Goal: Task Accomplishment & Management: Manage account settings

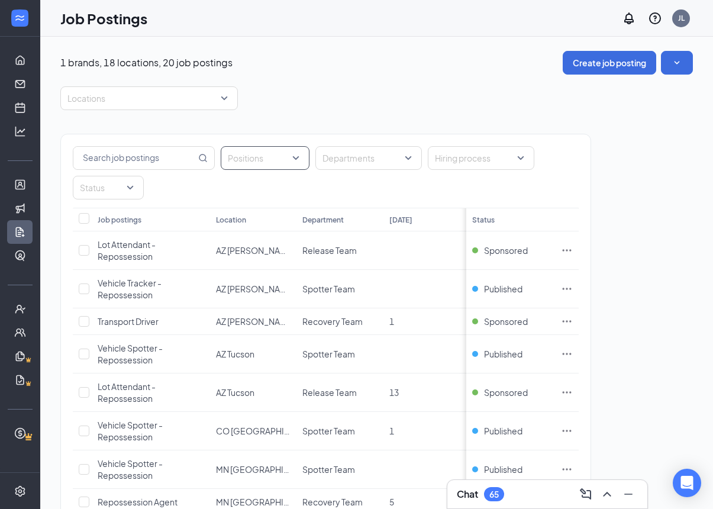
click at [272, 156] on div at bounding box center [259, 158] width 71 height 19
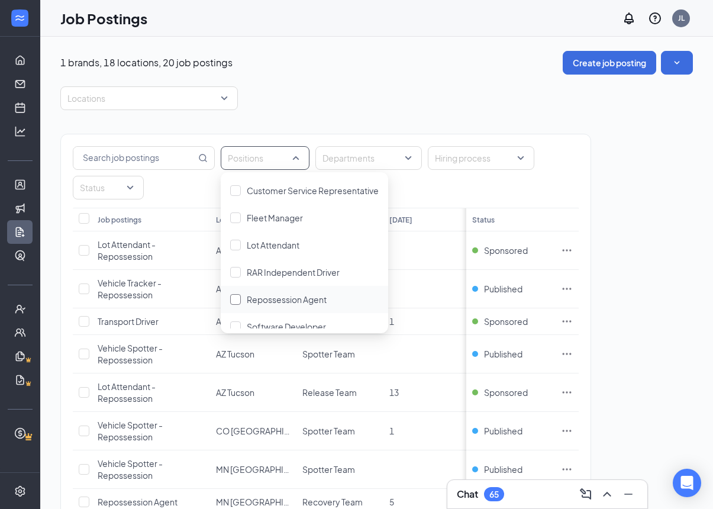
click at [244, 302] on div "Repossession Agent" at bounding box center [304, 299] width 149 height 13
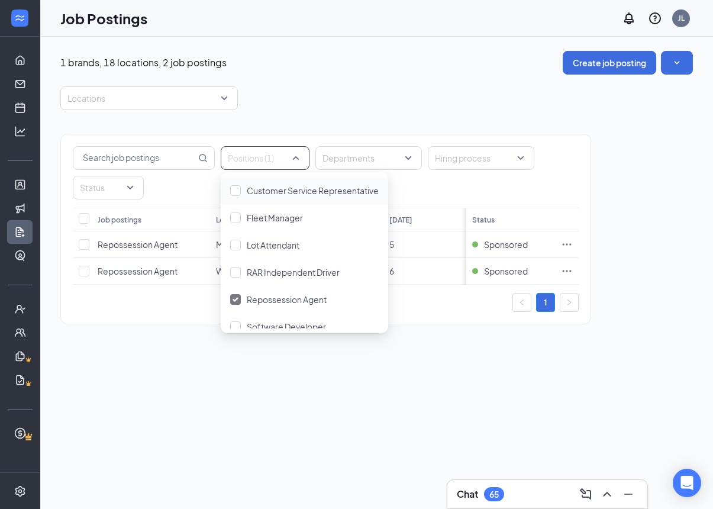
click at [653, 315] on div "Positions (1) Departments Hiring process Status Job postings Location Departmen…" at bounding box center [376, 223] width 632 height 226
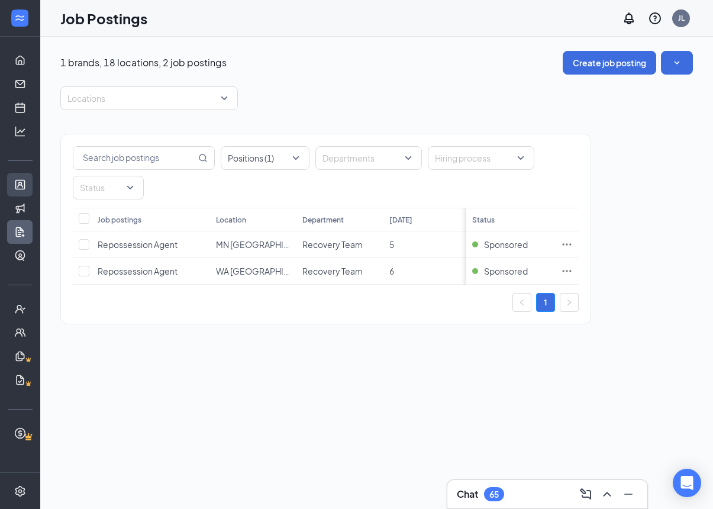
click at [31, 188] on link "Applicants" at bounding box center [37, 185] width 12 height 24
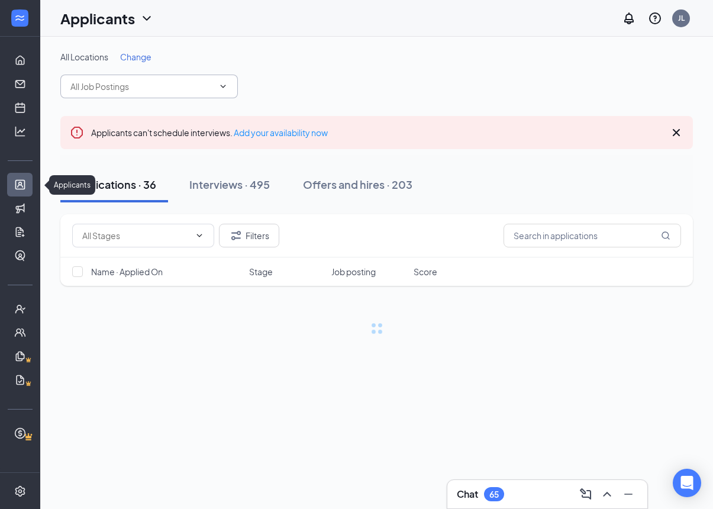
click at [94, 83] on input "text" at bounding box center [141, 86] width 143 height 13
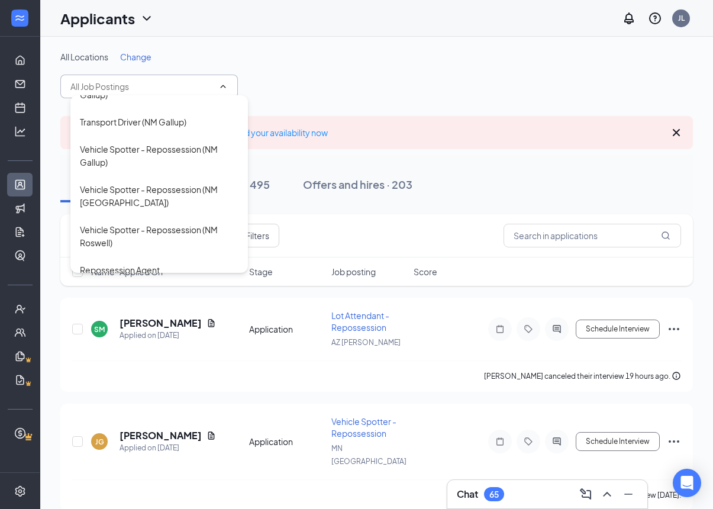
scroll to position [575, 0]
click at [92, 318] on div "Vehicle Spotter - Repossession ([GEOGRAPHIC_DATA] [GEOGRAPHIC_DATA])" at bounding box center [159, 337] width 159 height 39
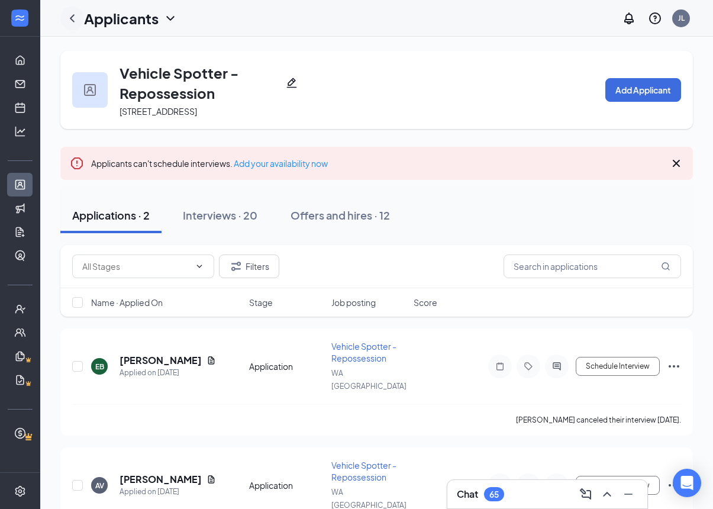
click at [73, 14] on icon "ChevronLeft" at bounding box center [72, 18] width 14 height 14
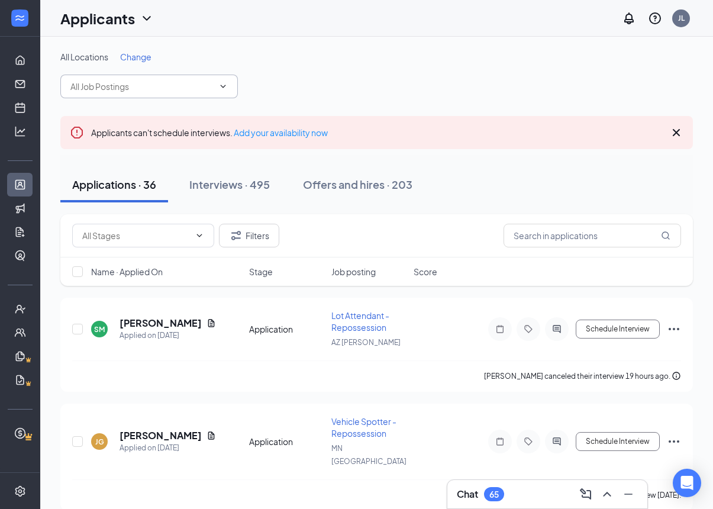
click at [90, 87] on input "text" at bounding box center [141, 86] width 143 height 13
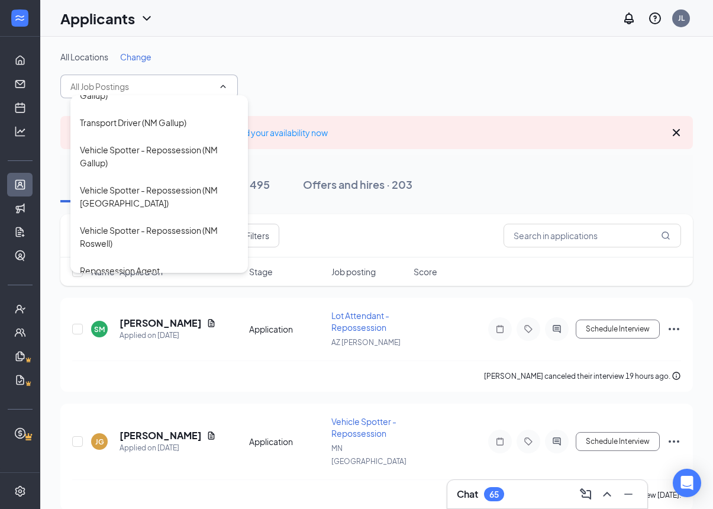
scroll to position [575, 0]
click at [92, 264] on div "Repossession Agent ([GEOGRAPHIC_DATA] [GEOGRAPHIC_DATA])" at bounding box center [159, 283] width 159 height 39
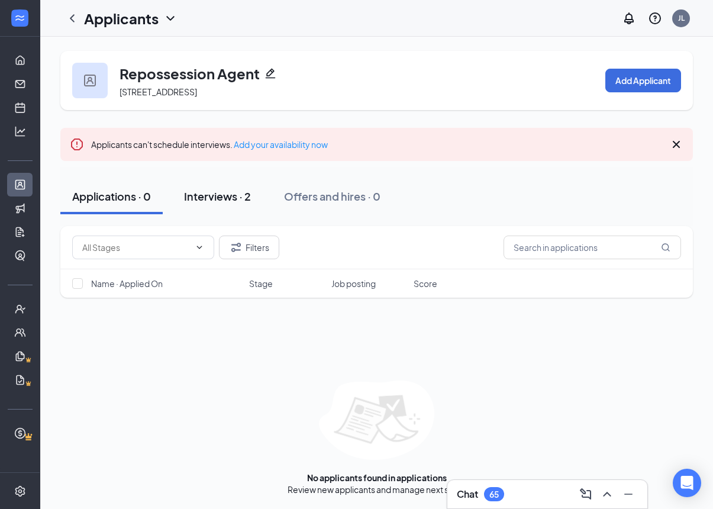
click at [212, 193] on div "Interviews · 2" at bounding box center [217, 196] width 67 height 15
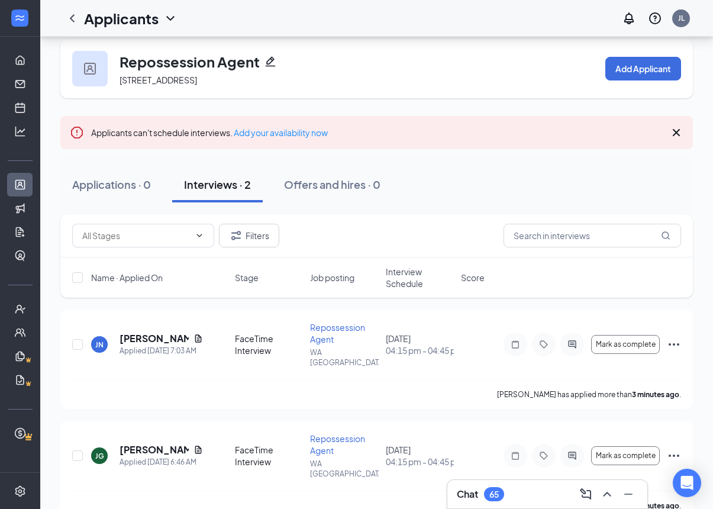
scroll to position [47, 0]
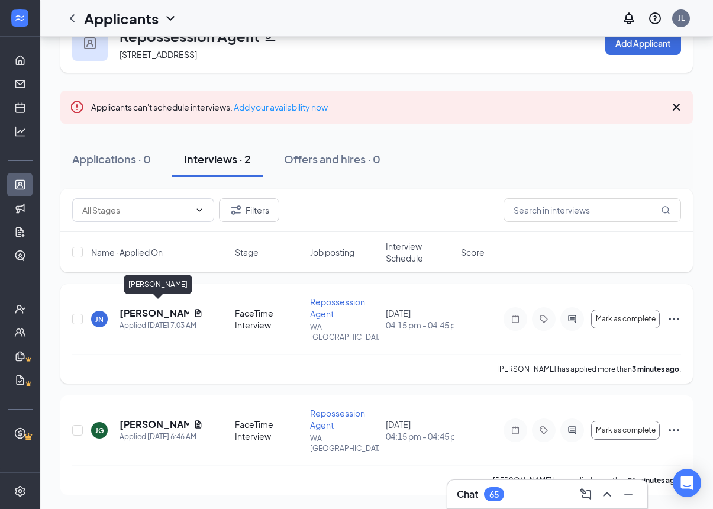
click at [131, 306] on h5 "[PERSON_NAME]" at bounding box center [154, 312] width 69 height 13
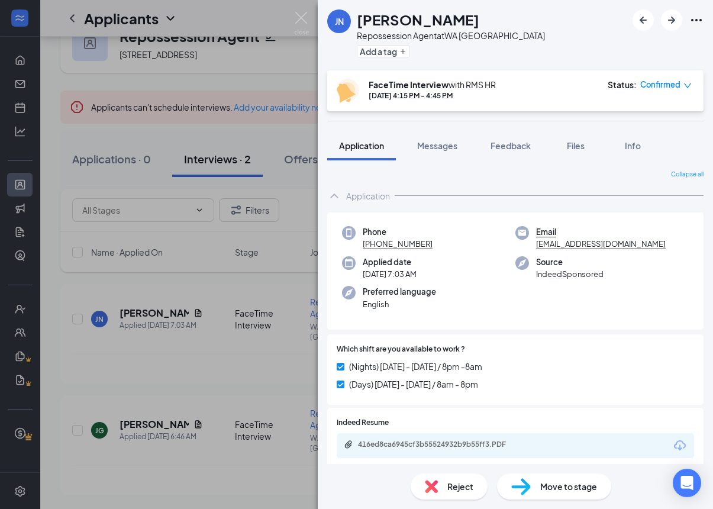
click at [583, 443] on div "416ed8ca6945cf3b55524932b9b55ff3.PDF" at bounding box center [515, 445] width 357 height 25
click at [588, 441] on div "416ed8ca6945cf3b55524932b9b55ff3.PDF" at bounding box center [515, 445] width 357 height 25
click at [589, 450] on div "416ed8ca6945cf3b55524932b9b55ff3.PDF" at bounding box center [515, 445] width 357 height 25
click at [573, 440] on div "416ed8ca6945cf3b55524932b9b55ff3.PDF" at bounding box center [515, 445] width 357 height 25
click at [577, 434] on div "416ed8ca6945cf3b55524932b9b55ff3.PDF" at bounding box center [515, 445] width 357 height 25
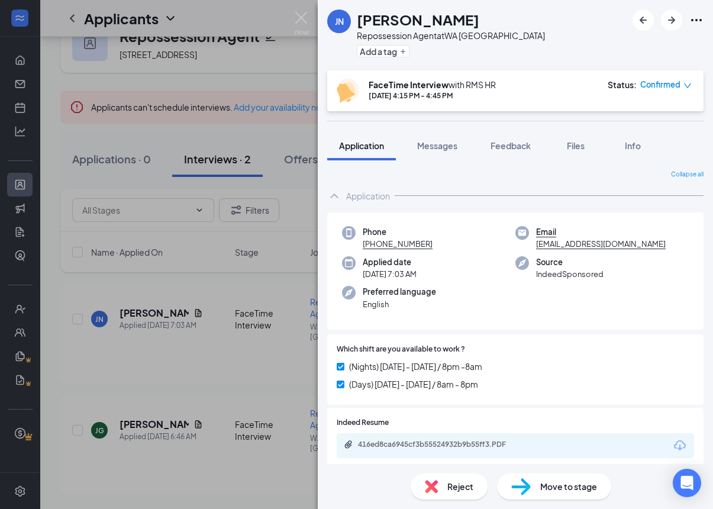
click at [543, 444] on div "416ed8ca6945cf3b55524932b9b55ff3.PDF" at bounding box center [515, 445] width 357 height 25
click at [494, 445] on div "416ed8ca6945cf3b55524932b9b55ff3.PDF" at bounding box center [441, 444] width 166 height 9
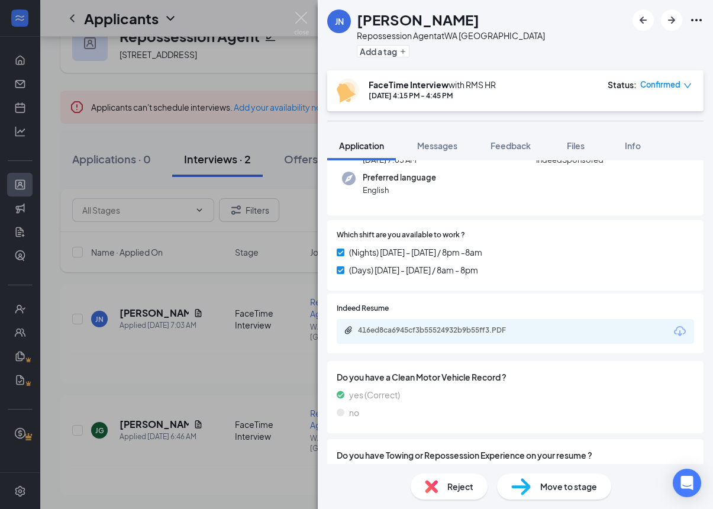
scroll to position [109, 0]
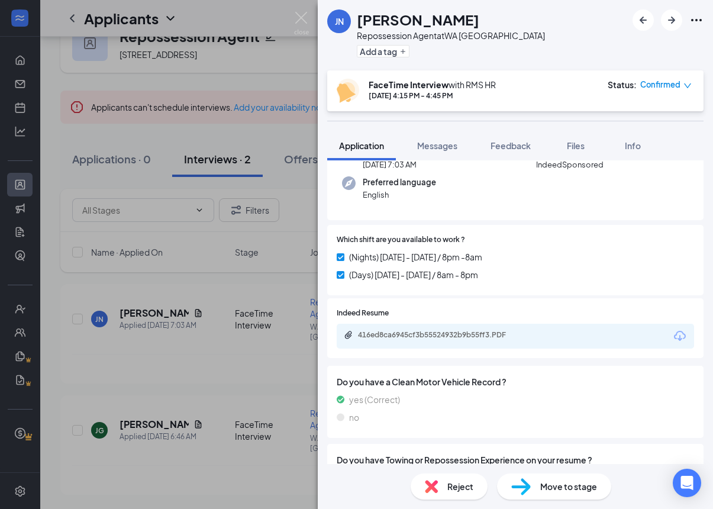
click at [456, 489] on span "Reject" at bounding box center [460, 486] width 26 height 13
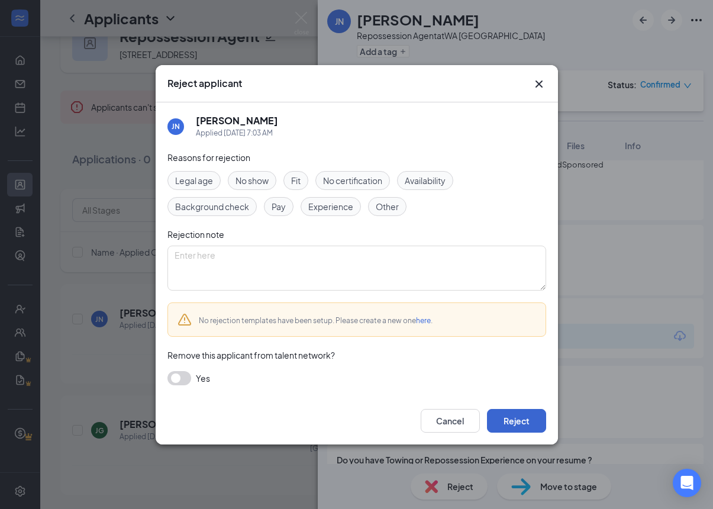
click at [533, 419] on button "Reject" at bounding box center [516, 421] width 59 height 24
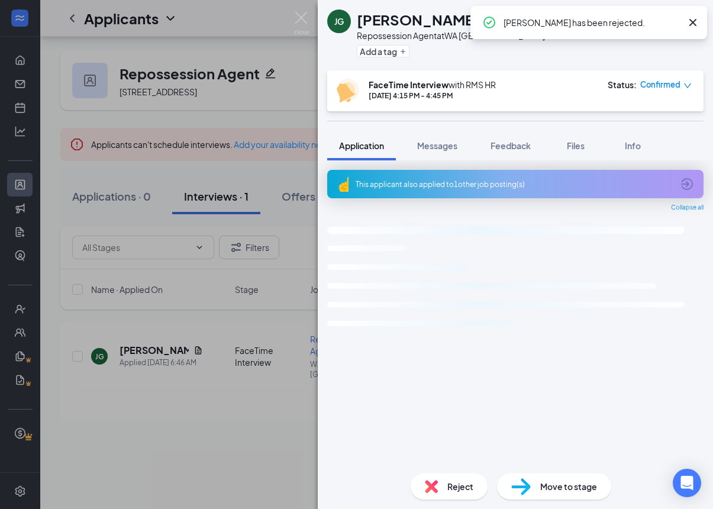
click at [308, 20] on img at bounding box center [301, 23] width 15 height 23
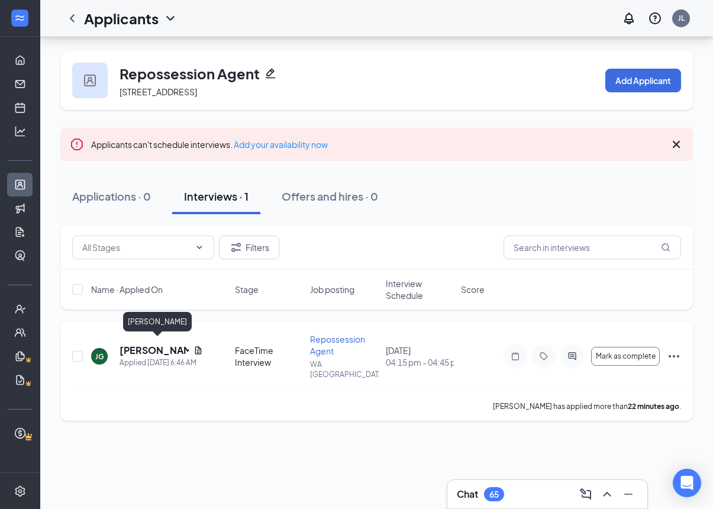
click at [157, 344] on h5 "[PERSON_NAME]" at bounding box center [154, 350] width 69 height 13
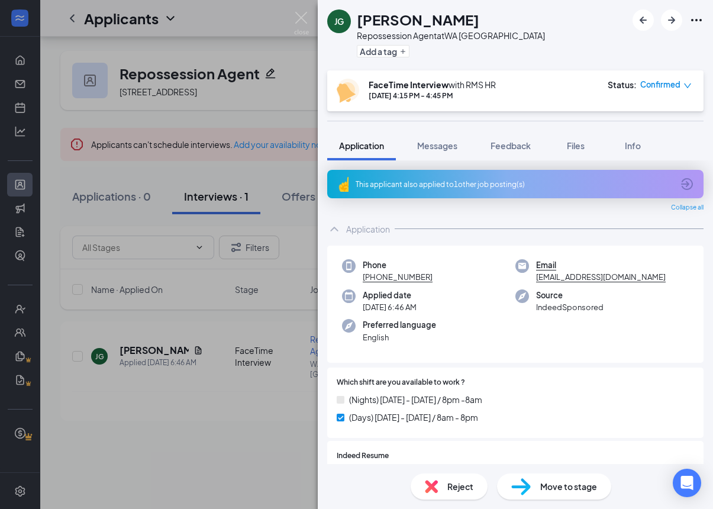
click at [528, 473] on div "1660674bb7f62428704067b48716a6f2.pdf" at bounding box center [440, 477] width 192 height 9
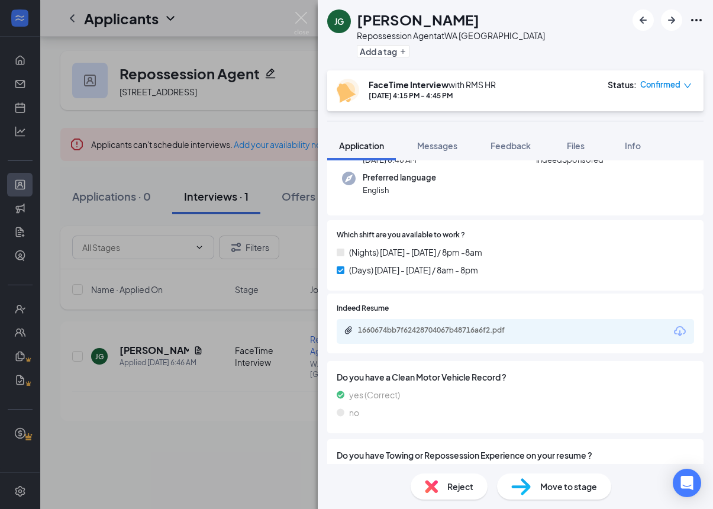
scroll to position [143, 0]
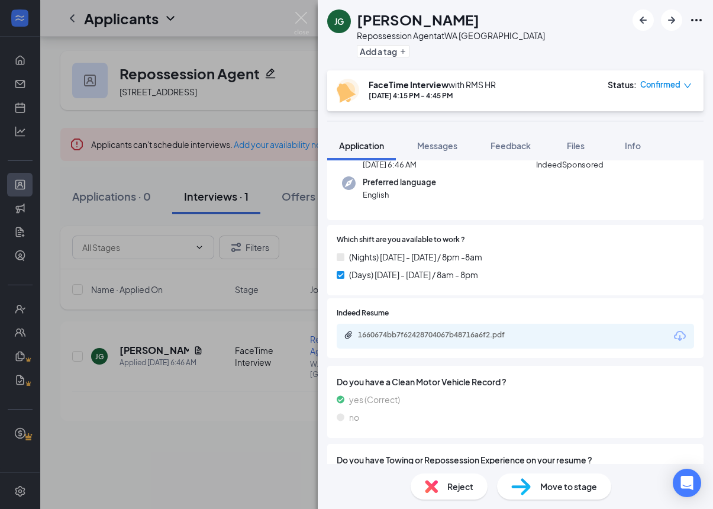
click at [446, 483] on div "Reject" at bounding box center [449, 486] width 77 height 26
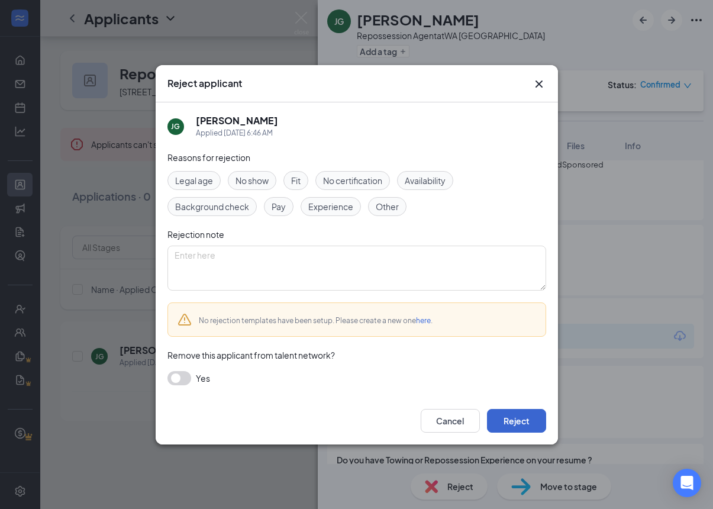
click at [525, 414] on button "Reject" at bounding box center [516, 421] width 59 height 24
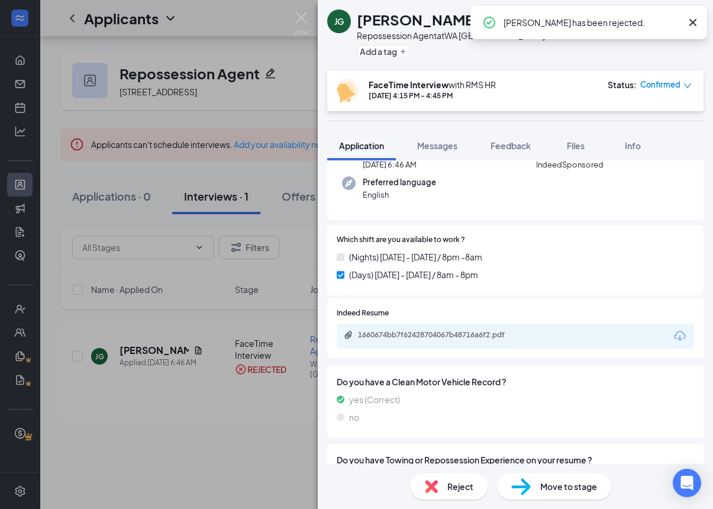
click at [309, 9] on div "[PERSON_NAME] Repossession Agent at [GEOGRAPHIC_DATA] [GEOGRAPHIC_DATA] Add a t…" at bounding box center [356, 254] width 713 height 509
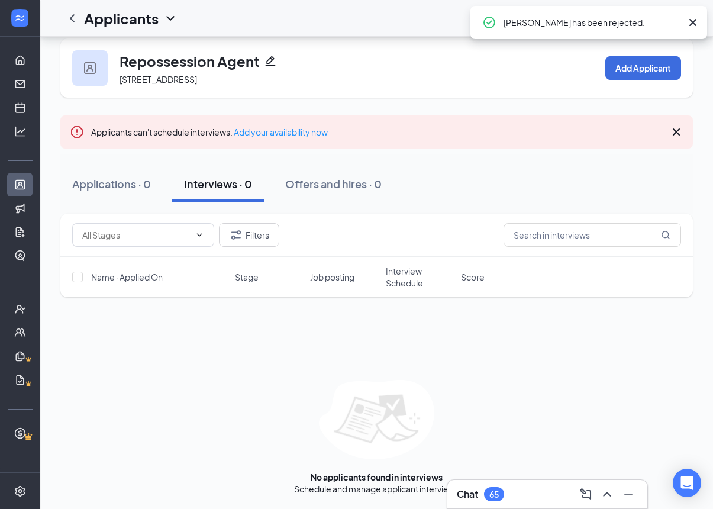
click at [311, 15] on div "Applicants JL" at bounding box center [376, 18] width 673 height 37
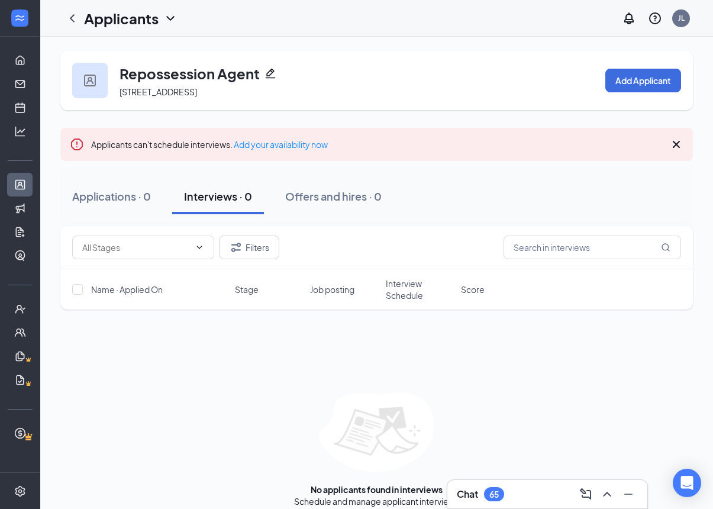
click at [125, 15] on h1 "Applicants" at bounding box center [121, 18] width 75 height 20
click at [78, 15] on icon "ChevronLeft" at bounding box center [72, 18] width 14 height 14
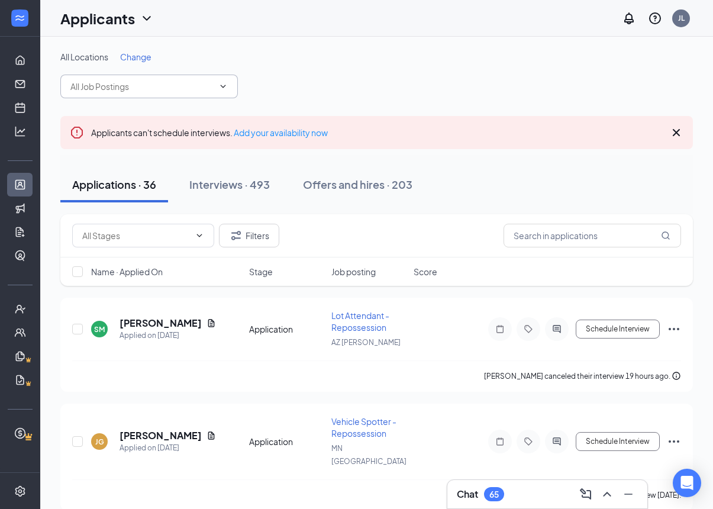
click at [208, 86] on input "text" at bounding box center [141, 86] width 143 height 13
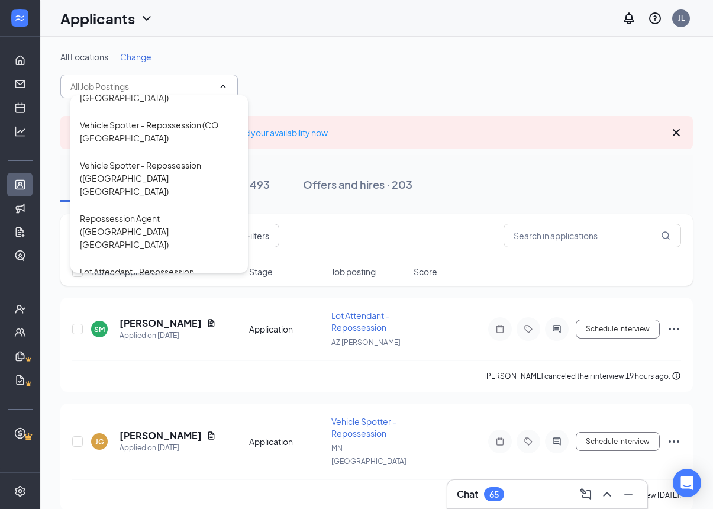
scroll to position [179, 0]
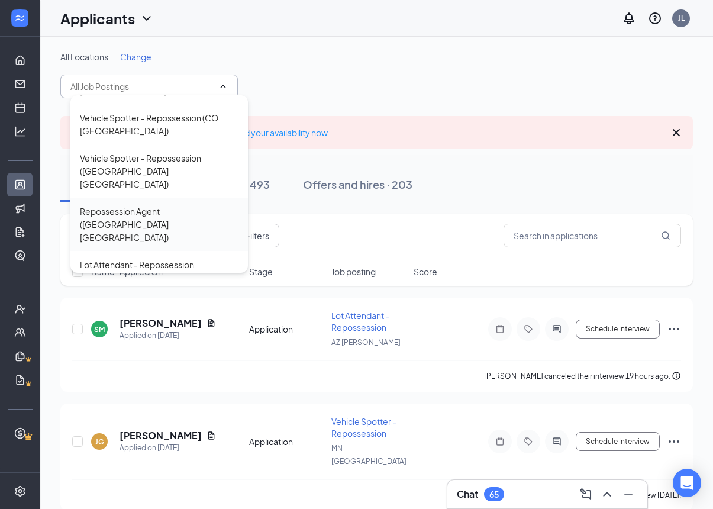
click at [208, 205] on div "Repossession Agent ([GEOGRAPHIC_DATA] [GEOGRAPHIC_DATA])" at bounding box center [159, 224] width 159 height 39
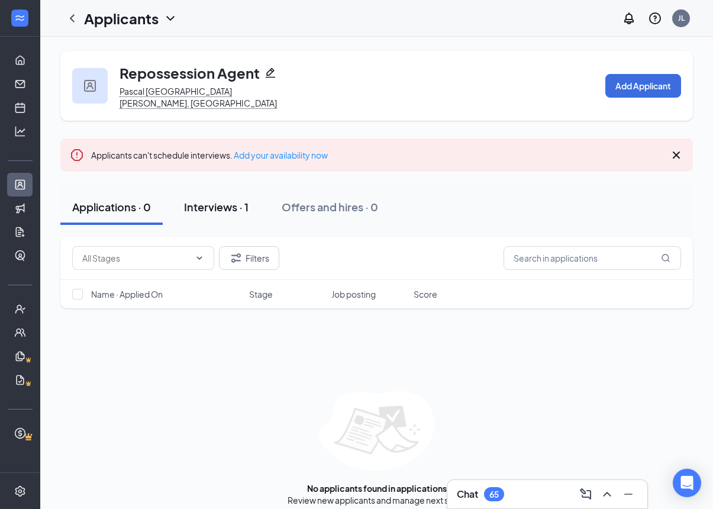
click at [223, 199] on div "Interviews · 1" at bounding box center [216, 206] width 64 height 15
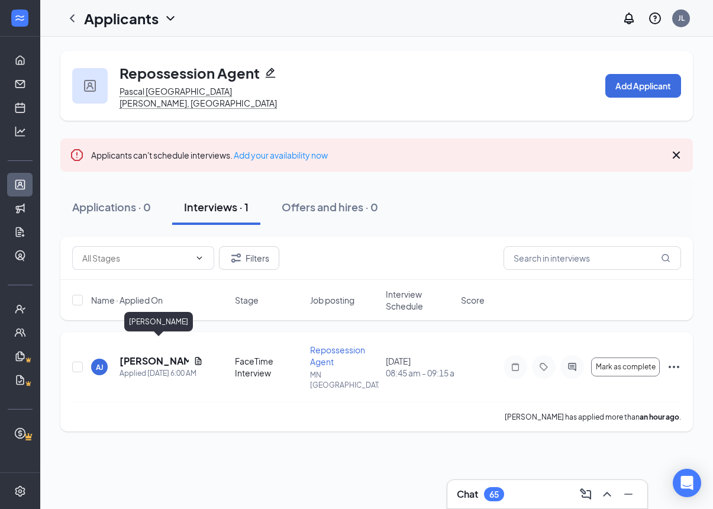
click at [125, 354] on h5 "[PERSON_NAME]" at bounding box center [154, 360] width 69 height 13
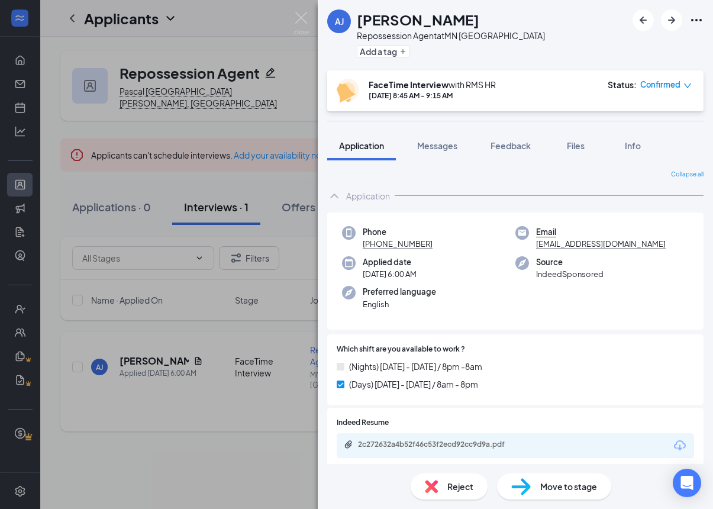
scroll to position [66, 0]
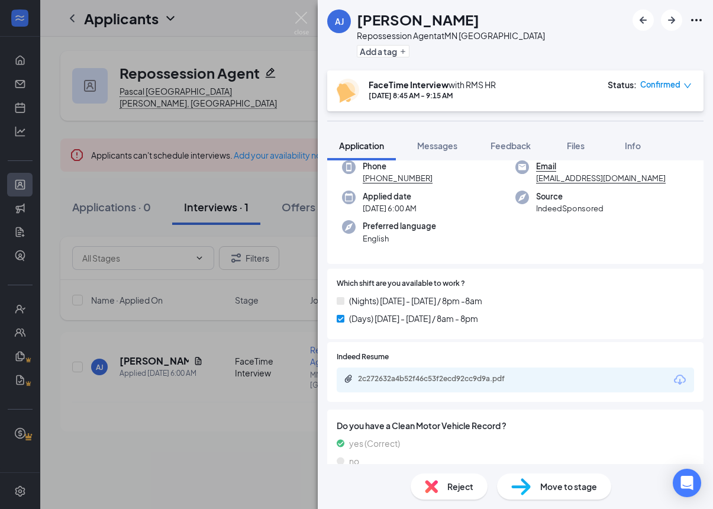
click at [617, 381] on div "2c272632a4b52f46c53f2ecd92cc9d9a.pdf" at bounding box center [515, 379] width 357 height 25
click at [612, 379] on div "2c272632a4b52f46c53f2ecd92cc9d9a.pdf" at bounding box center [515, 379] width 357 height 25
click at [569, 381] on div "2c272632a4b52f46c53f2ecd92cc9d9a.pdf" at bounding box center [515, 379] width 357 height 25
click at [514, 379] on div "2c272632a4b52f46c53f2ecd92cc9d9a.pdf" at bounding box center [441, 378] width 166 height 9
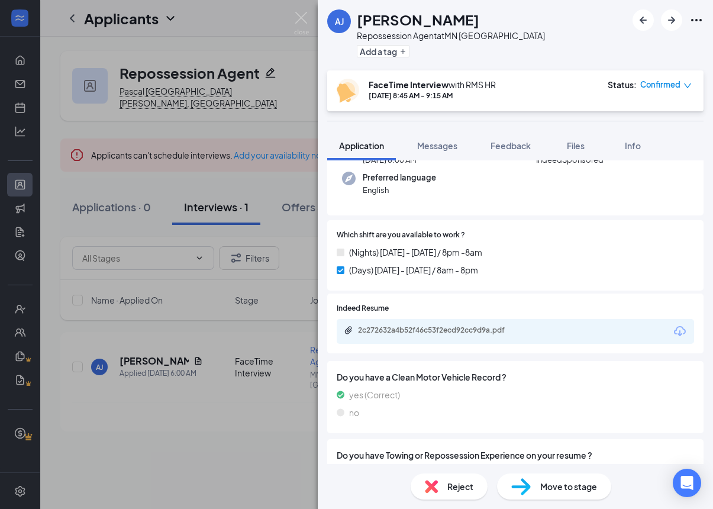
scroll to position [109, 0]
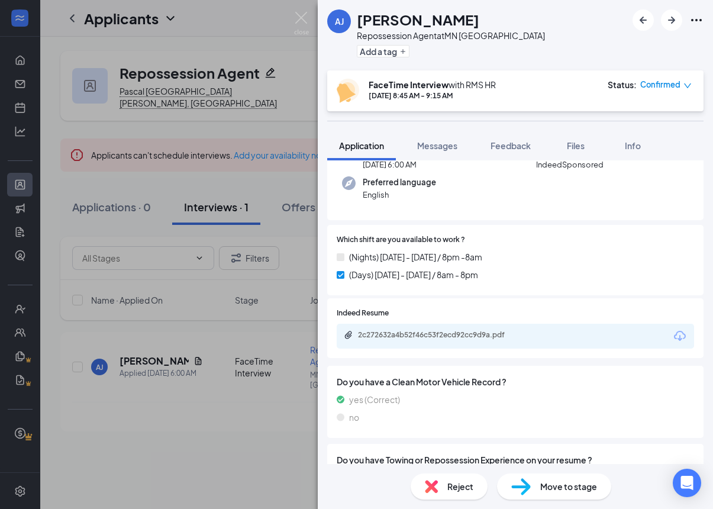
click at [452, 480] on span "Reject" at bounding box center [460, 486] width 26 height 13
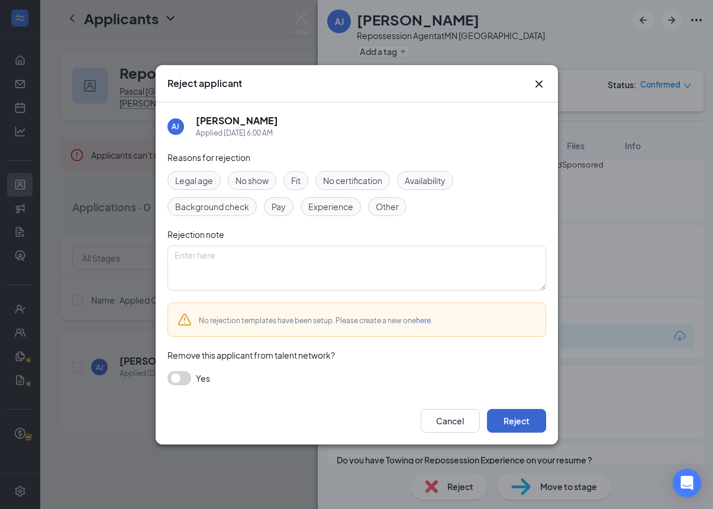
click at [528, 418] on button "Reject" at bounding box center [516, 421] width 59 height 24
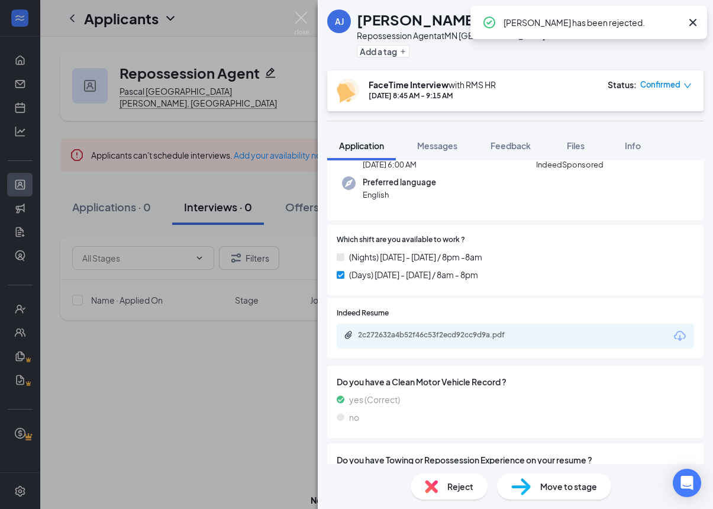
click at [315, 14] on div "[PERSON_NAME] Repossession Agent at [GEOGRAPHIC_DATA] [GEOGRAPHIC_DATA] Add a t…" at bounding box center [356, 254] width 713 height 509
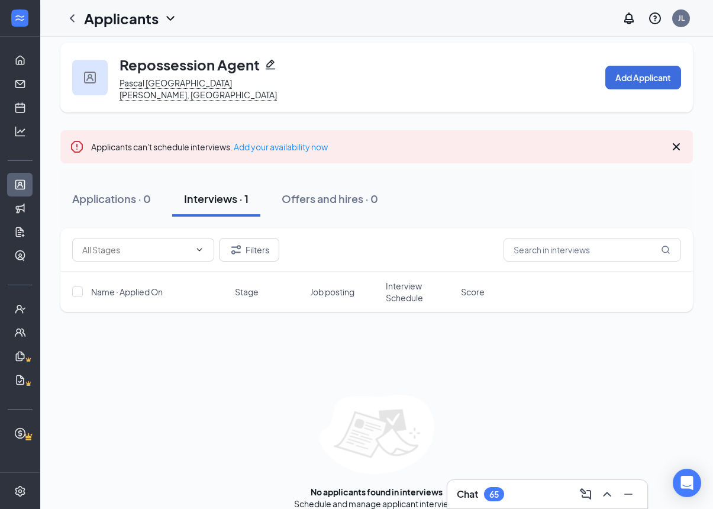
scroll to position [47, 0]
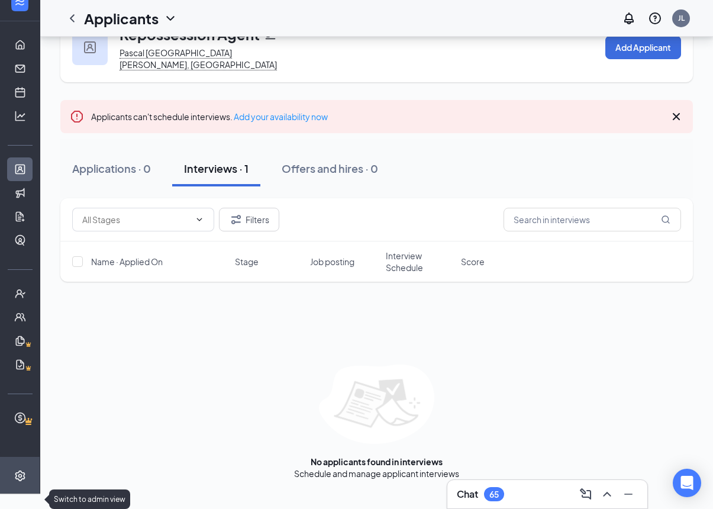
click at [18, 481] on icon "Settings" at bounding box center [20, 475] width 12 height 12
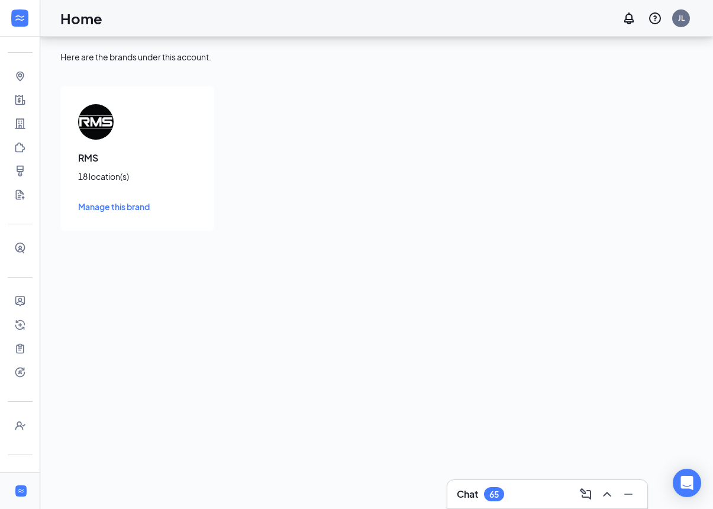
scroll to position [37, 0]
click at [31, 314] on link "Hiring Processes" at bounding box center [37, 326] width 12 height 24
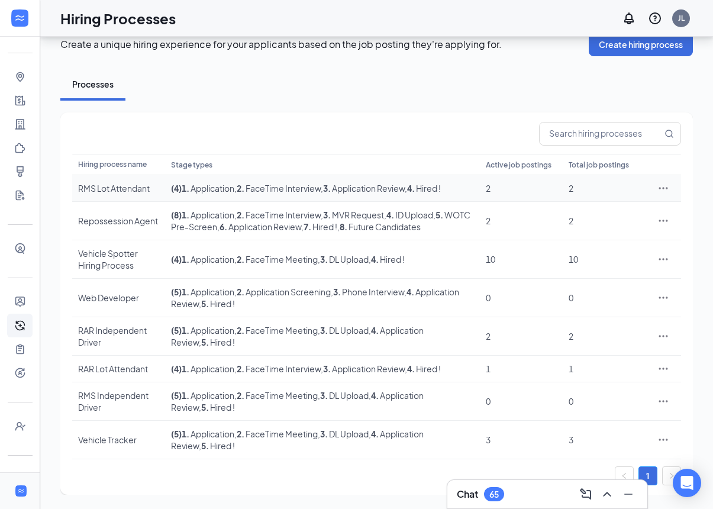
click at [667, 182] on icon "Ellipses" at bounding box center [663, 188] width 12 height 12
click at [622, 222] on span "Edit" at bounding box center [609, 228] width 102 height 13
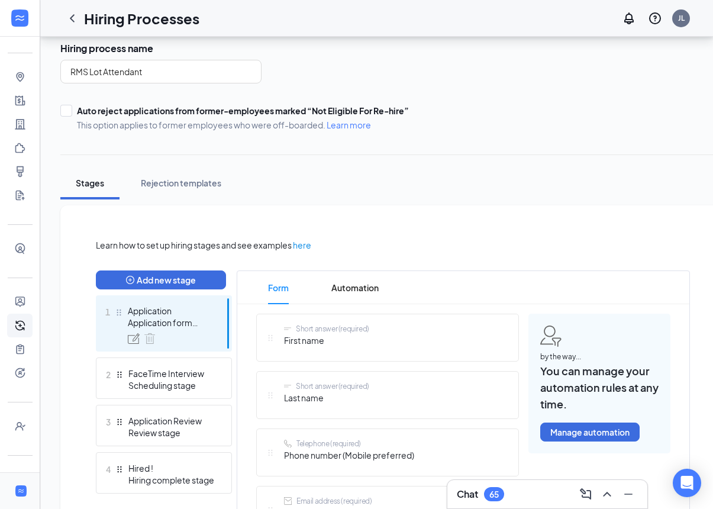
scroll to position [94, 0]
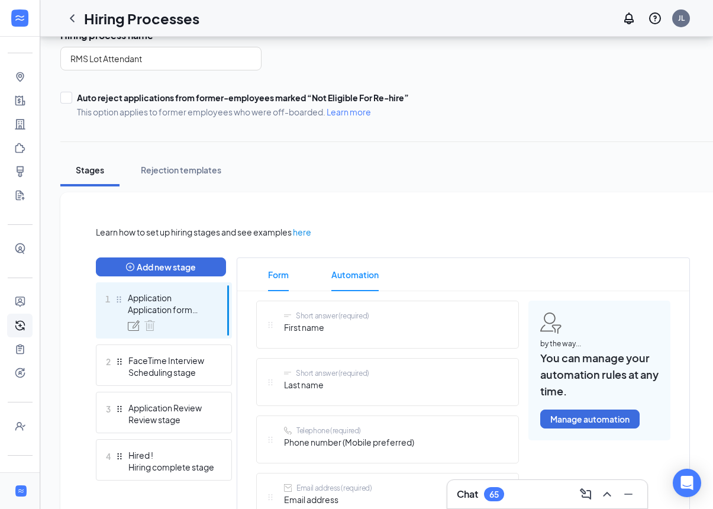
click at [362, 273] on span "Automation" at bounding box center [354, 274] width 47 height 33
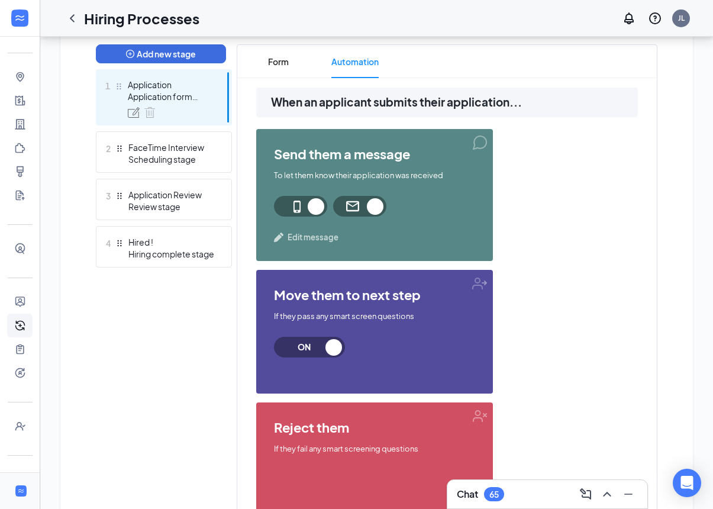
scroll to position [304, 0]
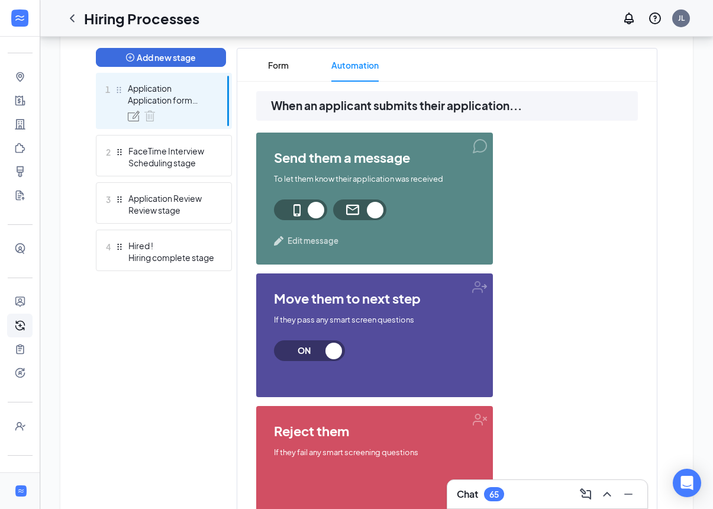
click at [288, 237] on span "Edit message" at bounding box center [313, 241] width 51 height 12
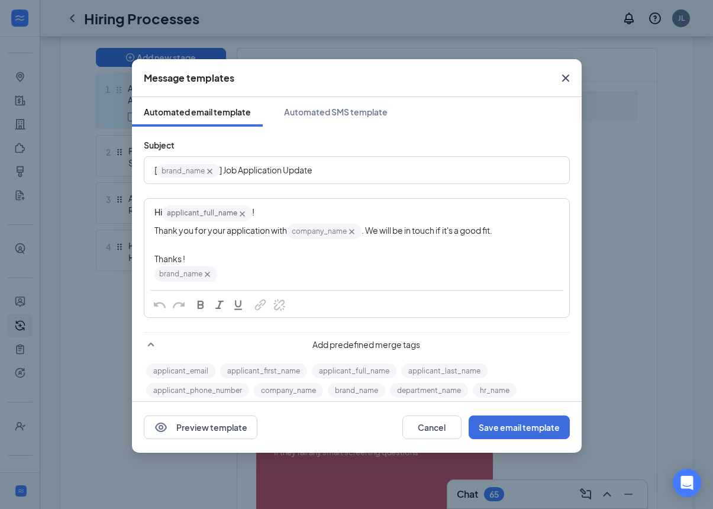
click at [570, 83] on icon "Cross" at bounding box center [566, 78] width 14 height 14
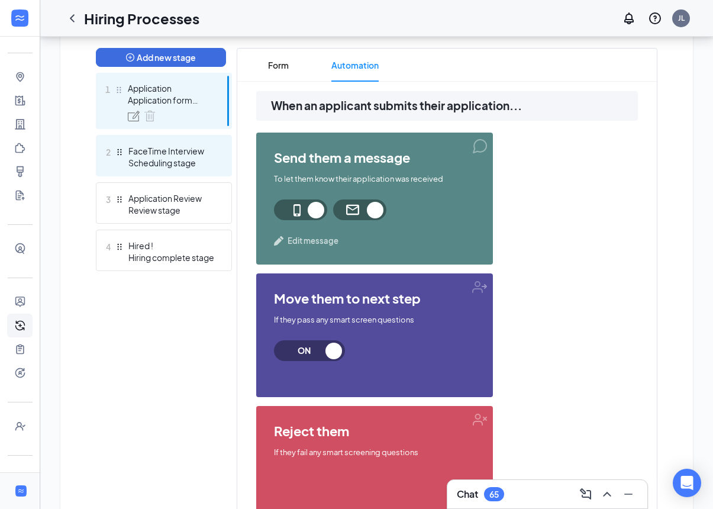
click at [133, 152] on div "FaceTime Interview" at bounding box center [171, 151] width 86 height 12
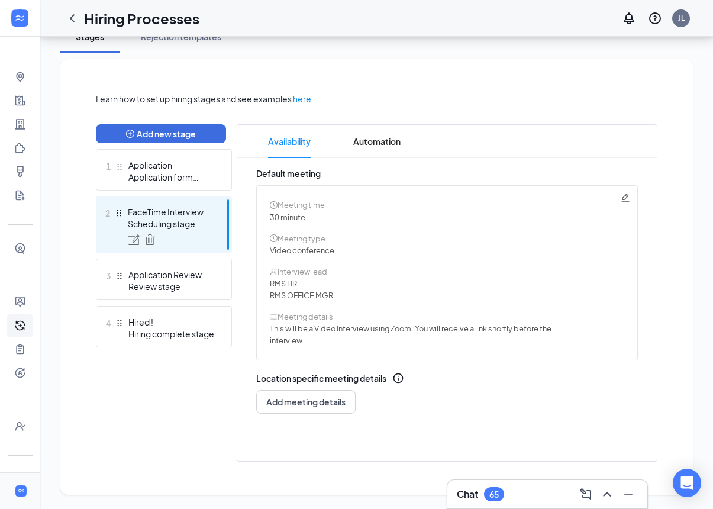
scroll to position [215, 0]
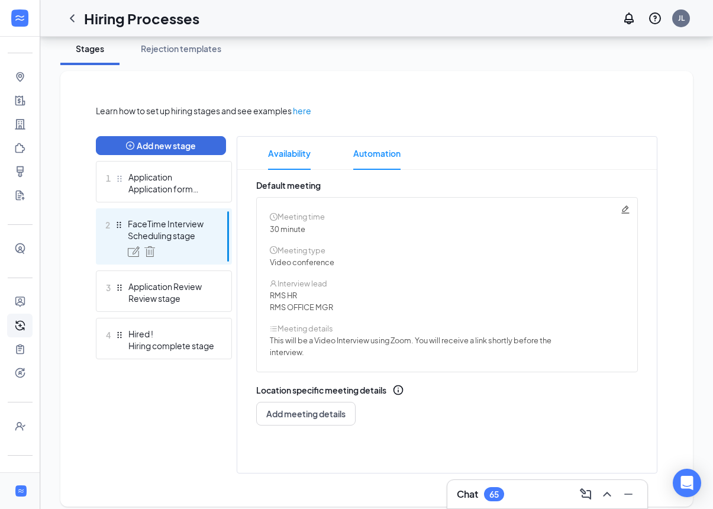
click at [360, 160] on span "Automation" at bounding box center [376, 153] width 47 height 33
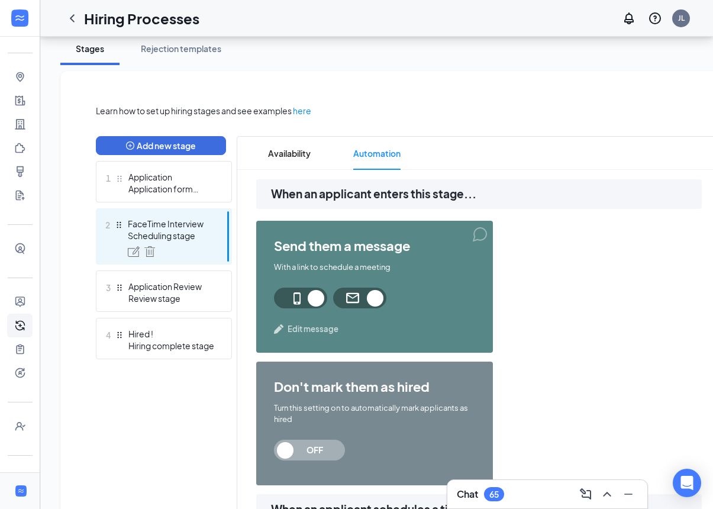
click at [289, 327] on span "Edit message" at bounding box center [313, 329] width 51 height 12
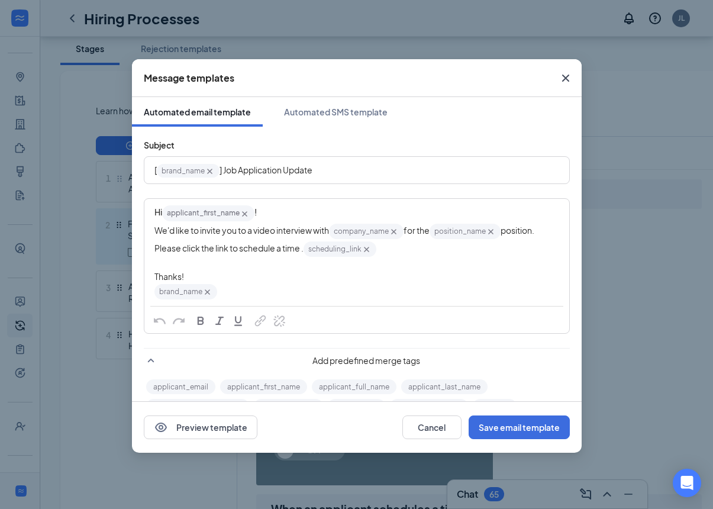
click at [568, 69] on span "Close" at bounding box center [566, 78] width 32 height 32
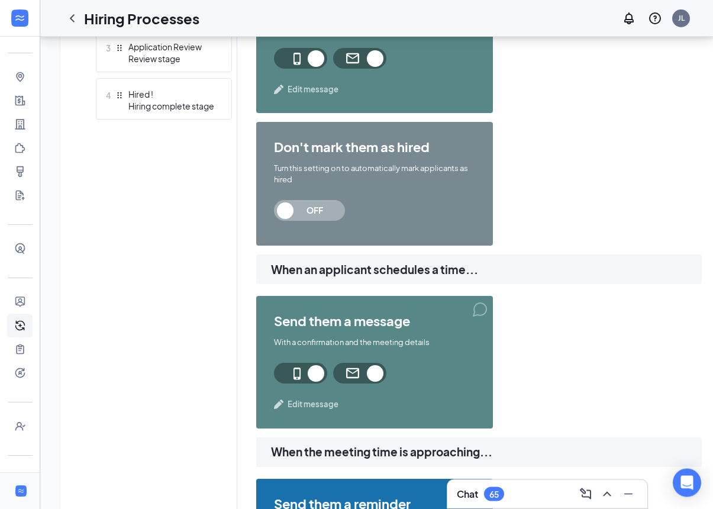
scroll to position [490, 0]
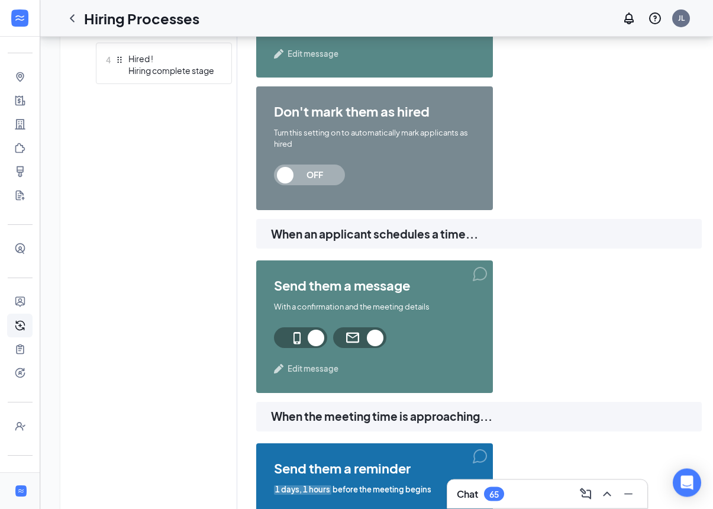
click at [290, 371] on span "Edit message" at bounding box center [313, 369] width 51 height 12
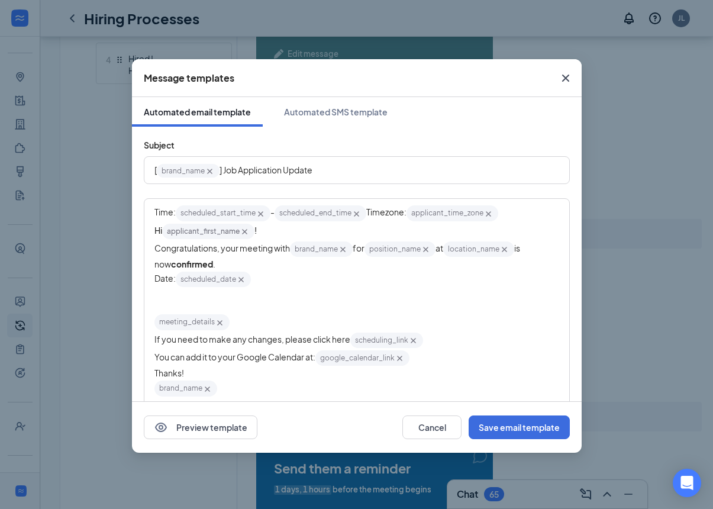
click at [293, 362] on span "You can add it to your Google Calendar at:" at bounding box center [234, 356] width 161 height 11
click at [531, 325] on div "meeting_details‌‌‌‌ {{meeting_details}}" at bounding box center [356, 322] width 405 height 18
click at [564, 78] on icon "Cross" at bounding box center [566, 78] width 14 height 14
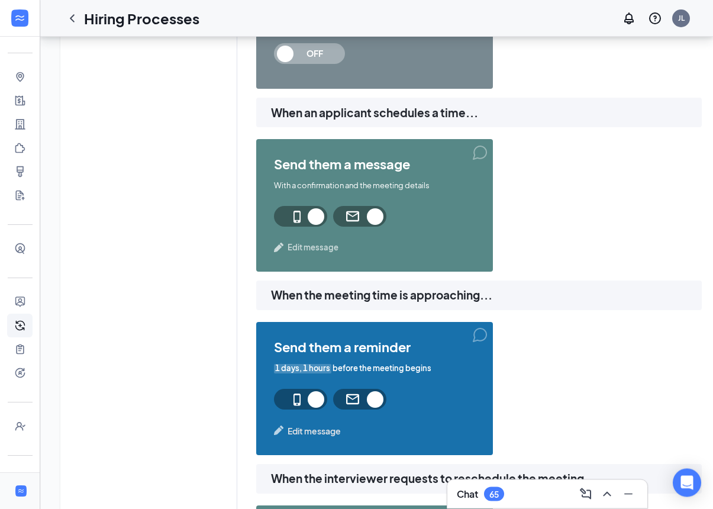
scroll to position [623, 0]
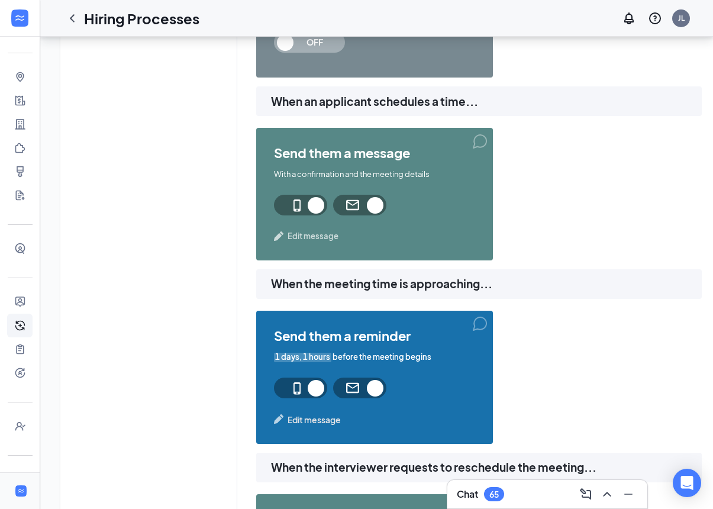
click at [289, 417] on span "Edit message" at bounding box center [314, 419] width 53 height 13
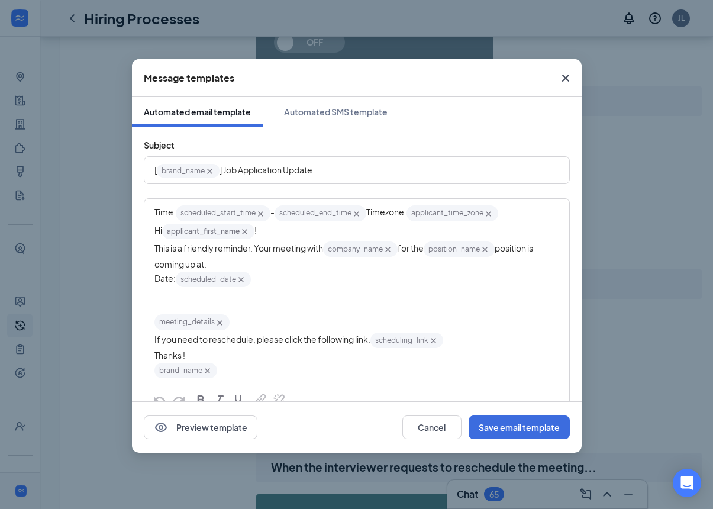
click at [301, 246] on span "This is a friendly reminder. Your meeting with" at bounding box center [238, 248] width 169 height 11
click at [537, 430] on button "Save email template" at bounding box center [519, 427] width 101 height 24
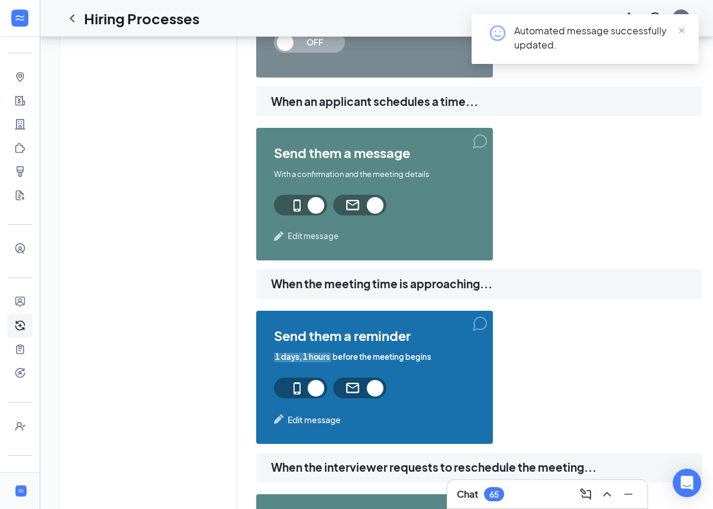
click at [332, 418] on span "Edit message" at bounding box center [314, 419] width 53 height 13
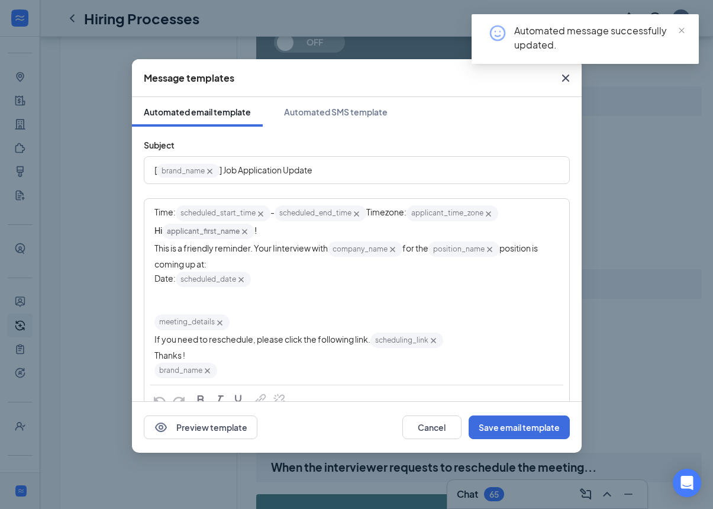
click at [304, 246] on span "This is a friendly reminder. Your Iinterview with" at bounding box center [240, 248] width 173 height 11
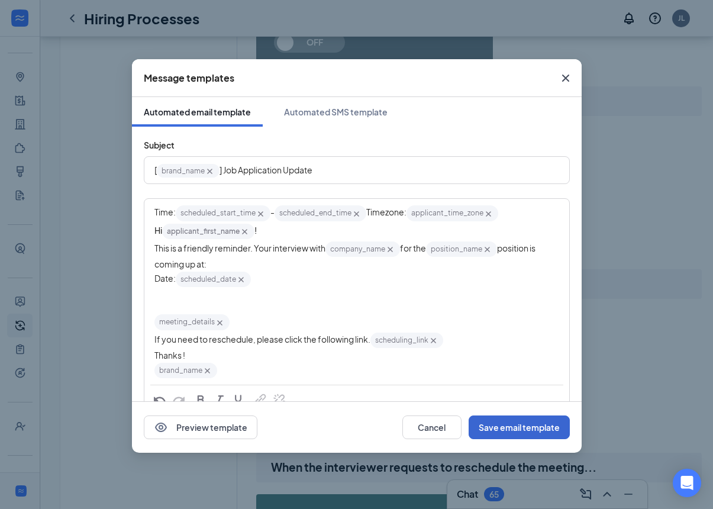
click at [548, 430] on button "Save email template" at bounding box center [519, 427] width 101 height 24
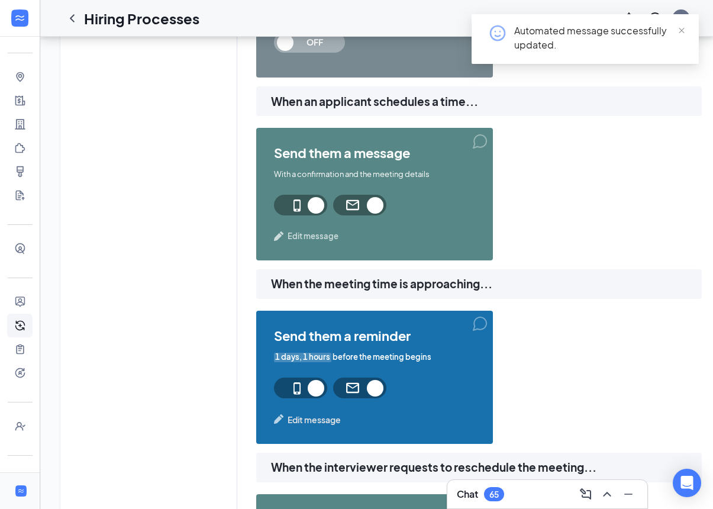
click at [306, 420] on span "Edit message" at bounding box center [314, 419] width 53 height 13
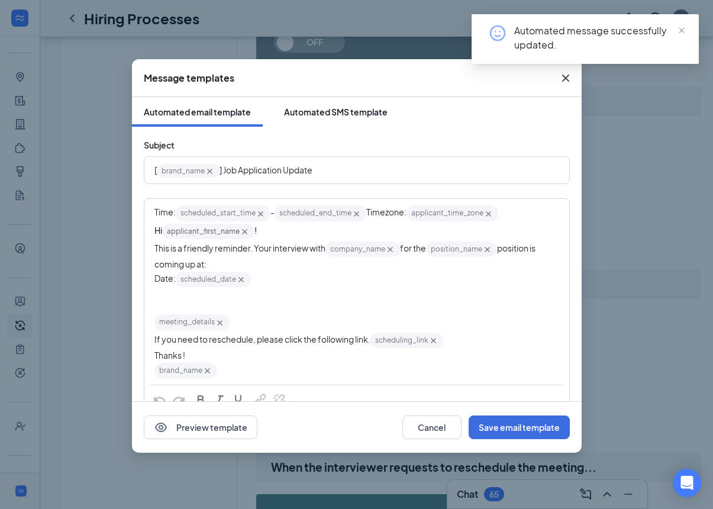
click at [301, 104] on button "Automated SMS template" at bounding box center [335, 112] width 127 height 30
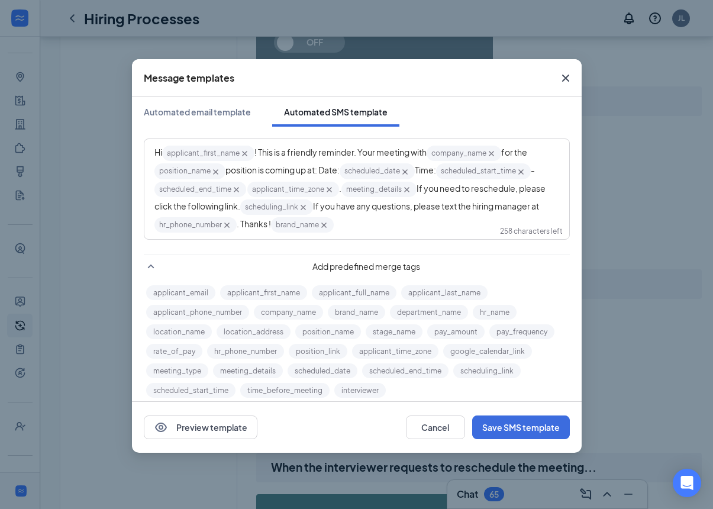
click at [403, 149] on span "! This is a friendly reminder. Your meeting with" at bounding box center [340, 152] width 172 height 11
click at [544, 431] on button "Save SMS template" at bounding box center [521, 427] width 98 height 24
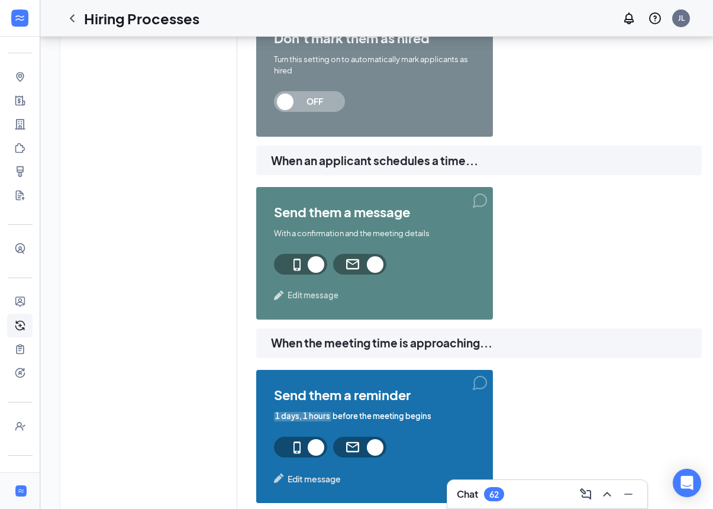
scroll to position [620, 0]
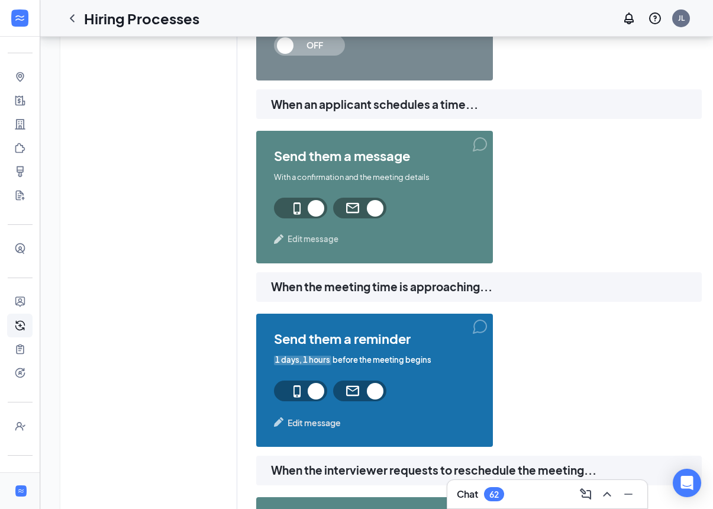
click at [294, 427] on span "Edit message" at bounding box center [314, 422] width 53 height 13
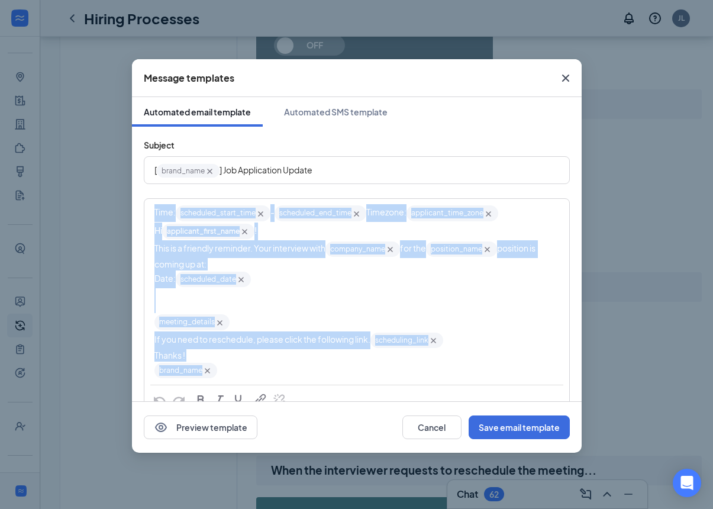
copy div "Time: scheduled_start_time‌‌‌‌ {{scheduled_start_time}} - scheduled_end_time‌‌‌…"
click at [565, 73] on icon "Cross" at bounding box center [566, 78] width 14 height 14
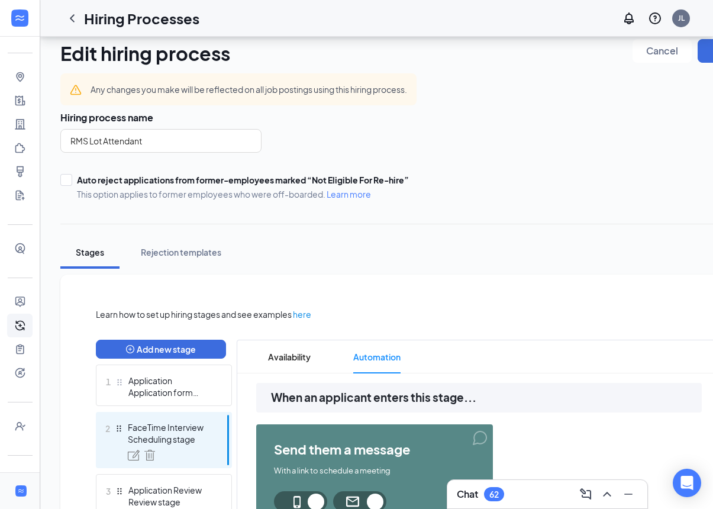
scroll to position [0, 0]
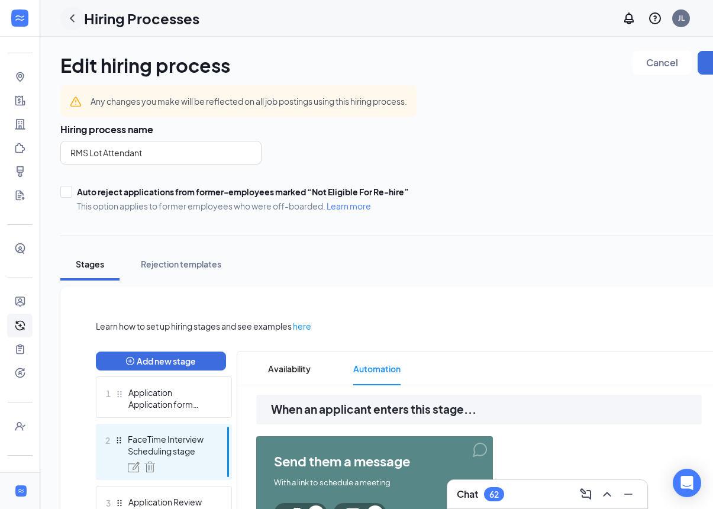
click at [70, 21] on icon "ChevronLeft" at bounding box center [72, 18] width 14 height 14
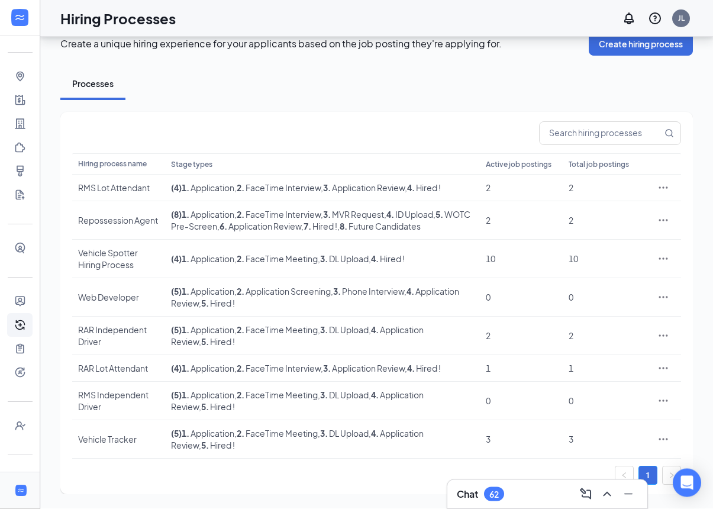
scroll to position [75, 0]
click at [663, 330] on icon "Ellipses" at bounding box center [663, 336] width 12 height 12
click at [76, 491] on div "Hiring process name Stage types Active job postings Total job postings RMS Lot …" at bounding box center [376, 303] width 632 height 382
click at [664, 363] on icon "Ellipses" at bounding box center [663, 369] width 12 height 12
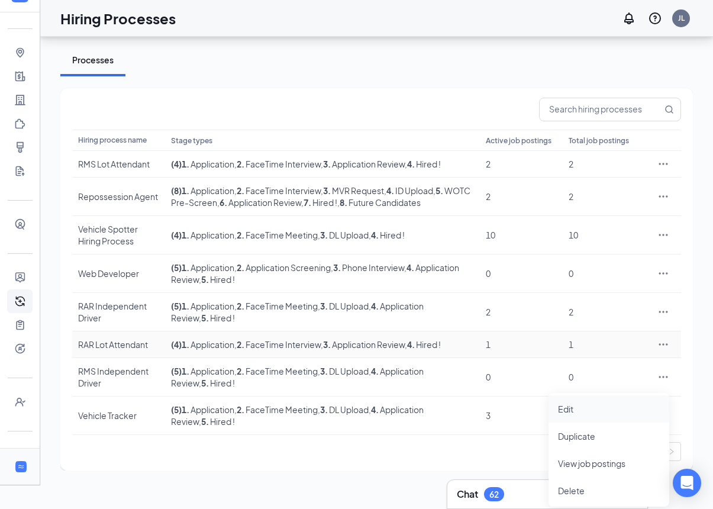
click at [637, 402] on span "Edit" at bounding box center [609, 408] width 102 height 13
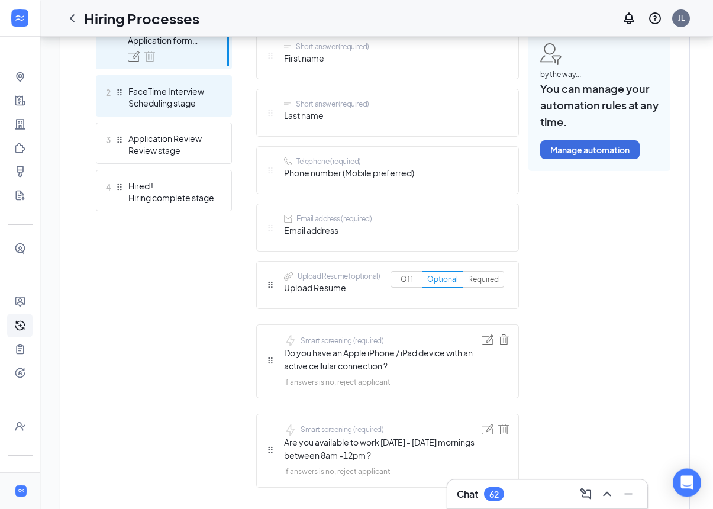
click at [122, 93] on icon "Drag" at bounding box center [119, 93] width 8 height 8
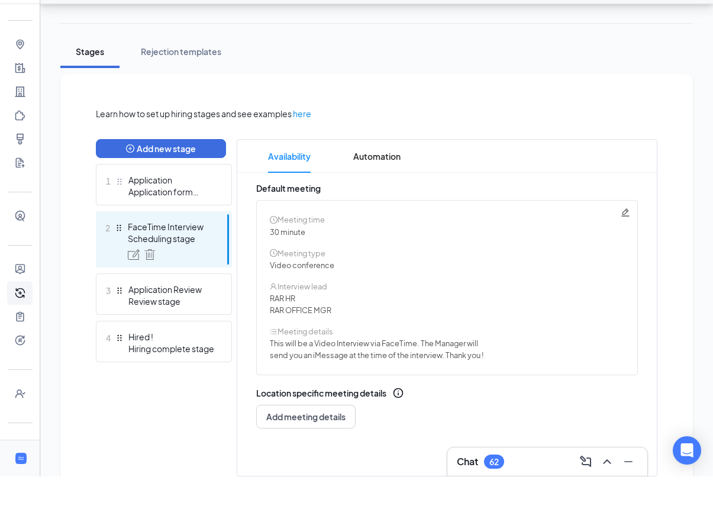
scroll to position [185, 0]
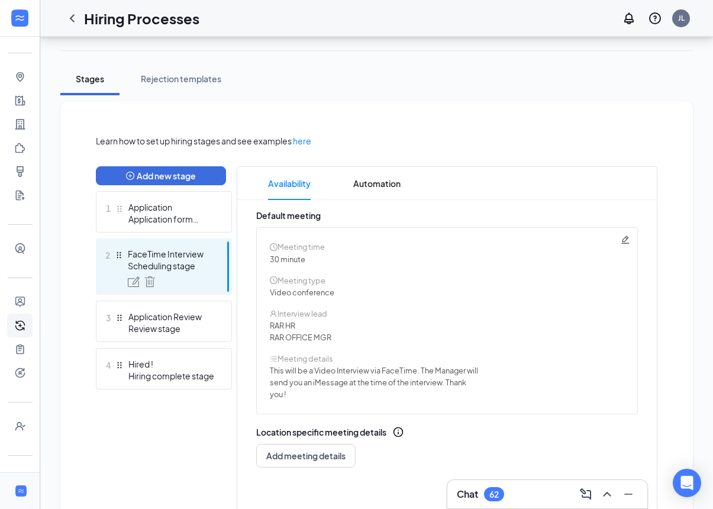
click at [633, 237] on div "Meeting time 30 minute Meeting type Video conference Interview lead RAR HR RAR …" at bounding box center [447, 320] width 382 height 187
click at [625, 236] on icon "Pencil" at bounding box center [625, 239] width 9 height 9
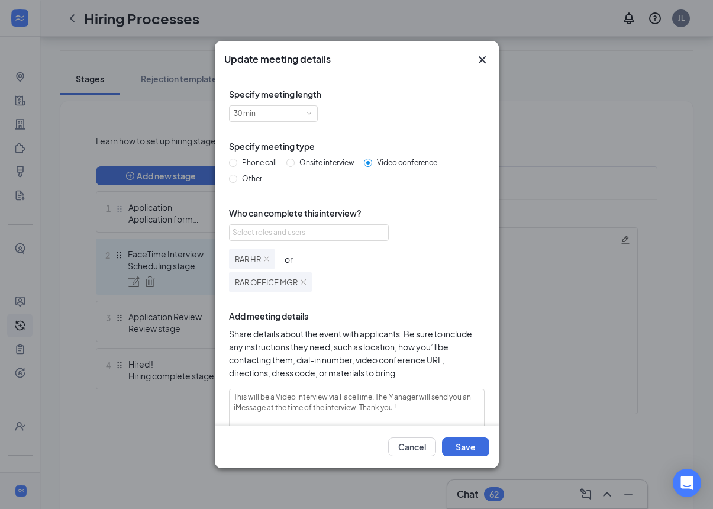
click at [491, 50] on div "Update meeting details" at bounding box center [357, 59] width 284 height 37
click at [482, 62] on icon "Cross" at bounding box center [482, 60] width 14 height 14
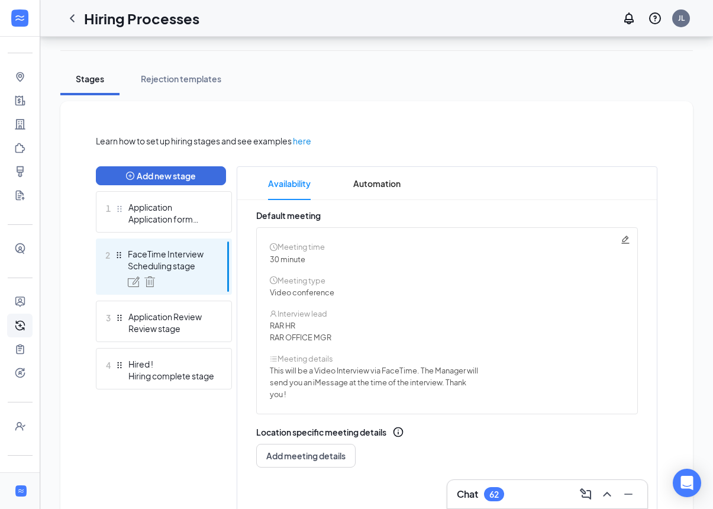
scroll to position [192, 0]
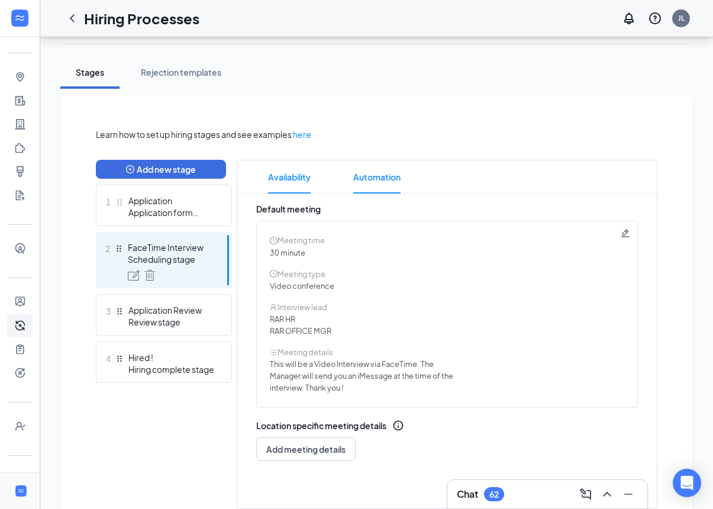
click at [380, 170] on span "Automation" at bounding box center [376, 176] width 47 height 33
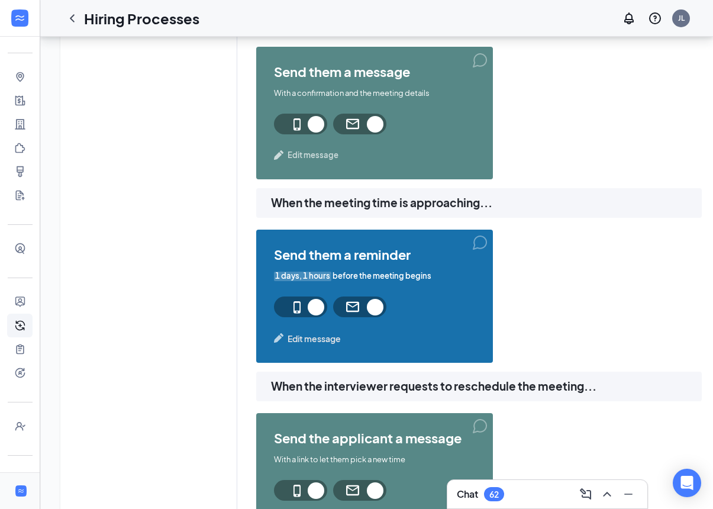
scroll to position [737, 0]
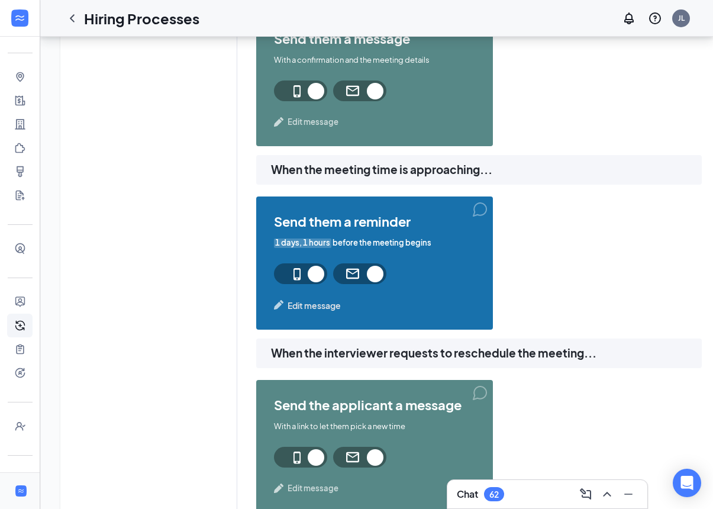
click at [295, 317] on div "send them a reminder 1 days, 1 hours before the meeting begins Edit message" at bounding box center [374, 262] width 237 height 133
click at [296, 310] on span "Edit message" at bounding box center [314, 305] width 53 height 13
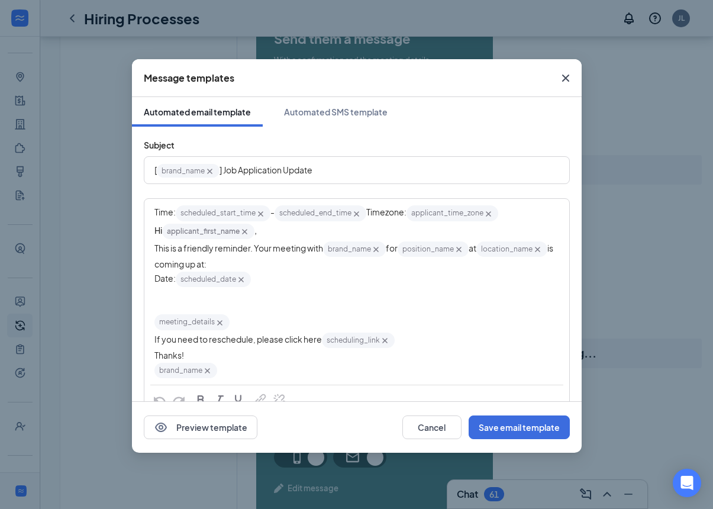
click at [569, 77] on icon "Cross" at bounding box center [566, 78] width 14 height 14
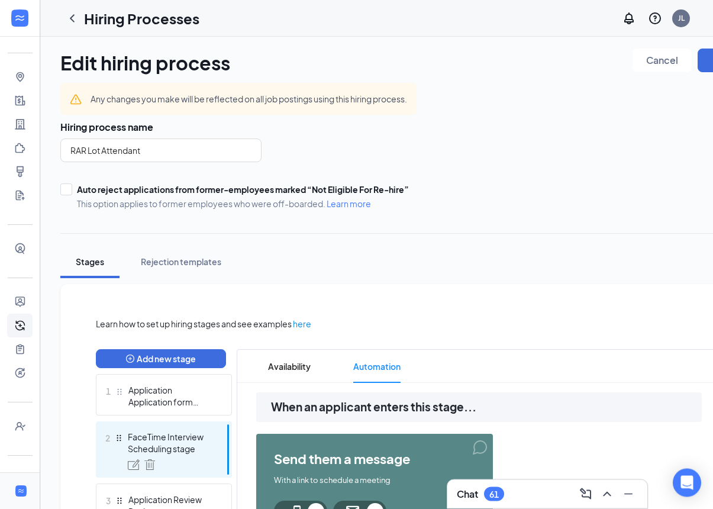
scroll to position [0, 0]
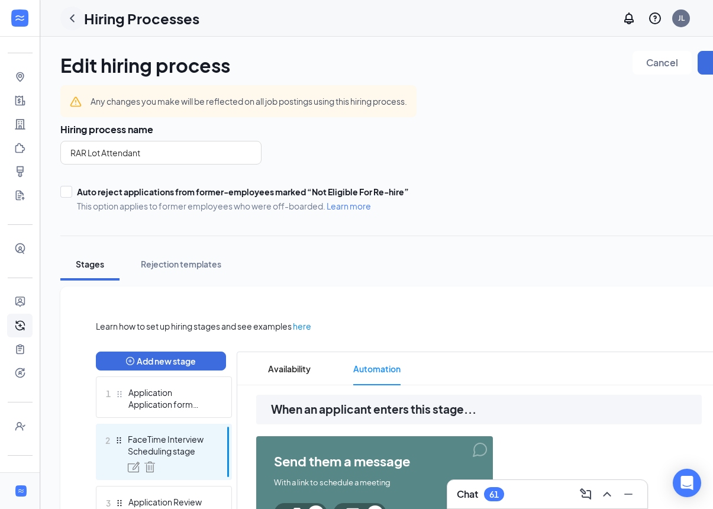
click at [69, 12] on icon "ChevronLeft" at bounding box center [72, 18] width 14 height 14
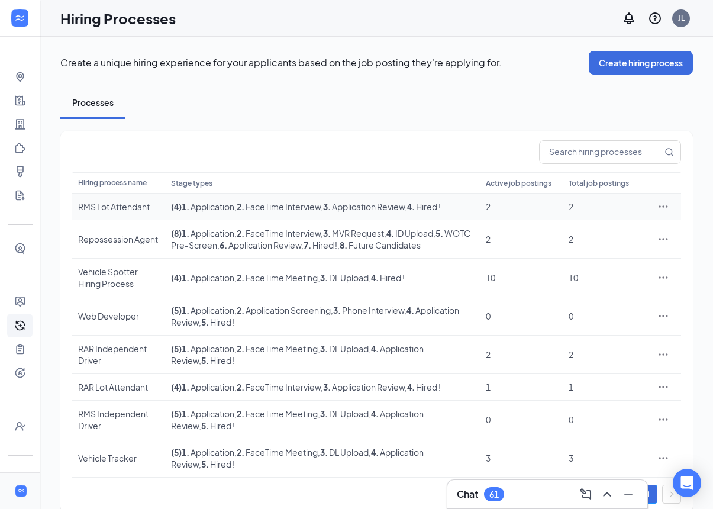
click at [672, 212] on div at bounding box center [663, 207] width 24 height 12
click at [668, 212] on icon "Ellipses" at bounding box center [663, 207] width 12 height 12
click at [651, 244] on span "Edit" at bounding box center [609, 247] width 102 height 13
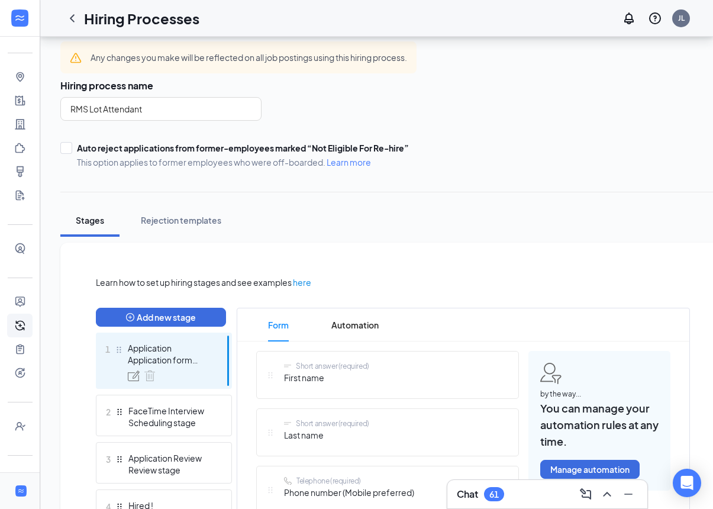
scroll to position [46, 0]
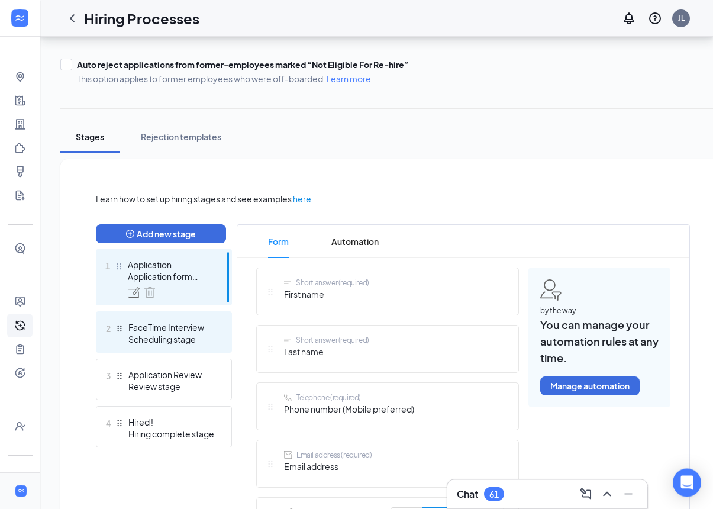
click at [150, 338] on div "Scheduling stage" at bounding box center [171, 340] width 86 height 12
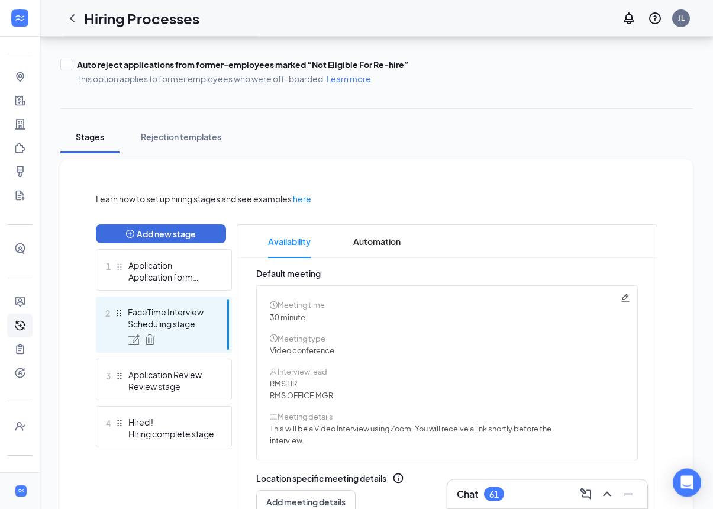
scroll to position [127, 0]
click at [373, 244] on span "Automation" at bounding box center [376, 241] width 47 height 33
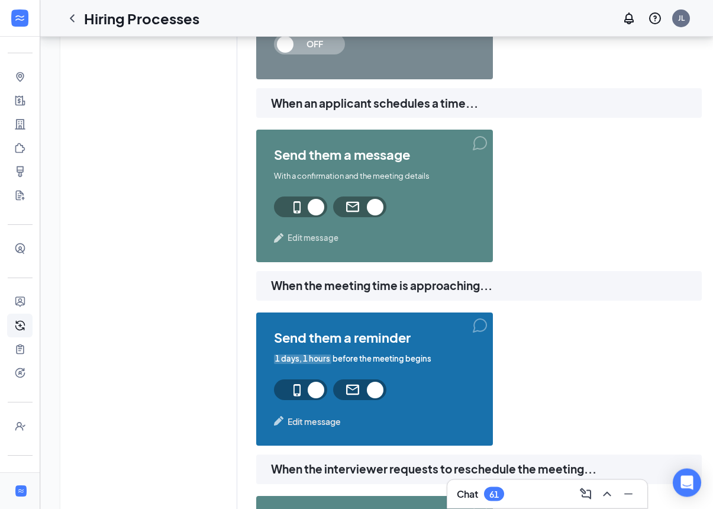
scroll to position [621, 0]
click at [283, 419] on img at bounding box center [279, 421] width 10 height 10
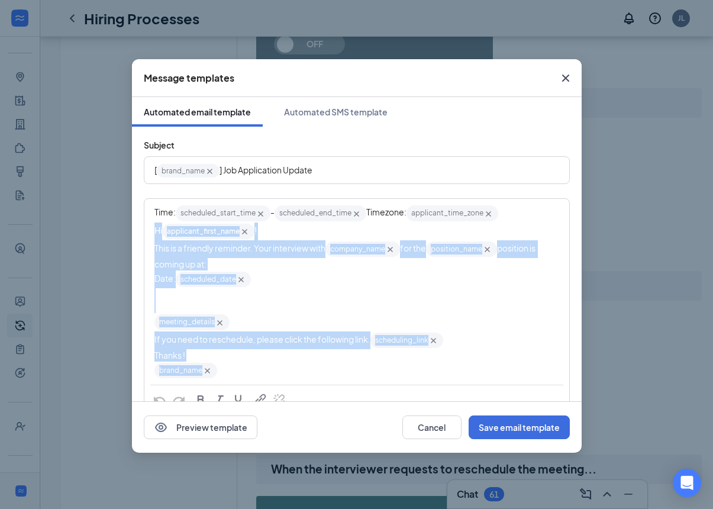
copy div "Hi applicant_first_name‌‌‌‌ {{applicant_first_name}} ! This is a friendly remin…"
click at [428, 425] on button "Cancel" at bounding box center [431, 427] width 59 height 24
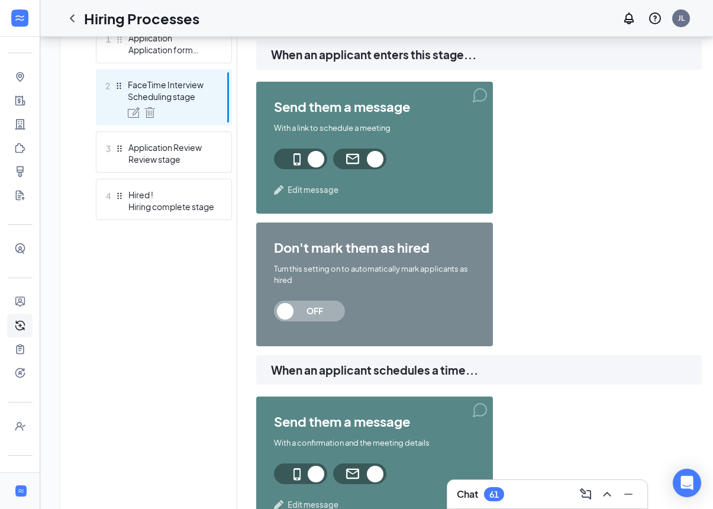
scroll to position [0, 0]
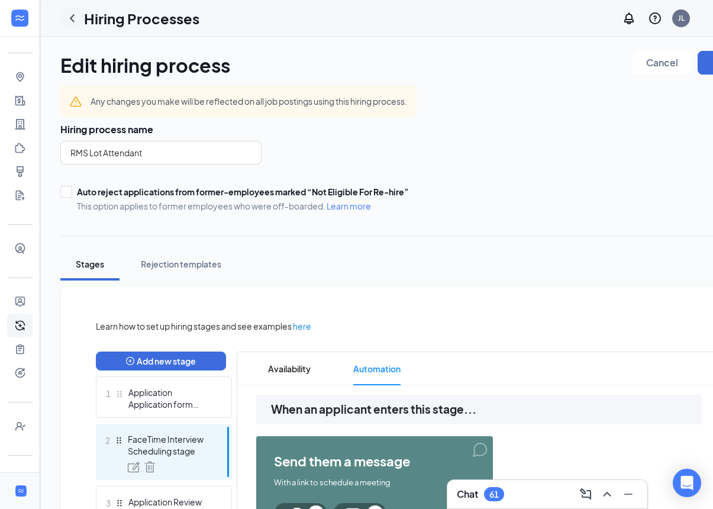
click at [66, 13] on icon "ChevronLeft" at bounding box center [72, 18] width 14 height 14
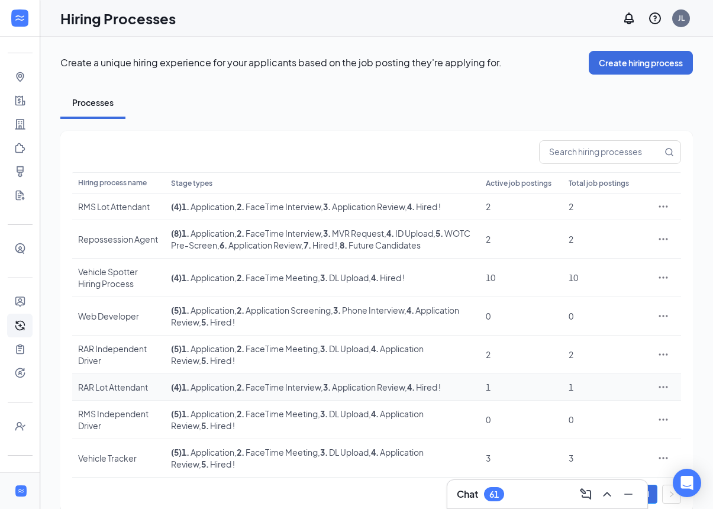
click at [668, 393] on icon "Ellipses" at bounding box center [663, 387] width 12 height 12
click at [574, 451] on span "Edit" at bounding box center [609, 451] width 102 height 13
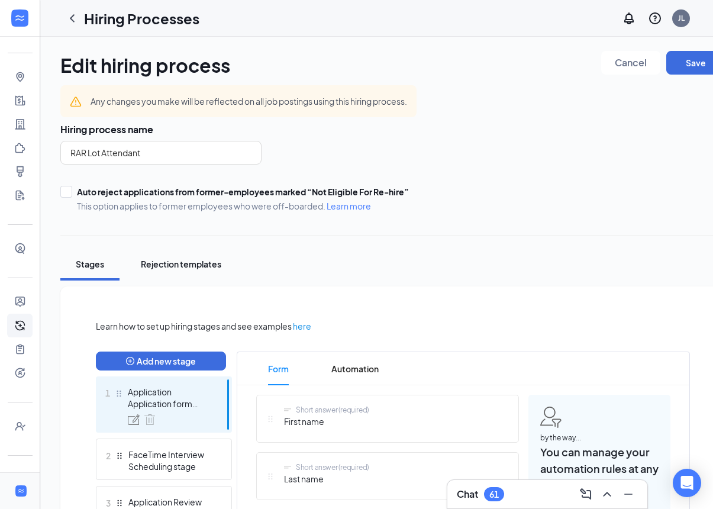
click at [161, 262] on div "Rejection templates" at bounding box center [181, 264] width 80 height 12
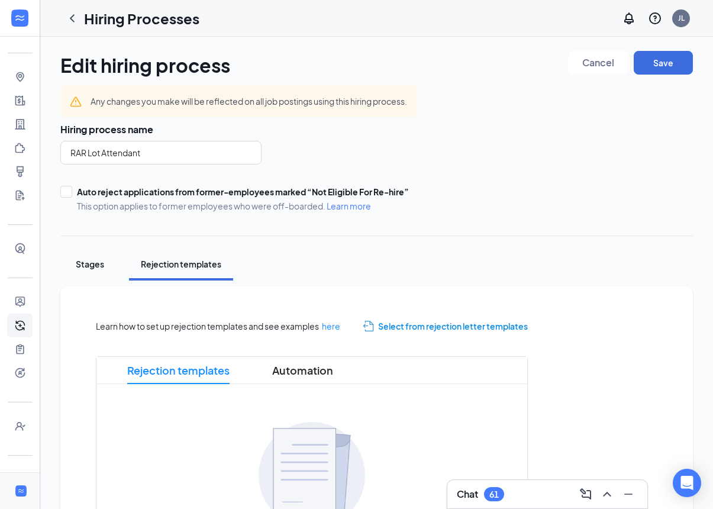
click at [80, 261] on div "Stages" at bounding box center [89, 264] width 35 height 12
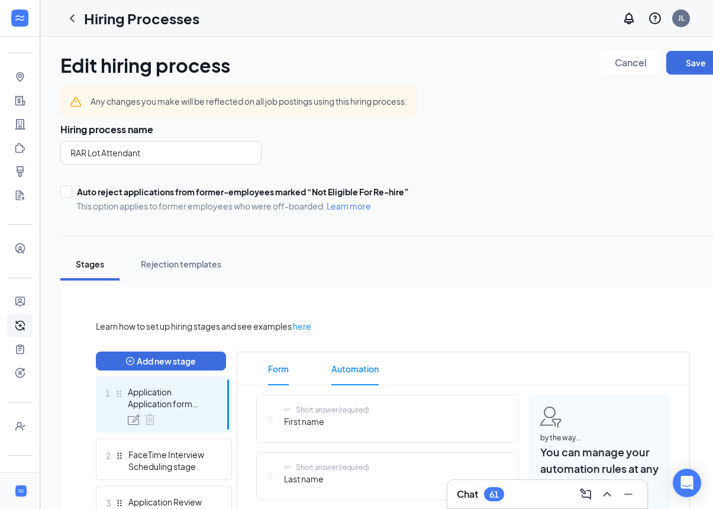
click at [346, 369] on span "Automation" at bounding box center [354, 368] width 47 height 33
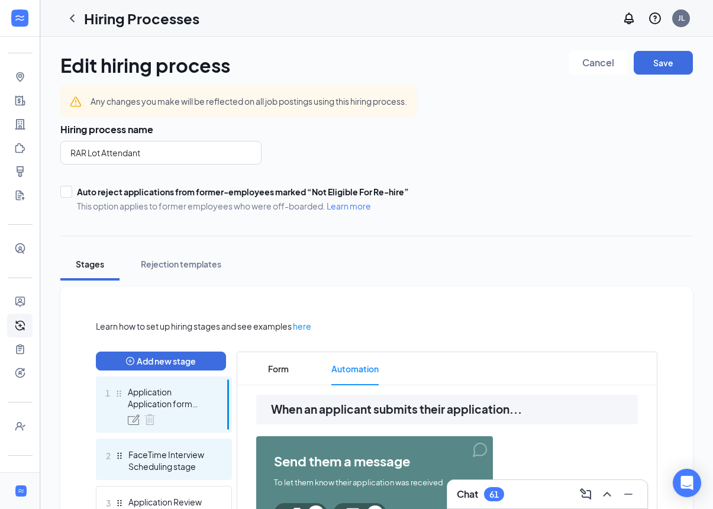
click at [139, 450] on div "FaceTime Interview" at bounding box center [171, 454] width 86 height 12
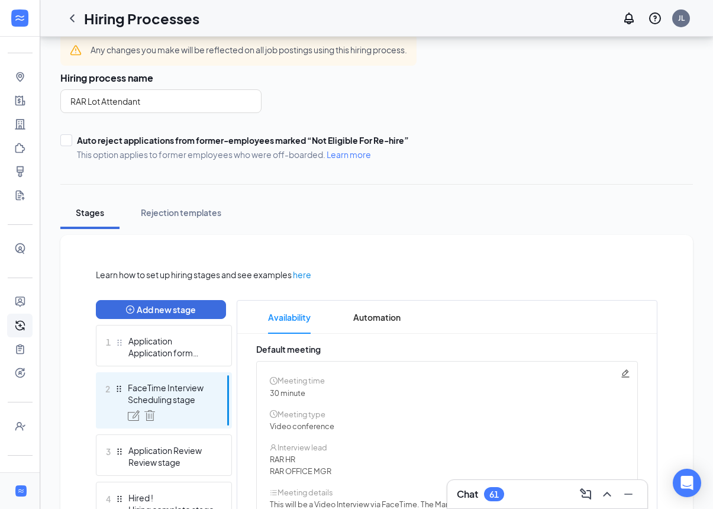
scroll to position [52, 0]
click at [381, 322] on span "Automation" at bounding box center [376, 316] width 47 height 33
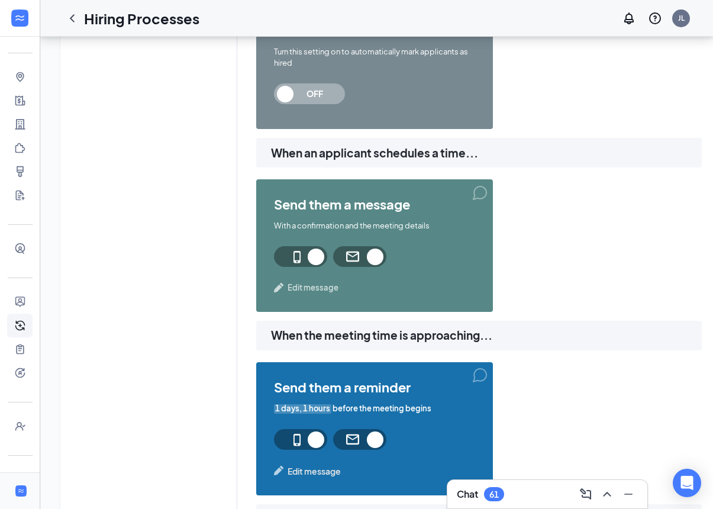
scroll to position [597, 0]
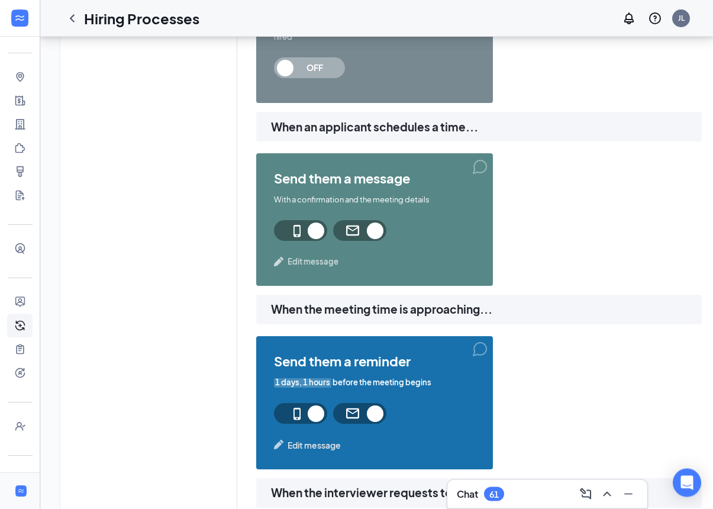
click at [295, 447] on span "Edit message" at bounding box center [314, 445] width 53 height 13
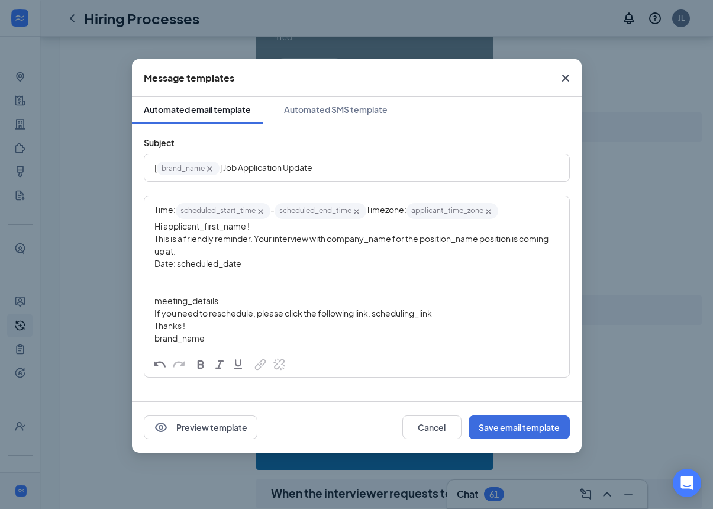
scroll to position [2, 0]
click at [168, 226] on span "Hi applicant_first_name‌‌‌‌ !" at bounding box center [201, 226] width 95 height 11
click at [167, 226] on span "Hi applicant_first_name‌‌‌‌ !" at bounding box center [201, 226] width 95 height 11
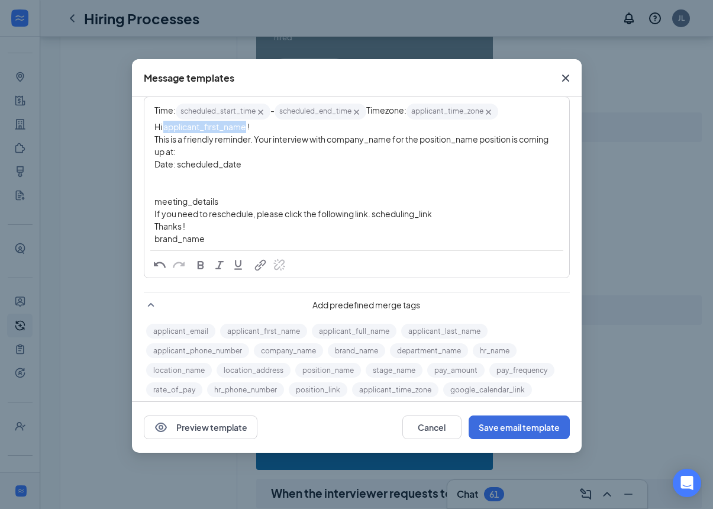
scroll to position [102, 0]
click at [253, 327] on button "applicant_first_name" at bounding box center [263, 330] width 87 height 15
click at [330, 142] on span "This is a friendly reminder. Your interview with company_name‌‌‌‌ for the posit…" at bounding box center [351, 144] width 395 height 23
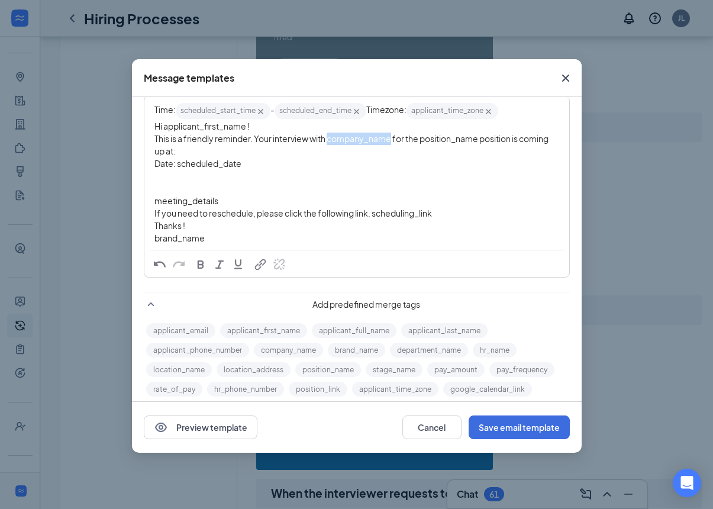
click at [277, 353] on button "company_name" at bounding box center [288, 350] width 69 height 15
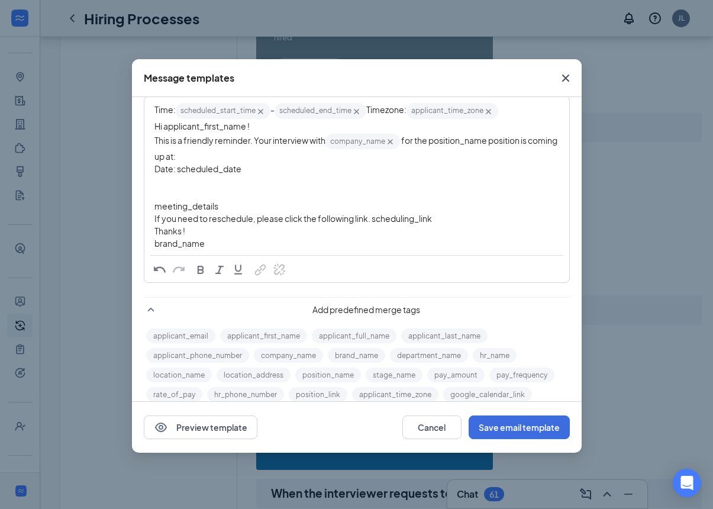
click at [433, 137] on span "‌‌‌‌ for the position_name‌‌‌‌ position is coming up at:" at bounding box center [356, 148] width 404 height 27
click at [432, 137] on span "‌‌‌‌ for the position_name‌‌‌‌ position is coming up at:" at bounding box center [356, 148] width 404 height 27
click at [314, 372] on button "position_name" at bounding box center [328, 374] width 66 height 15
click at [186, 169] on span "Date: scheduled_date‌‌‌‌" at bounding box center [197, 168] width 87 height 11
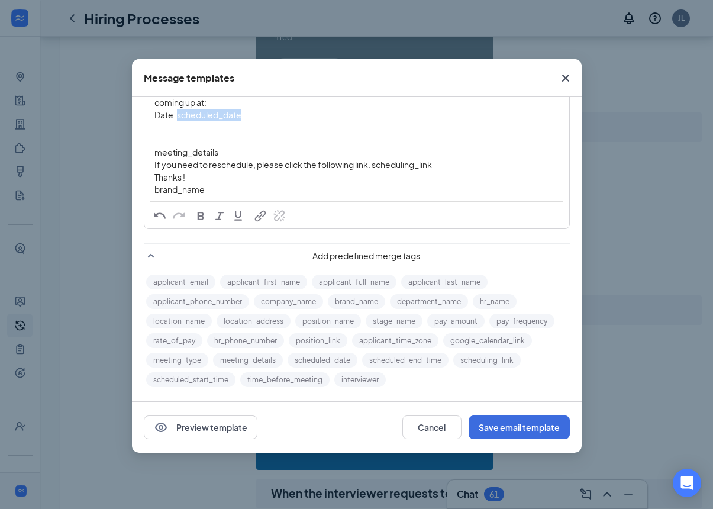
scroll to position [156, 0]
click at [320, 359] on button "scheduled_date" at bounding box center [323, 360] width 70 height 15
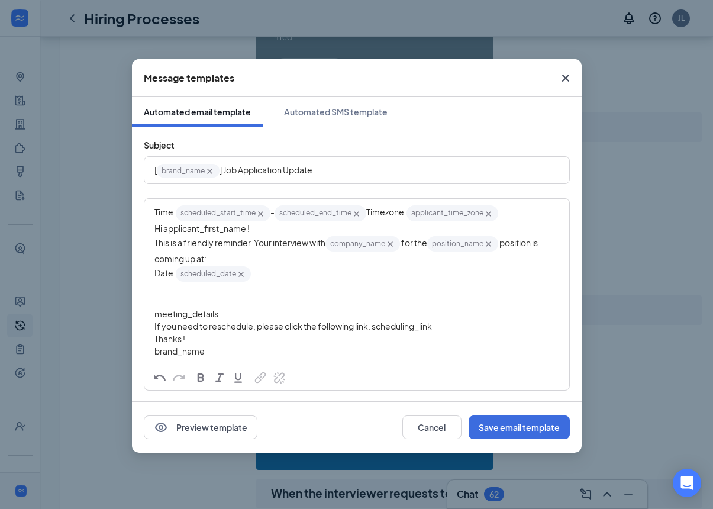
click at [156, 311] on span "meeting_details‌‌‌‌" at bounding box center [186, 313] width 64 height 11
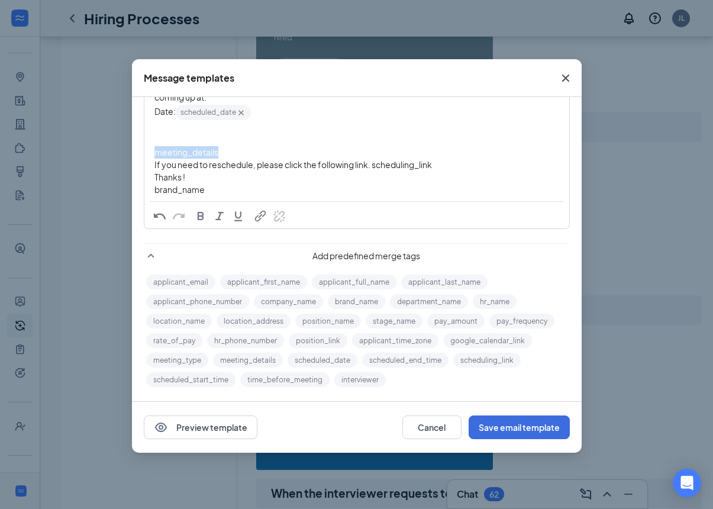
scroll to position [162, 0]
click at [245, 363] on button "meeting_details" at bounding box center [248, 360] width 70 height 15
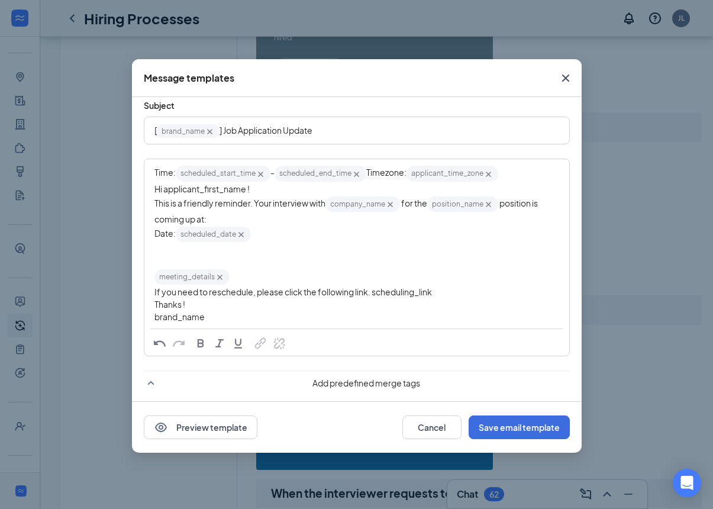
scroll to position [42, 0]
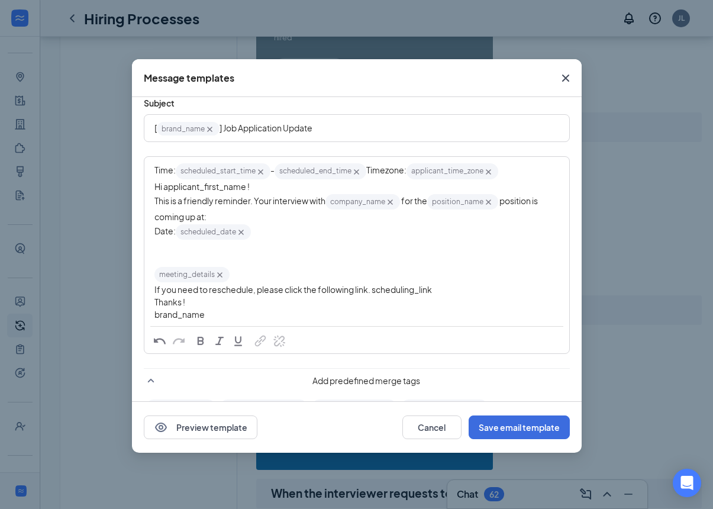
click at [379, 288] on span "If you need to reschedule, please click the following link. scheduling_link‌‌‌‌" at bounding box center [292, 289] width 277 height 11
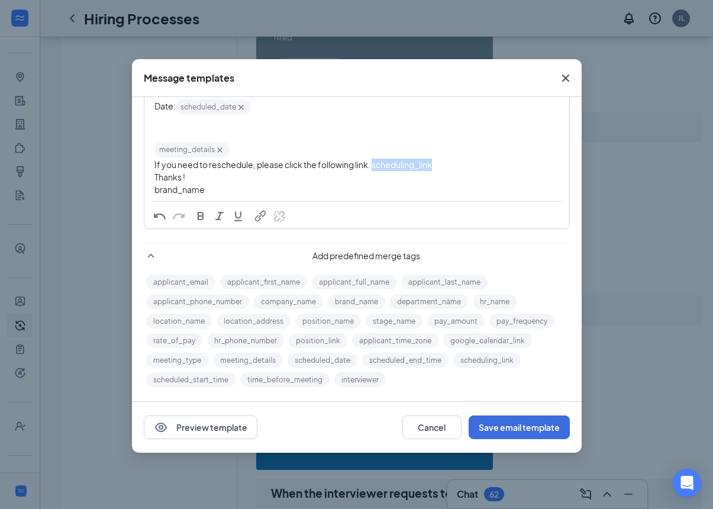
scroll to position [167, 0]
click at [485, 357] on button "scheduling_link" at bounding box center [486, 360] width 67 height 15
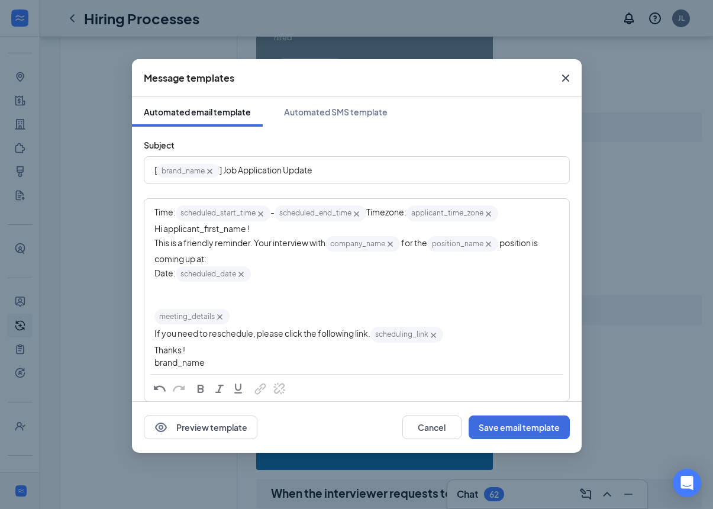
click at [155, 360] on span "brand_name‌‌‌‌" at bounding box center [179, 362] width 50 height 11
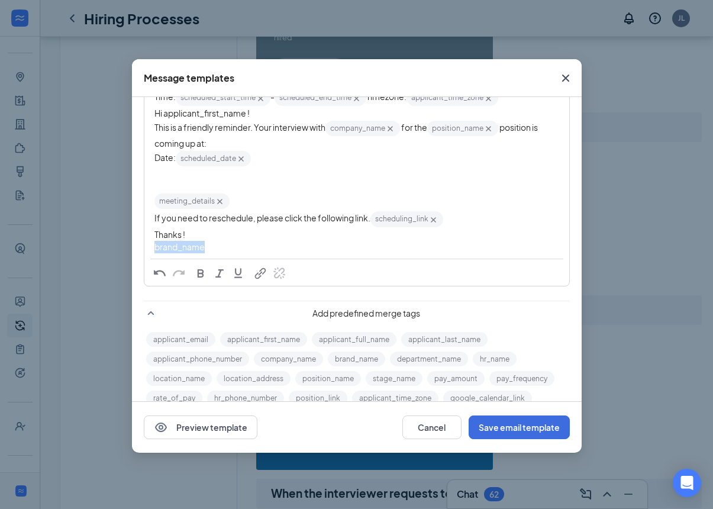
scroll to position [134, 0]
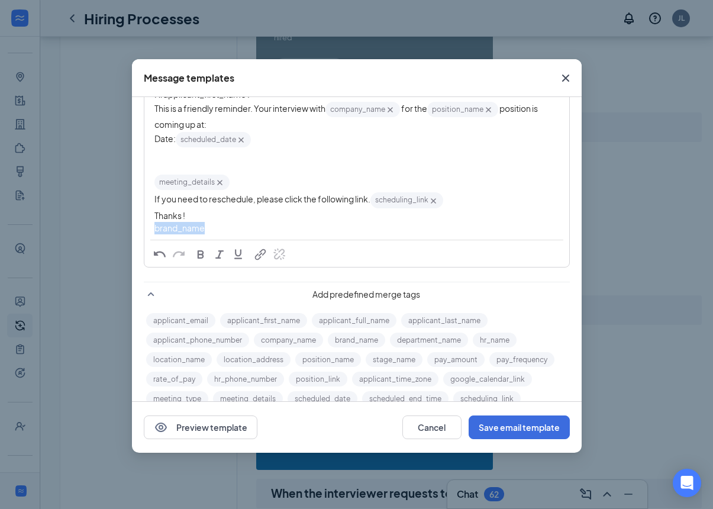
click at [356, 340] on button "brand_name" at bounding box center [356, 340] width 57 height 15
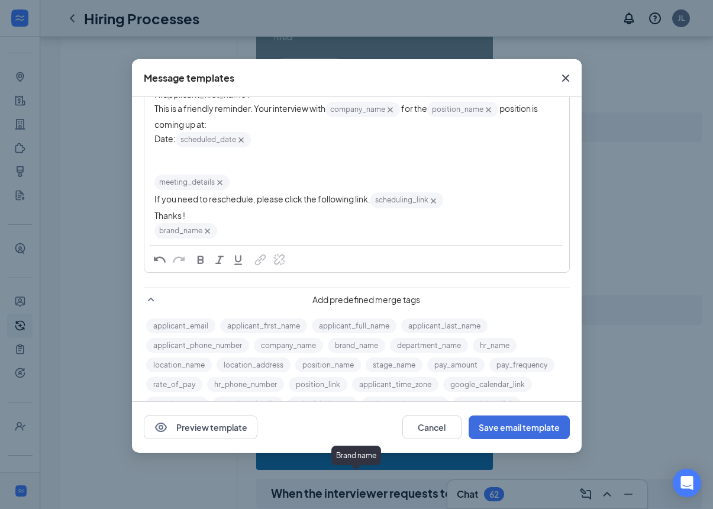
scroll to position [0, 0]
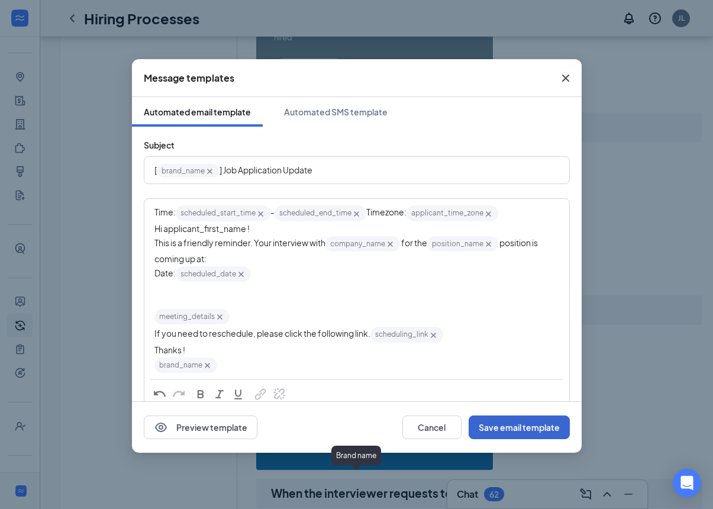
click at [503, 427] on button "Save email template" at bounding box center [519, 427] width 101 height 24
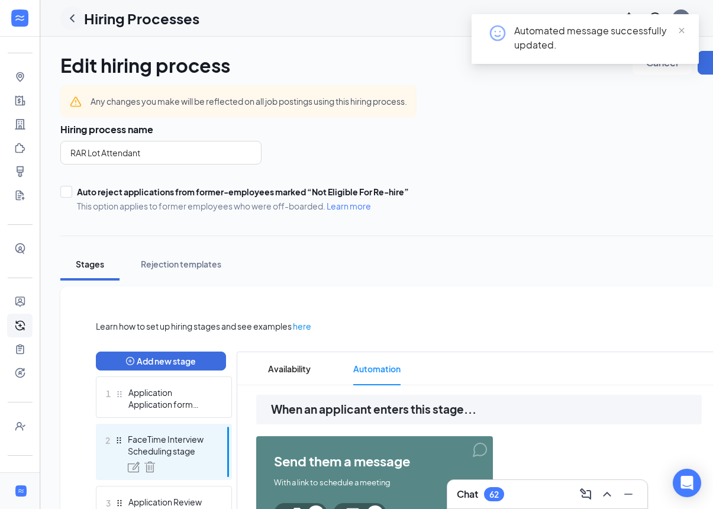
click at [69, 15] on icon "ChevronLeft" at bounding box center [72, 18] width 14 height 14
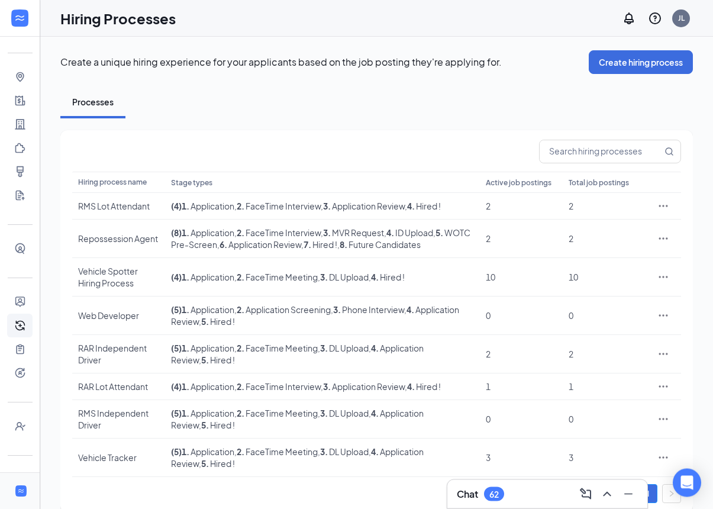
scroll to position [1, 0]
click at [668, 212] on icon "Ellipses" at bounding box center [663, 206] width 12 height 12
click at [628, 247] on span "Edit" at bounding box center [609, 246] width 102 height 13
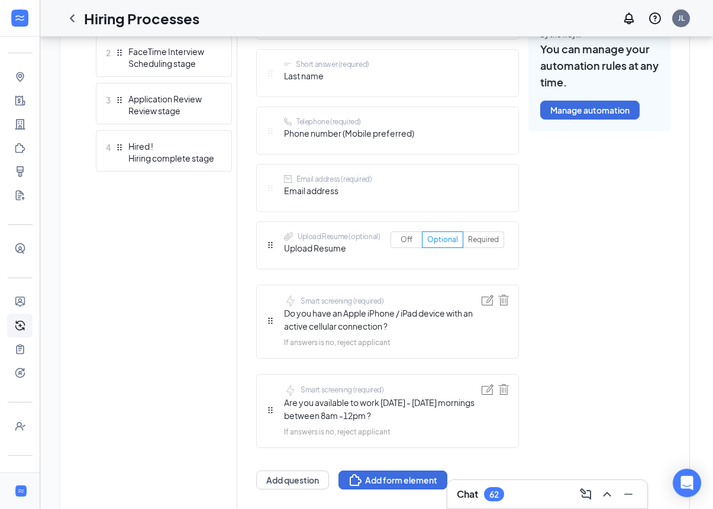
scroll to position [0, 5]
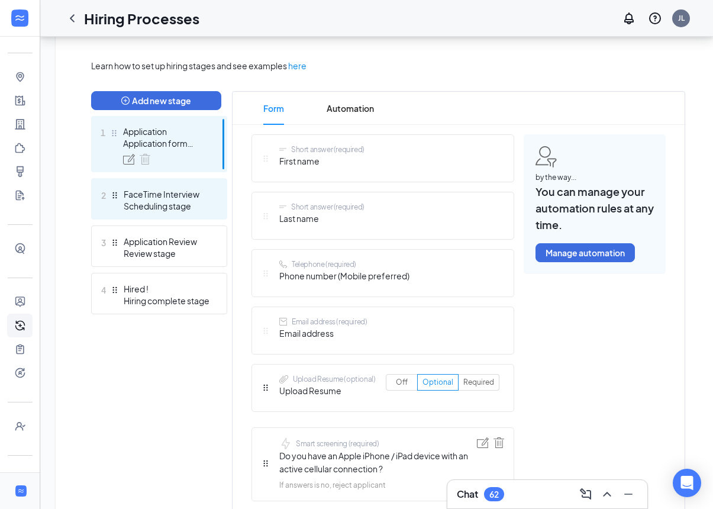
click at [133, 204] on div "Scheduling stage" at bounding box center [167, 206] width 86 height 12
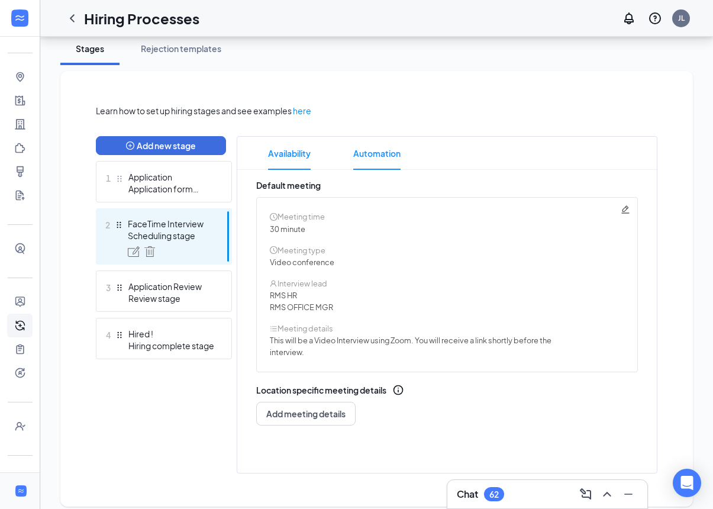
click at [392, 150] on span "Automation" at bounding box center [376, 153] width 47 height 33
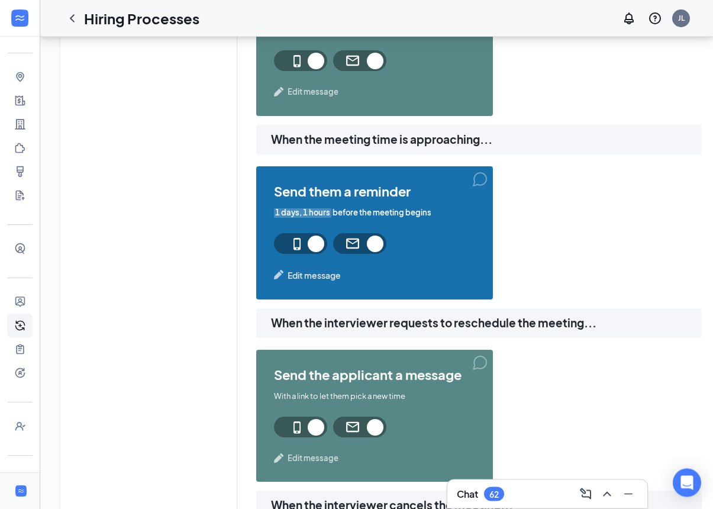
scroll to position [767, 0]
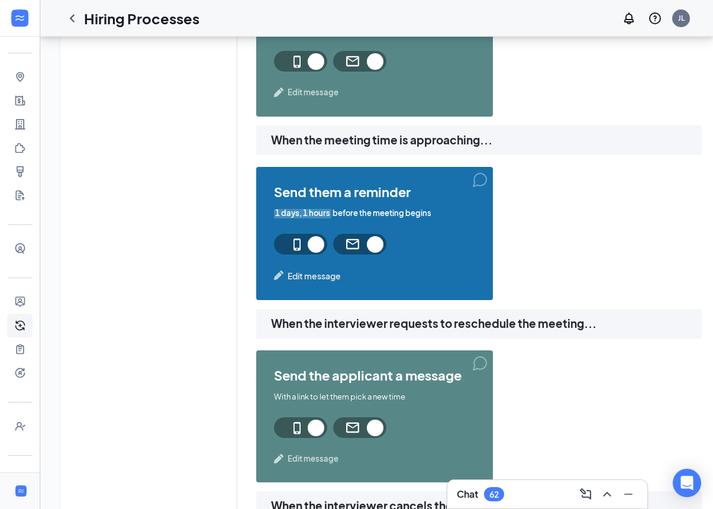
click at [322, 272] on span "Edit message" at bounding box center [314, 275] width 53 height 13
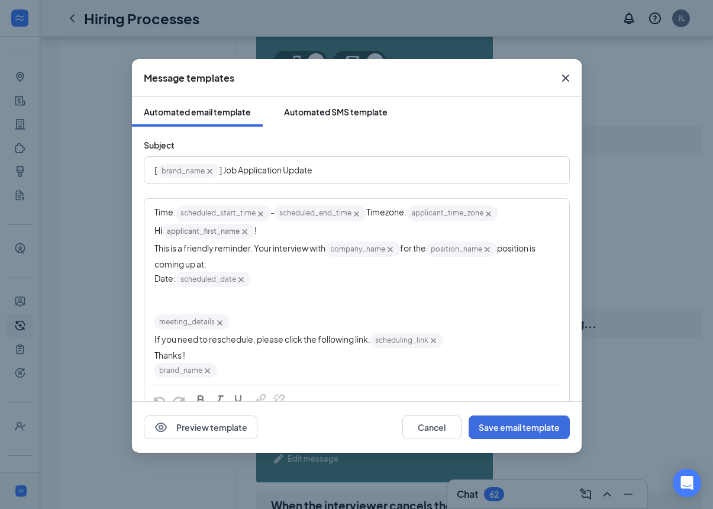
click at [357, 107] on div "Automated SMS template" at bounding box center [336, 112] width 104 height 12
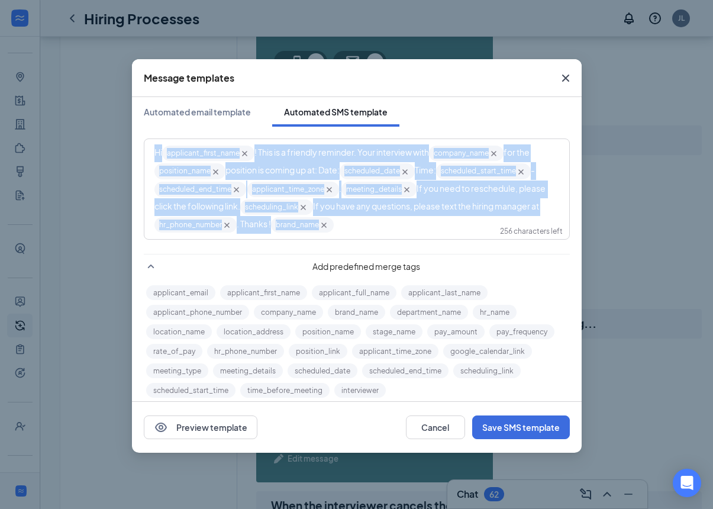
copy div "Hi applicant_first_name‌‌‌‌ {{applicant_first_name}} ! This is a friendly remin…"
click at [569, 78] on icon "Cross" at bounding box center [566, 78] width 14 height 14
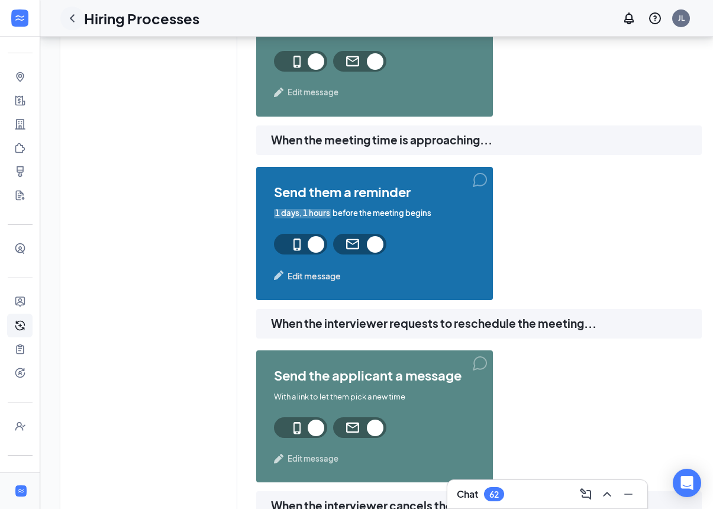
click at [73, 22] on icon "ChevronLeft" at bounding box center [72, 18] width 14 height 14
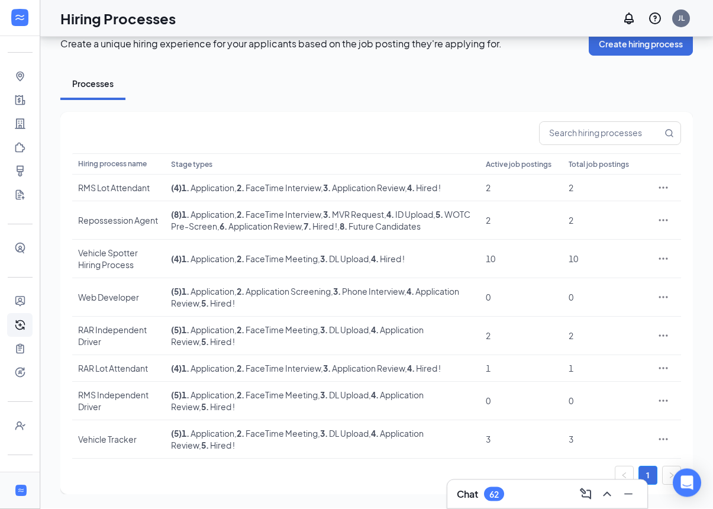
scroll to position [76, 0]
click at [665, 363] on icon "Ellipses" at bounding box center [663, 369] width 12 height 12
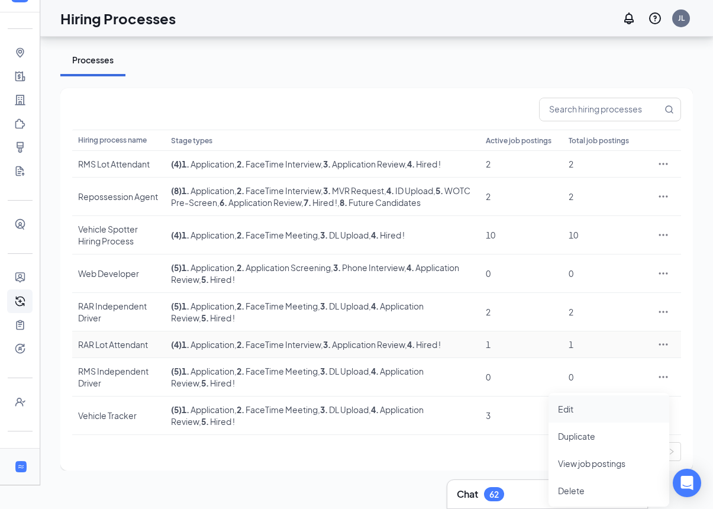
click at [628, 402] on span "Edit" at bounding box center [609, 408] width 102 height 13
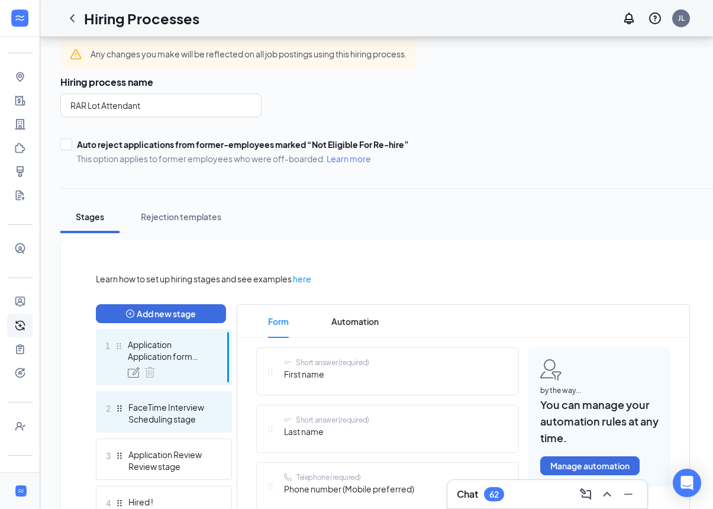
click at [130, 405] on div "FaceTime Interview" at bounding box center [171, 407] width 86 height 12
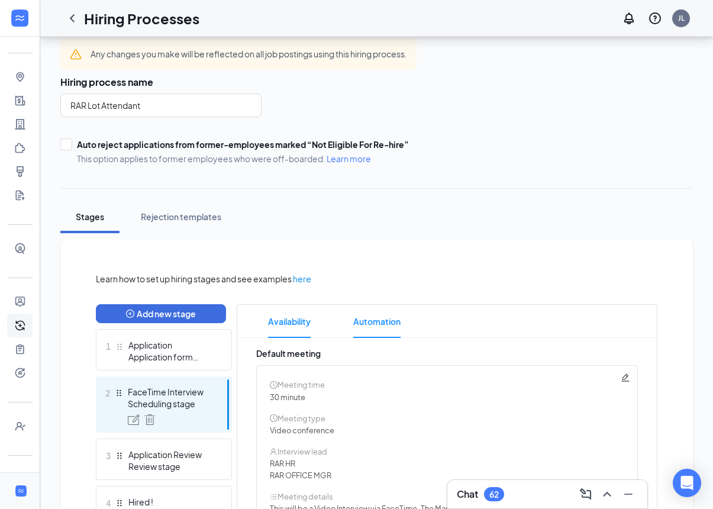
click at [390, 322] on span "Automation" at bounding box center [376, 321] width 47 height 33
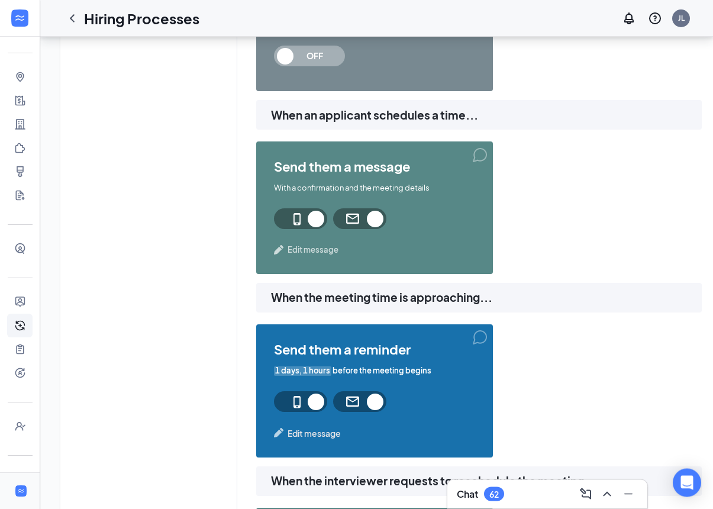
scroll to position [609, 0]
click at [332, 438] on span "Edit message" at bounding box center [314, 433] width 53 height 13
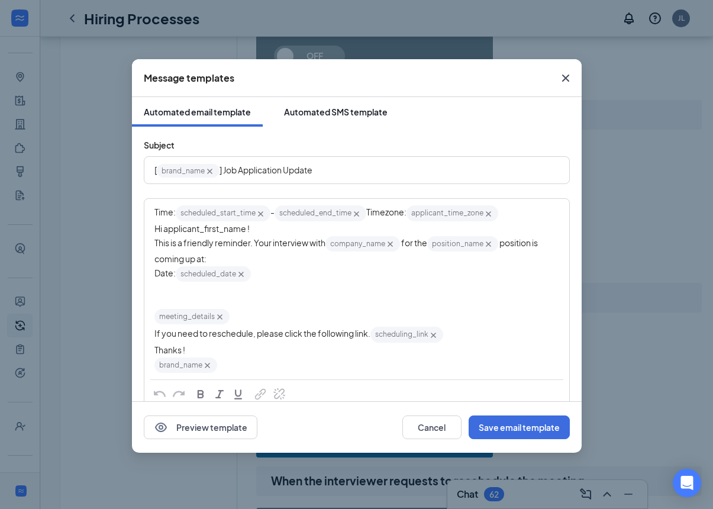
click at [379, 110] on div "Automated SMS template" at bounding box center [336, 112] width 104 height 12
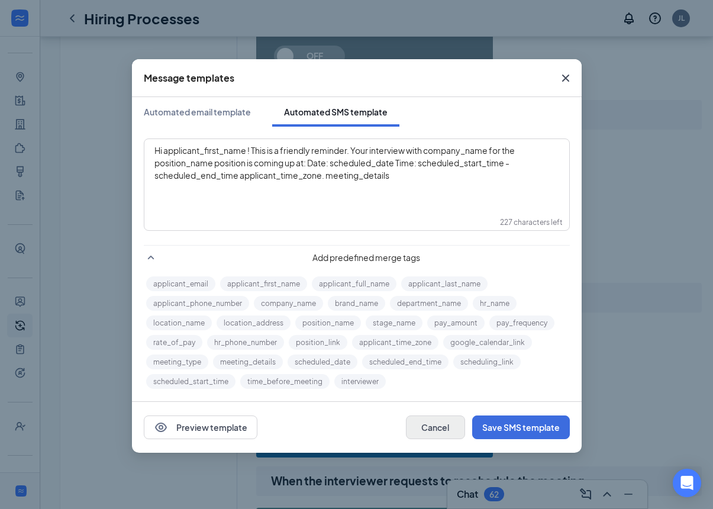
click at [438, 423] on button "Cancel" at bounding box center [435, 427] width 59 height 24
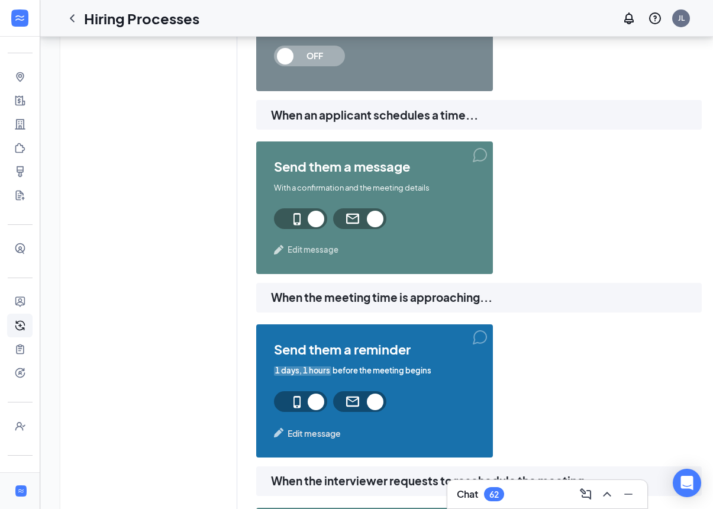
click at [306, 434] on span "Edit message" at bounding box center [314, 433] width 53 height 13
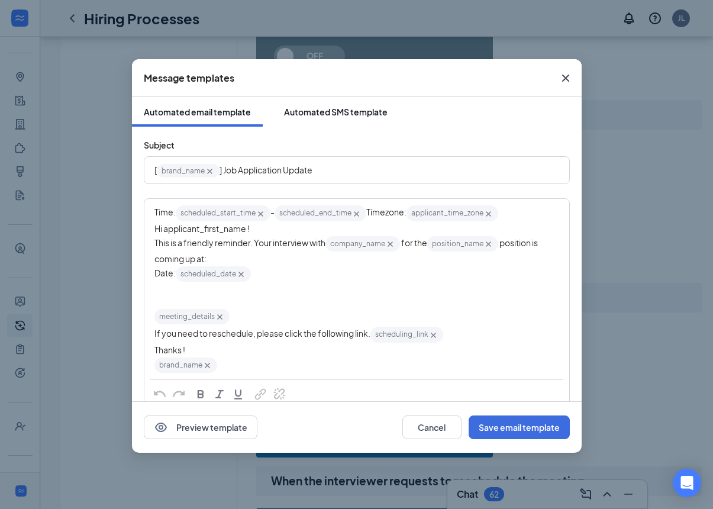
click at [304, 105] on button "Automated SMS template" at bounding box center [335, 112] width 127 height 30
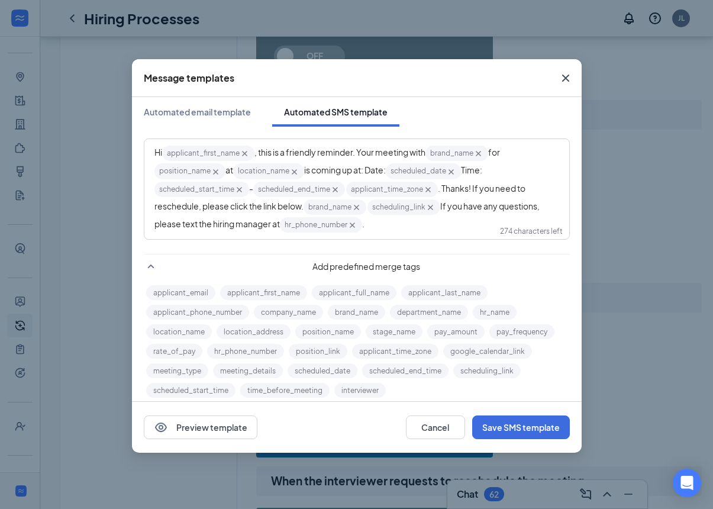
click at [579, 81] on span "Close" at bounding box center [566, 78] width 32 height 32
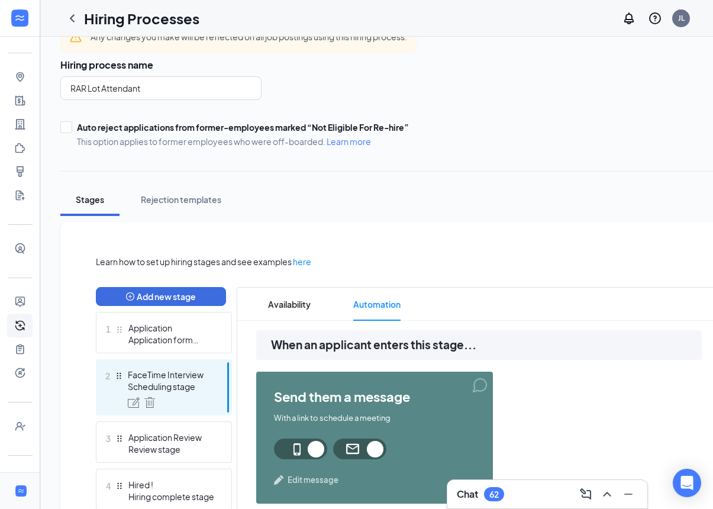
scroll to position [0, 0]
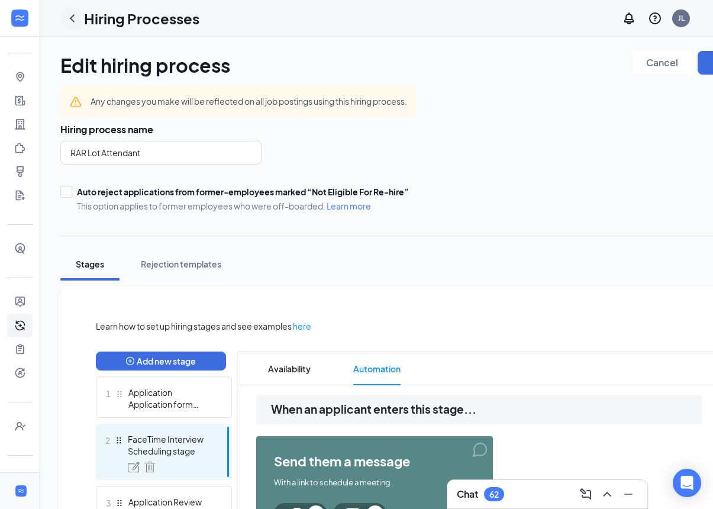
click at [71, 17] on icon "ChevronLeft" at bounding box center [72, 18] width 14 height 14
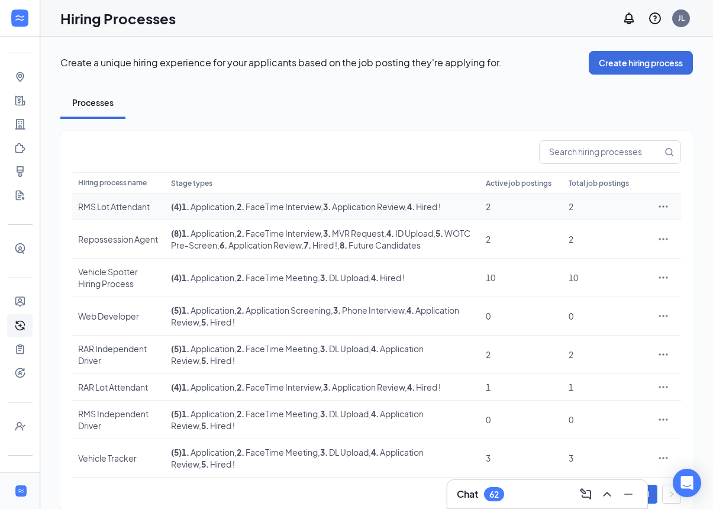
click at [666, 207] on icon "Ellipses" at bounding box center [663, 206] width 9 height 2
click at [597, 250] on span "Edit" at bounding box center [609, 247] width 102 height 13
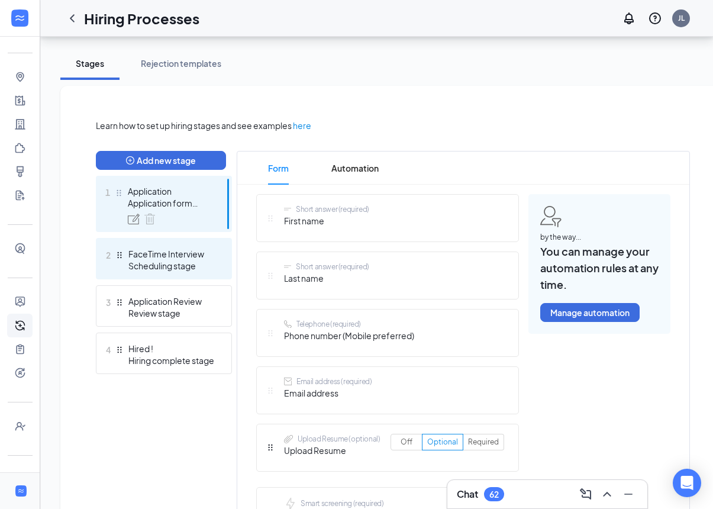
click at [135, 257] on div "FaceTime Interview" at bounding box center [171, 254] width 86 height 12
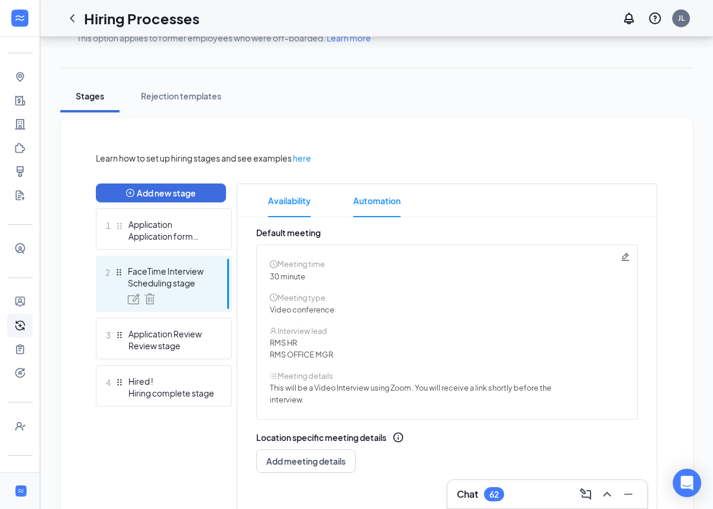
click at [392, 202] on span "Automation" at bounding box center [376, 200] width 47 height 33
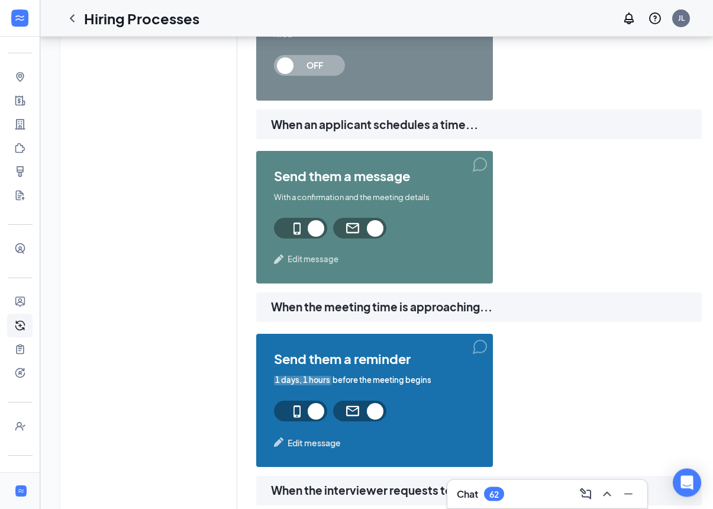
scroll to position [603, 0]
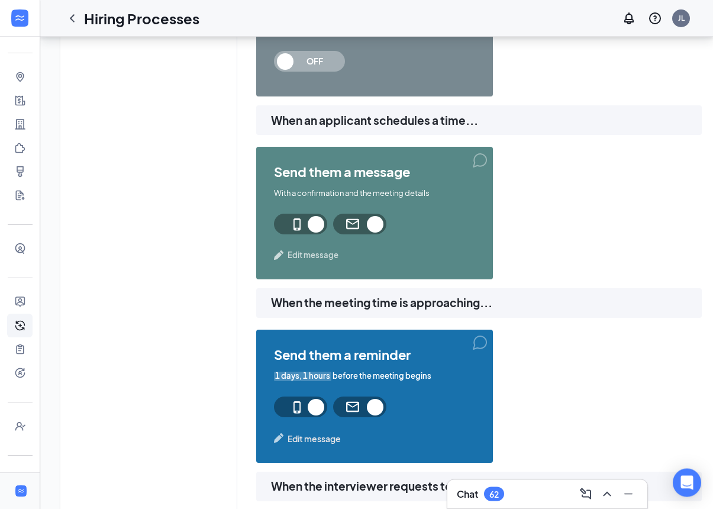
click at [323, 439] on span "Edit message" at bounding box center [314, 439] width 53 height 13
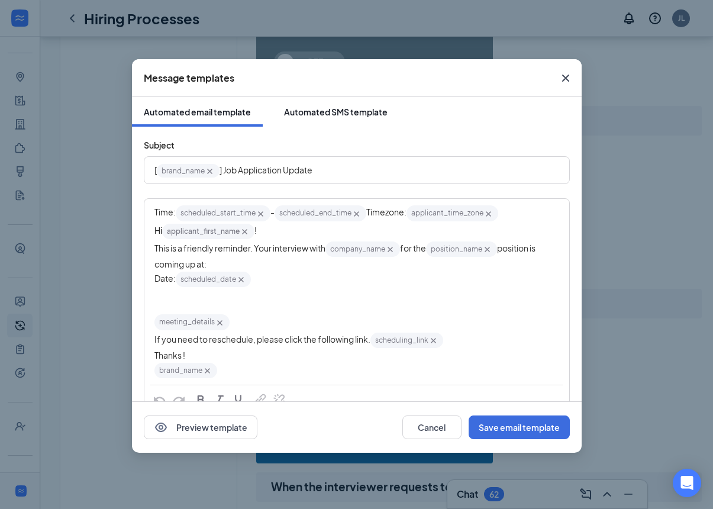
click at [369, 118] on button "Automated SMS template" at bounding box center [335, 112] width 127 height 30
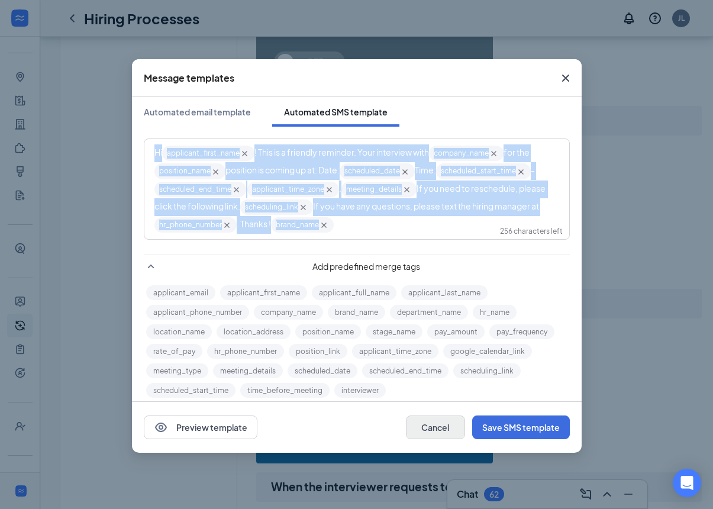
click at [435, 431] on button "Cancel" at bounding box center [435, 427] width 59 height 24
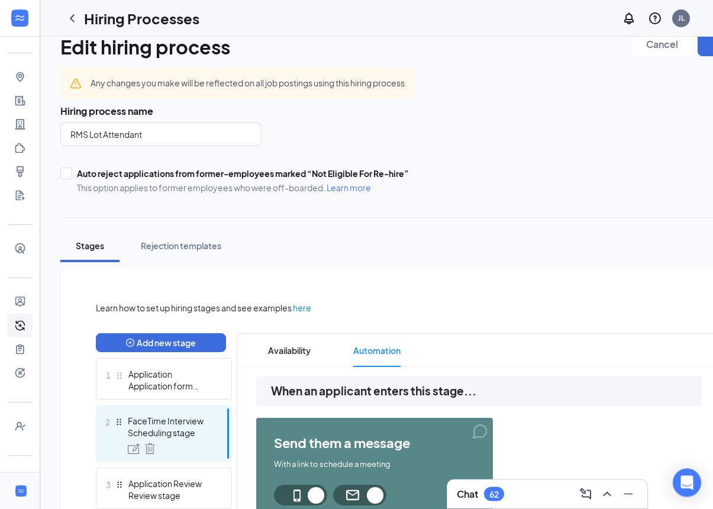
scroll to position [0, 0]
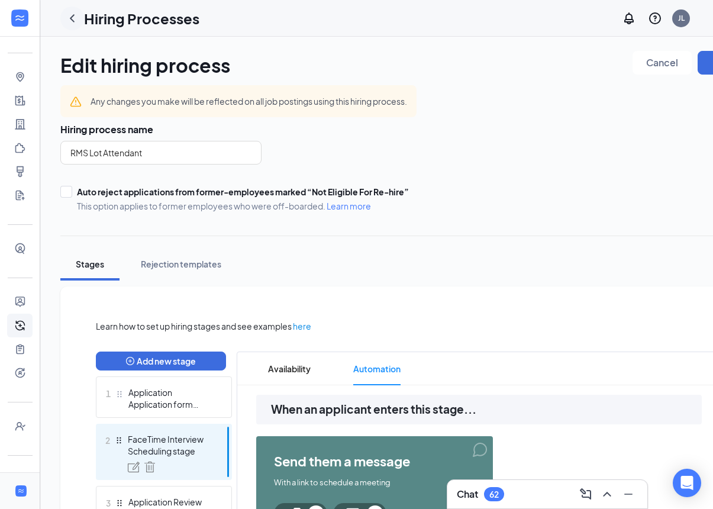
click at [69, 17] on icon "ChevronLeft" at bounding box center [72, 18] width 14 height 14
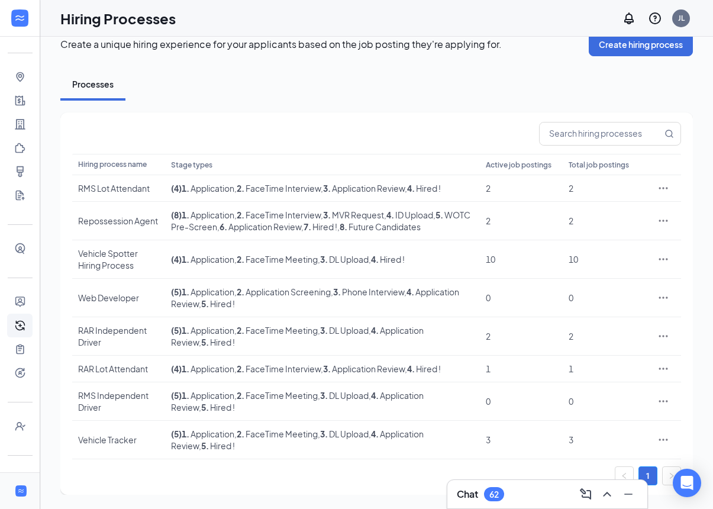
scroll to position [76, 0]
click at [669, 363] on icon "Ellipses" at bounding box center [663, 369] width 12 height 12
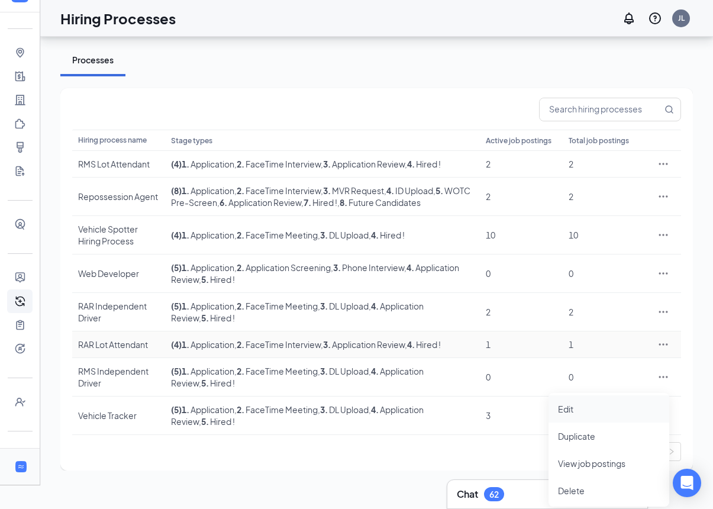
click at [630, 402] on span "Edit" at bounding box center [609, 408] width 102 height 13
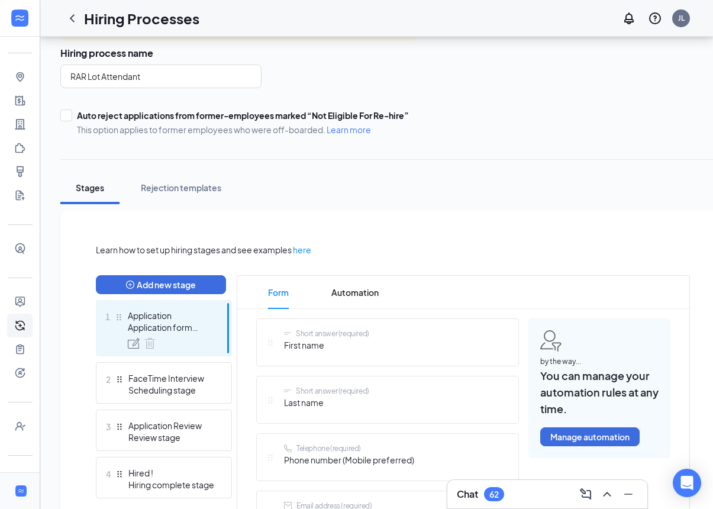
scroll to position [89, 0]
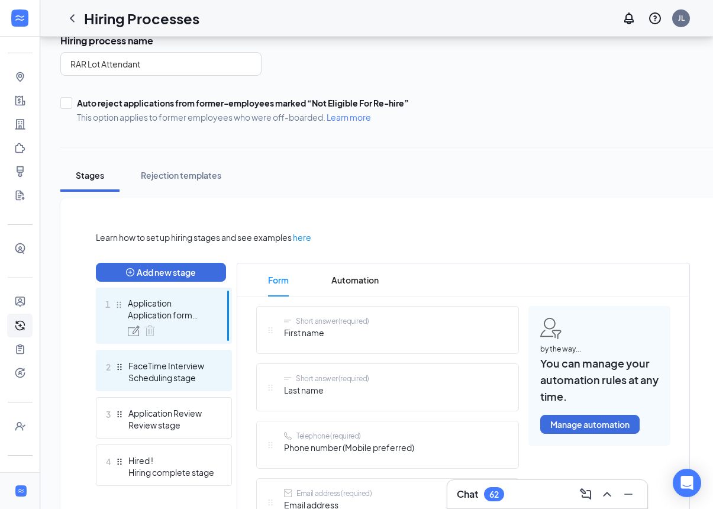
click at [146, 376] on div "Scheduling stage" at bounding box center [171, 378] width 86 height 12
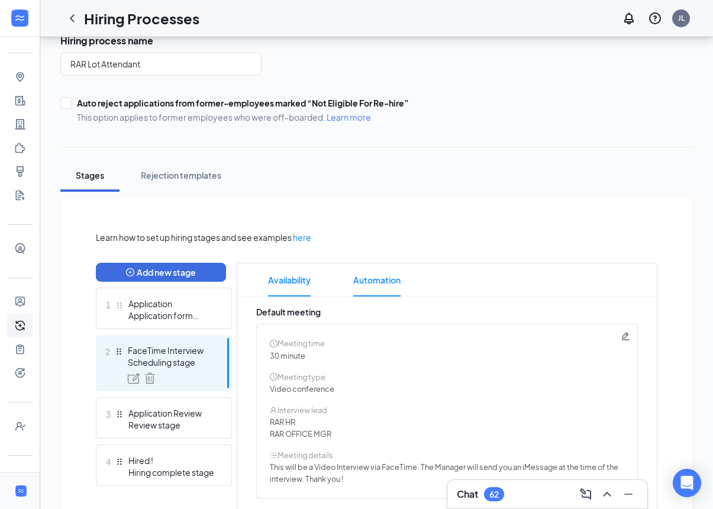
click at [404, 285] on li "Automation" at bounding box center [376, 279] width 71 height 33
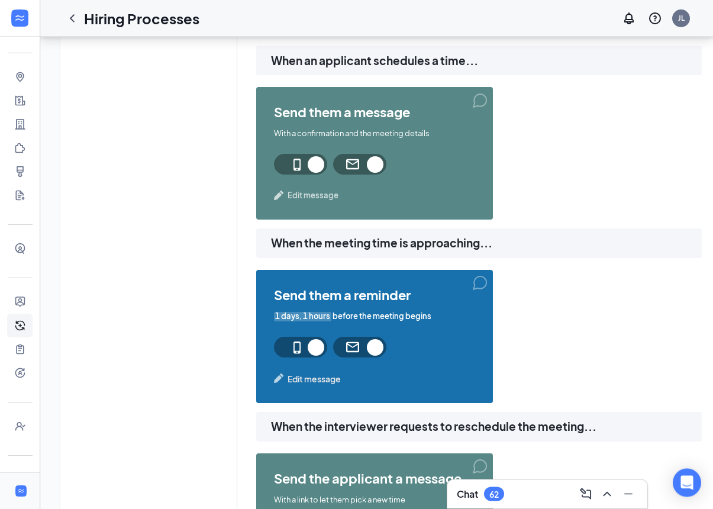
click at [326, 383] on span "Edit message" at bounding box center [314, 379] width 53 height 13
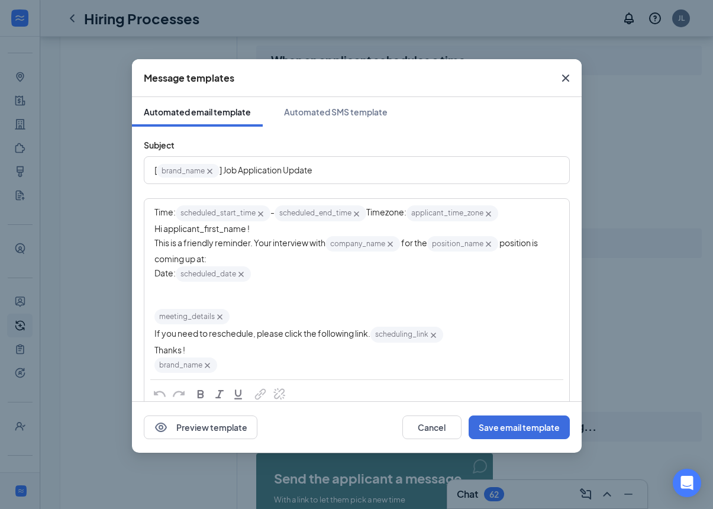
scroll to position [663, 0]
click at [318, 112] on div "Automated SMS template" at bounding box center [336, 112] width 104 height 12
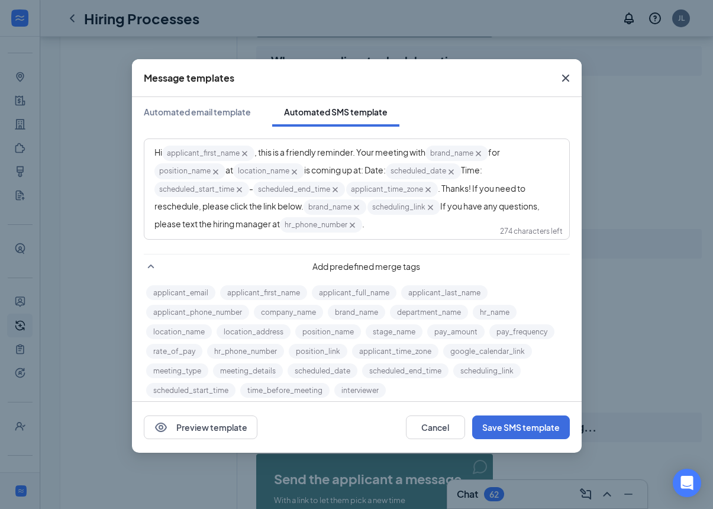
click at [154, 154] on span "Hi" at bounding box center [158, 152] width 8 height 11
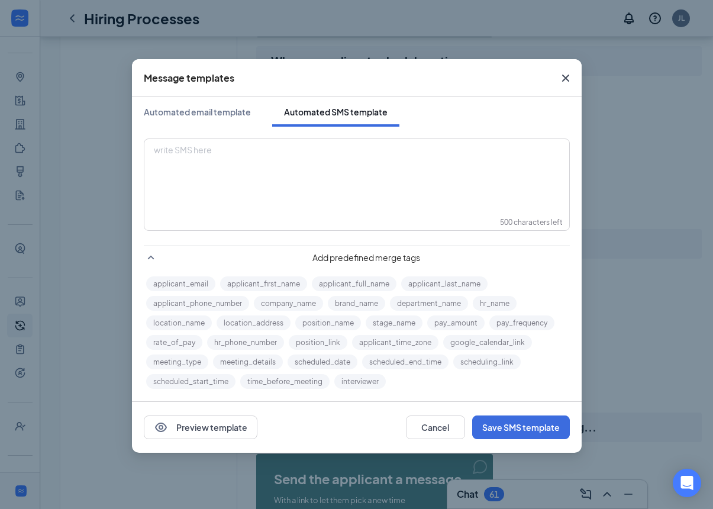
click at [170, 151] on div "write SMS here" at bounding box center [356, 150] width 405 height 12
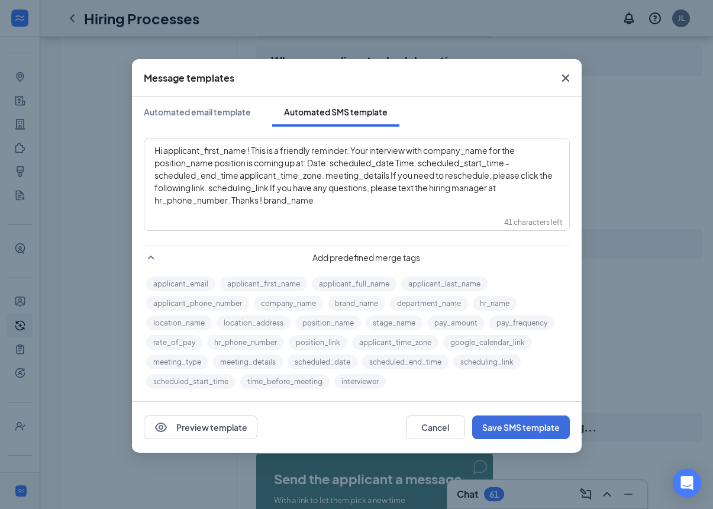
click at [165, 149] on span "Hi applicant_first_name‌‌‌‌ ! This is a friendly reminder. Your interview with …" at bounding box center [353, 175] width 399 height 60
click at [164, 149] on span "Hi applicant_first_name‌‌‌‌ ! This is a friendly reminder. Your interview with …" at bounding box center [353, 175] width 399 height 60
click at [254, 283] on button "applicant_first_name" at bounding box center [263, 283] width 87 height 15
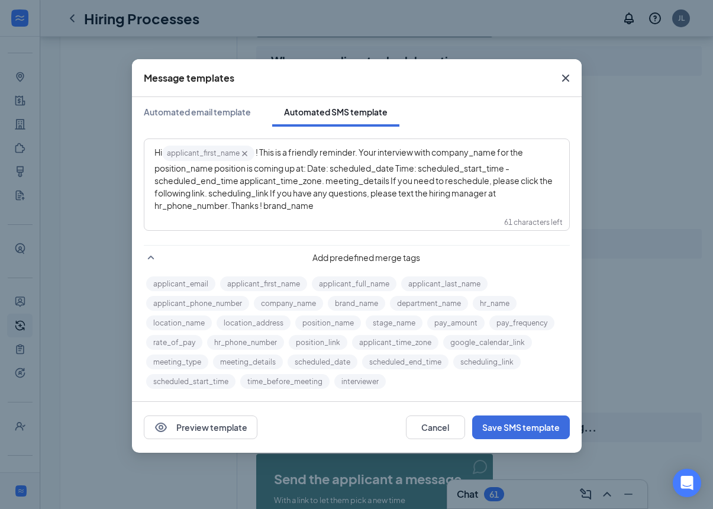
click at [437, 153] on span "‌‌‌‌ ! This is a friendly reminder. Your interview with company_name‌‌‌‌ for th…" at bounding box center [353, 179] width 399 height 64
click at [280, 305] on button "company_name" at bounding box center [288, 303] width 69 height 15
click at [159, 169] on span "‌‌‌‌ for the position_name‌‌‌‌ position is coming up at: Date: scheduled_date‌‌…" at bounding box center [353, 179] width 399 height 64
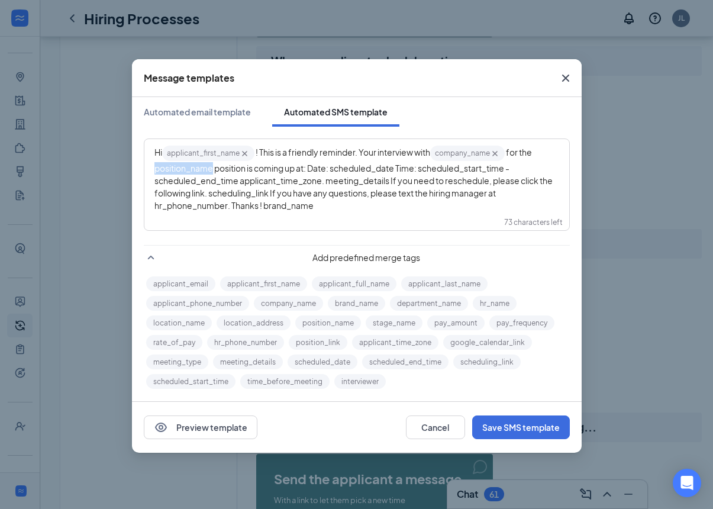
click at [320, 322] on button "position_name" at bounding box center [328, 322] width 66 height 15
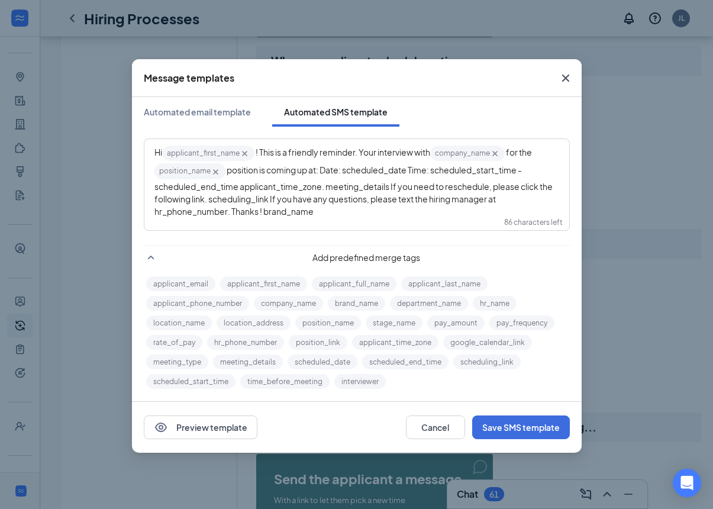
click at [348, 169] on span "‌‌‌‌ position is coming up at: Date: scheduled_date‌‌‌‌ Time: scheduled_start_t…" at bounding box center [353, 189] width 399 height 51
click at [336, 367] on button "scheduled_date" at bounding box center [323, 361] width 70 height 15
click at [450, 176] on div "Hi applicant_first_name‌‌‌‌ {{applicant_first_name}} ‌‌‌‌ ! This is a friendly …" at bounding box center [356, 180] width 405 height 73
click at [450, 175] on span "‌‌‌‌ Time: scheduled_start_time‌‌‌‌ - scheduled_end_time‌‌‌‌ applicant_time_zon…" at bounding box center [353, 189] width 399 height 51
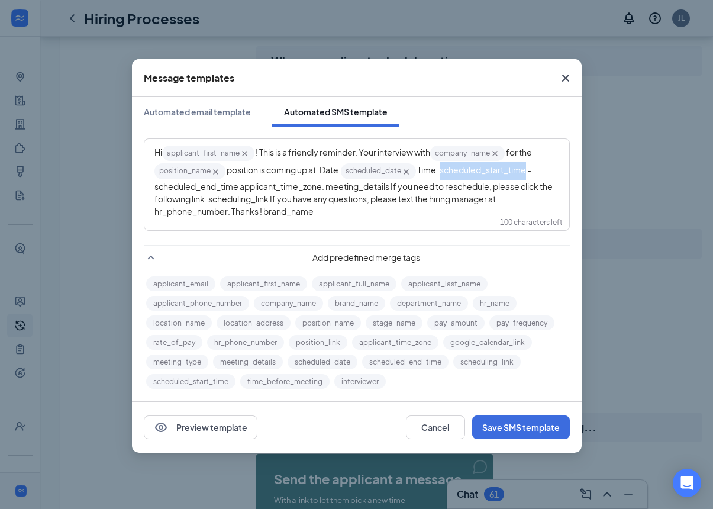
click at [166, 380] on button "scheduled_start_time" at bounding box center [190, 381] width 89 height 15
click at [157, 186] on span "‌‌‌‌ - scheduled_end_time‌‌‌‌ applicant_time_zone‌‌‌‌. meeting_details‌‌‌‌ If y…" at bounding box center [353, 189] width 399 height 51
click at [157, 185] on span "‌‌‌‌ - scheduled_end_time‌‌‌‌ applicant_time_zone‌‌‌‌. meeting_details‌‌‌‌ If y…" at bounding box center [353, 189] width 399 height 51
click at [433, 366] on button "scheduled_end_time" at bounding box center [405, 361] width 86 height 15
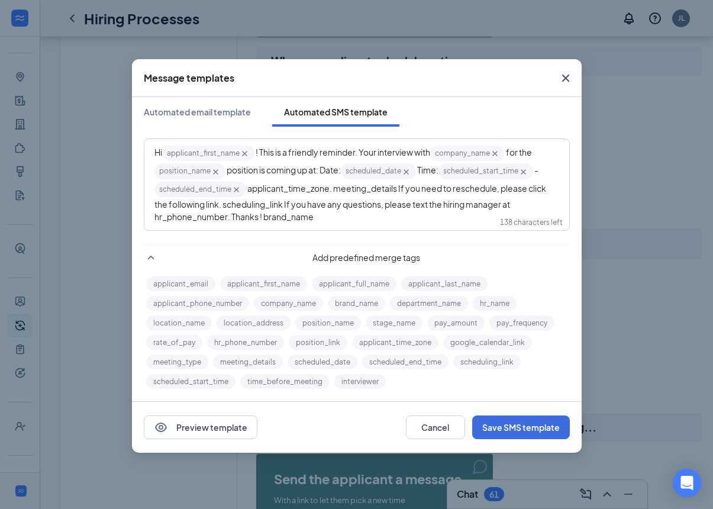
click at [256, 190] on span "‌‌‌‌ applicant_time_zone‌‌‌‌. meeting_details‌‌‌‌ If you need to reschedule, pl…" at bounding box center [350, 202] width 393 height 39
click at [376, 343] on button "applicant_time_zone" at bounding box center [395, 342] width 86 height 15
click at [348, 188] on span ". meeting_details‌‌‌‌ If you need to reschedule, please click the following lin…" at bounding box center [354, 202] width 401 height 39
click at [237, 361] on button "meeting_details" at bounding box center [248, 361] width 70 height 15
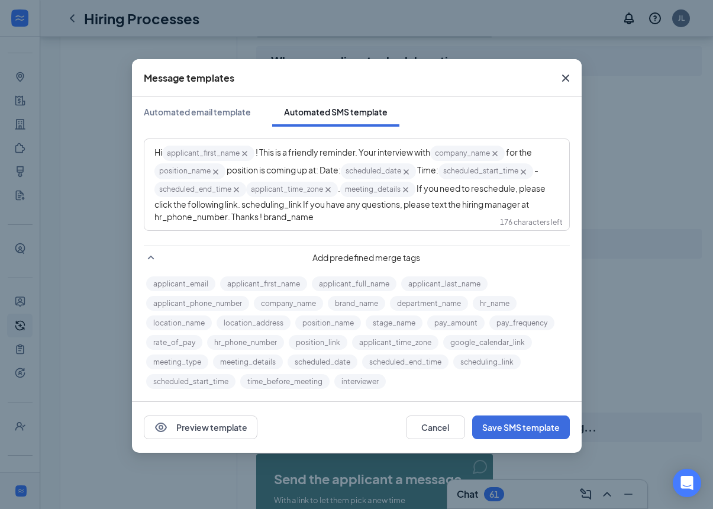
click at [248, 206] on span "‌‌‌‌ If you need to reschedule, please click the following link. scheduling_lin…" at bounding box center [350, 202] width 392 height 39
click at [509, 360] on button "scheduling_link" at bounding box center [486, 361] width 67 height 15
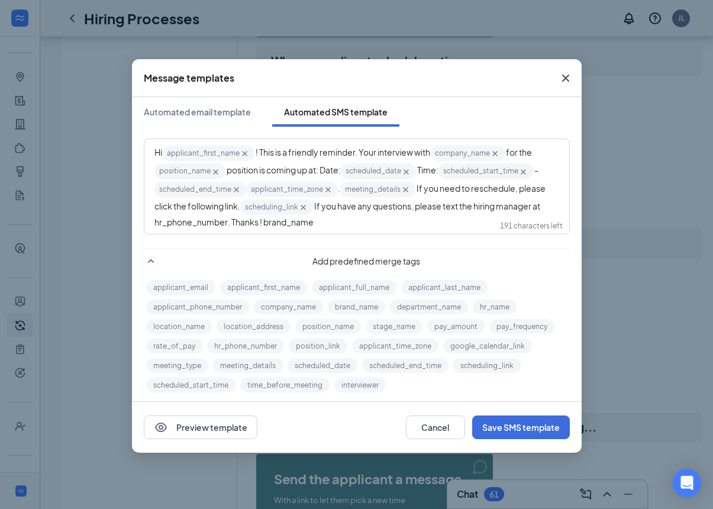
click at [150, 218] on div "Hi applicant_first_name‌‌‌‌ {{applicant_first_name}} ‌‌‌‌ ! This is a friendly …" at bounding box center [357, 186] width 424 height 93
click at [149, 218] on div "Hi applicant_first_name‌‌‌‌ {{applicant_first_name}} ‌‌‌‌ ! This is a friendly …" at bounding box center [357, 186] width 424 height 93
click at [234, 345] on button "hr_phone_number" at bounding box center [245, 345] width 77 height 15
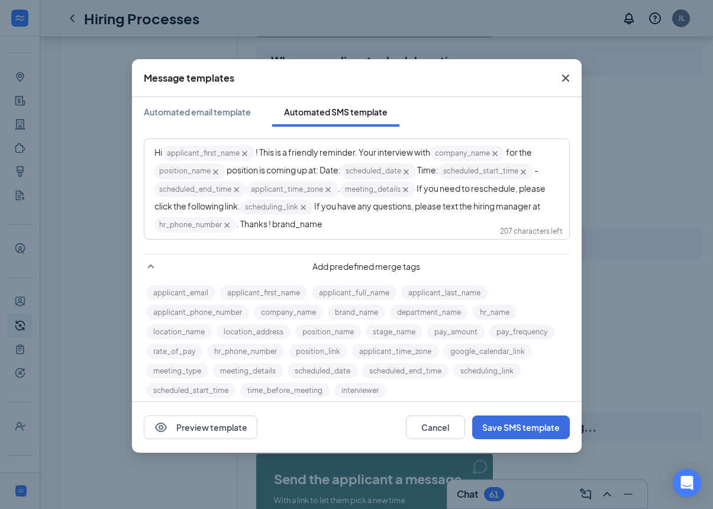
click at [328, 228] on div "Hi applicant_first_name‌‌‌‌ {{applicant_first_name}} ‌‌‌‌ ! This is a friendly …" at bounding box center [356, 188] width 405 height 89
click at [274, 222] on span "‌‌‌. Thanks ! brand_name‌‌‌‌" at bounding box center [280, 223] width 86 height 11
click at [273, 222] on span "‌‌‌. Thanks ! brand_name‌‌‌‌" at bounding box center [280, 223] width 86 height 11
click at [359, 312] on button "brand_name" at bounding box center [356, 312] width 57 height 15
click at [547, 424] on button "Save SMS template" at bounding box center [521, 427] width 98 height 24
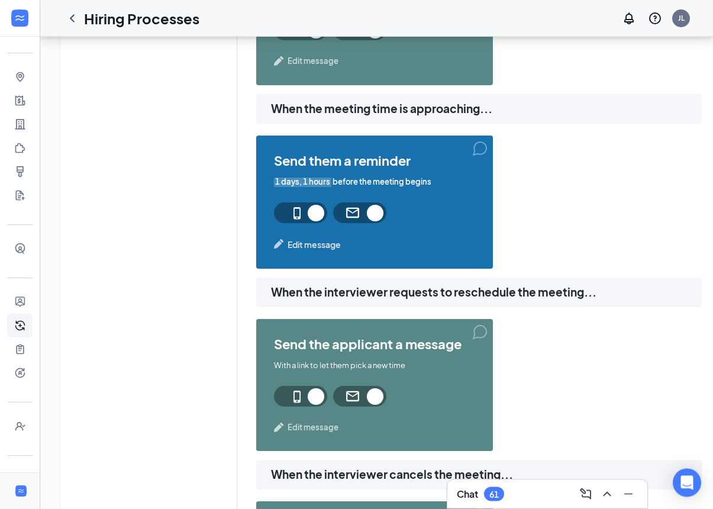
scroll to position [811, 0]
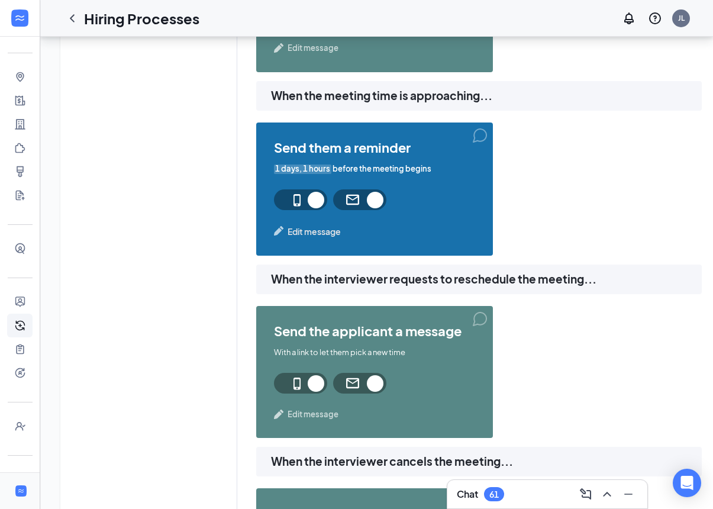
click at [18, 498] on div at bounding box center [21, 491] width 14 height 14
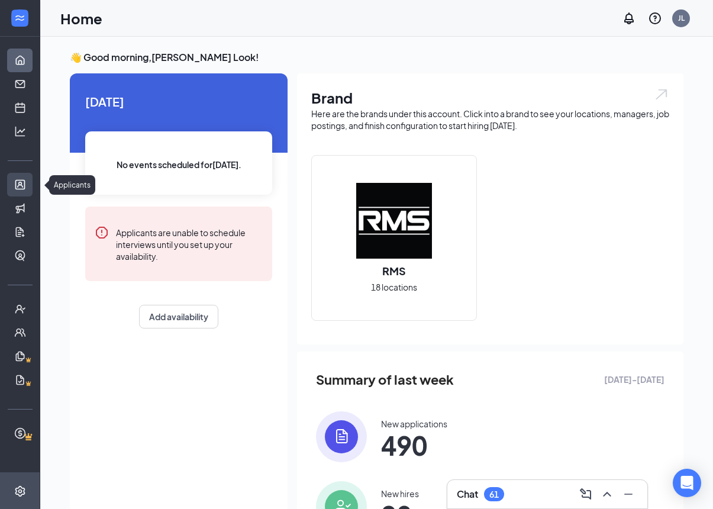
click at [31, 189] on link "Applicants" at bounding box center [37, 185] width 12 height 24
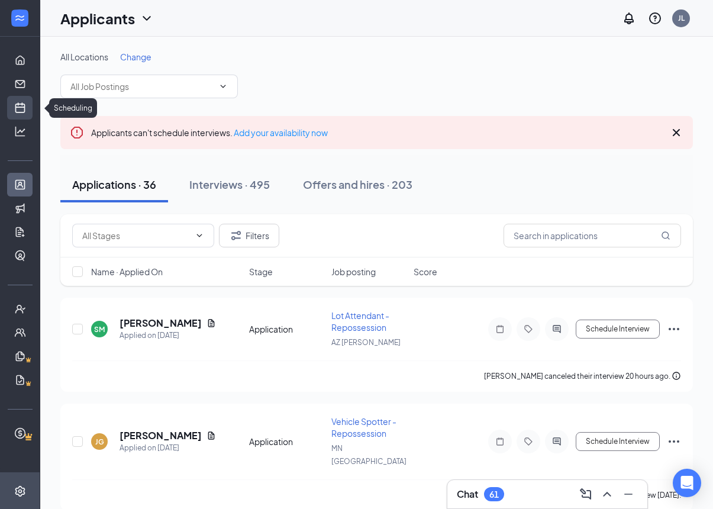
click at [31, 106] on link "Scheduling" at bounding box center [37, 108] width 12 height 24
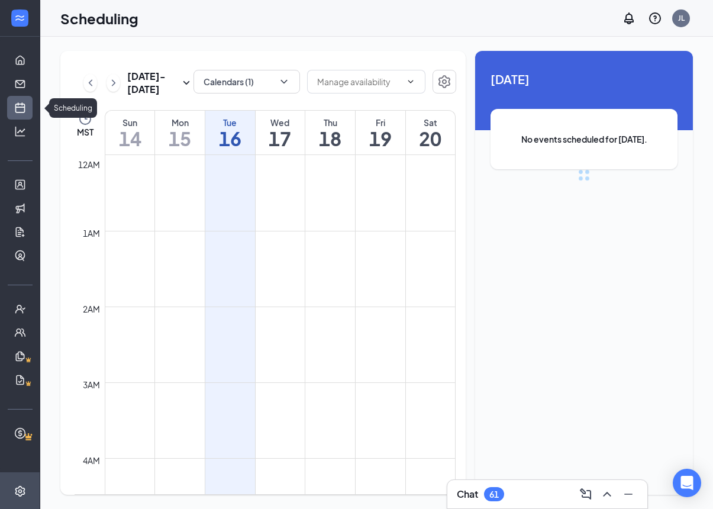
scroll to position [582, 0]
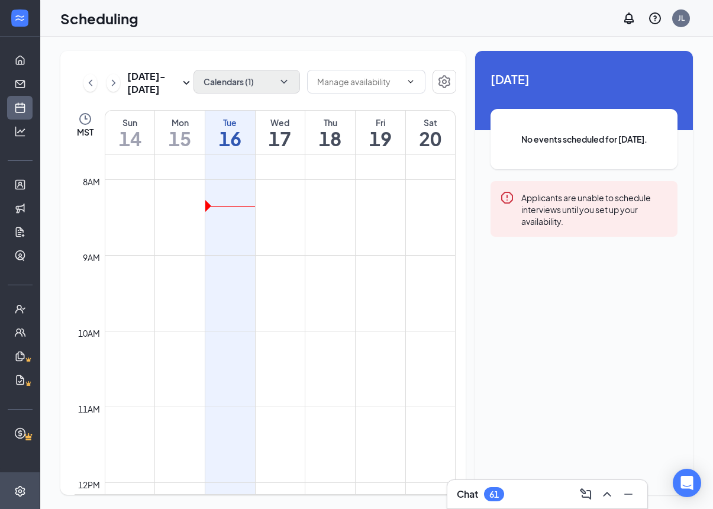
click at [291, 79] on button "Calendars (1)" at bounding box center [246, 82] width 106 height 24
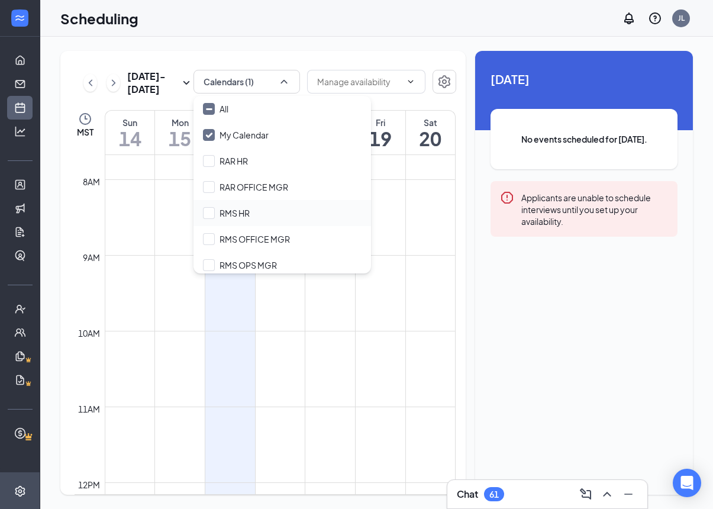
click at [324, 205] on div "RMS HR" at bounding box center [281, 213] width 177 height 26
checkbox input "true"
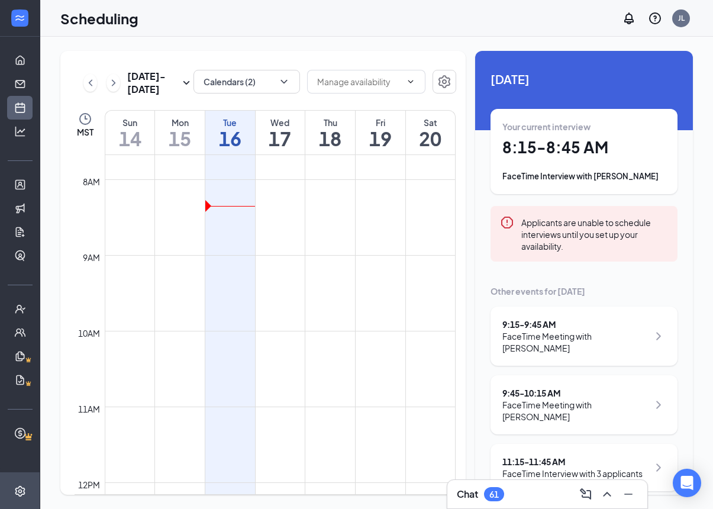
click at [389, 32] on div "Scheduling JL" at bounding box center [376, 18] width 673 height 37
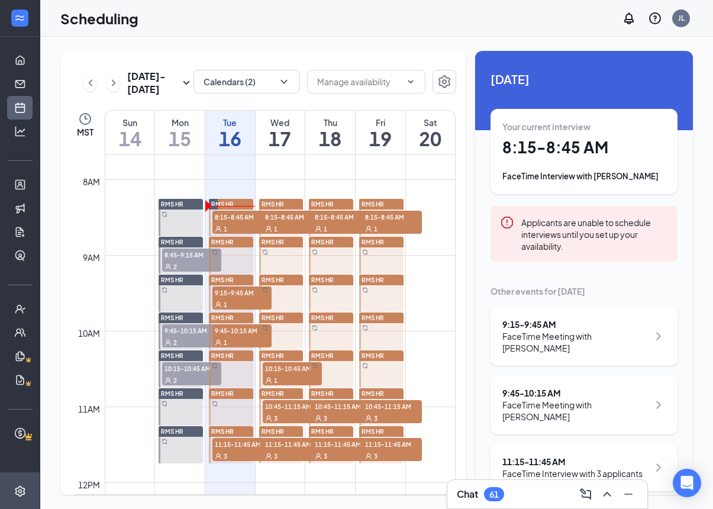
click at [230, 226] on link "RMS HR 8:15-8:45 AM 1" at bounding box center [229, 217] width 47 height 38
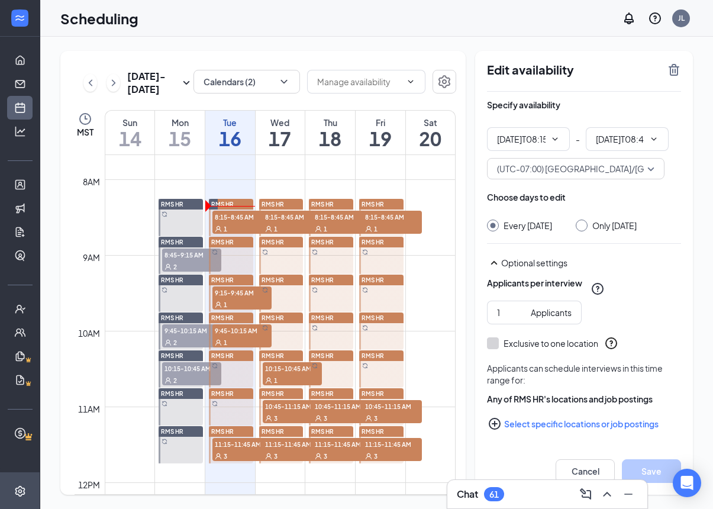
type input "08:15 AM"
type input "08:45 AM"
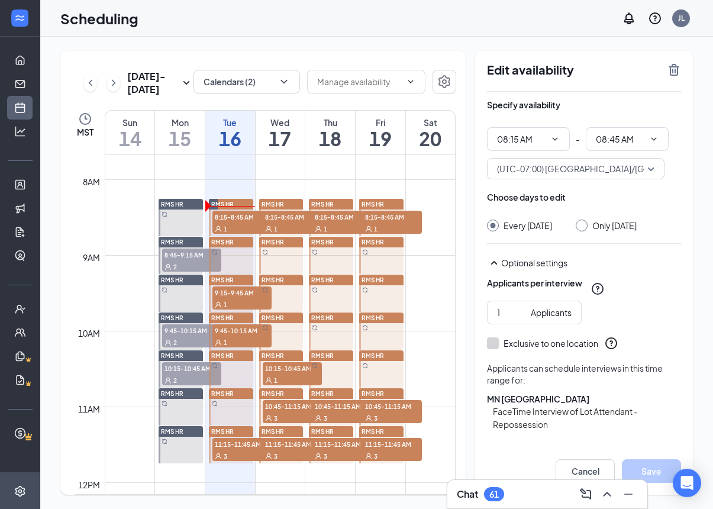
click at [234, 242] on link "RMS HR" at bounding box center [229, 255] width 47 height 38
click at [228, 299] on link "RMS HR 9:15-9:45 AM 1" at bounding box center [229, 293] width 47 height 38
click at [233, 338] on link "RMS HR 9:45-10:15 AM 1" at bounding box center [229, 331] width 47 height 38
click at [279, 370] on link "RMS HR 10:15-10:45 AM 1" at bounding box center [280, 369] width 47 height 38
click at [279, 411] on link "RMS HR 10:45-11:15 AM 3" at bounding box center [280, 407] width 47 height 38
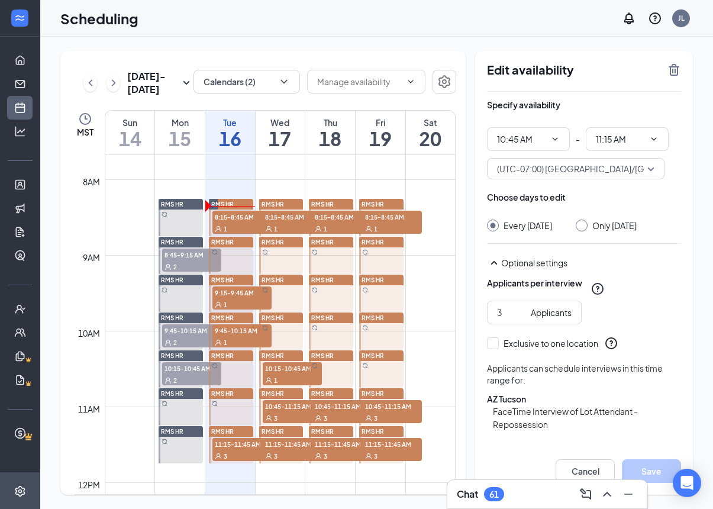
click at [234, 448] on link "RMS HR 11:15-11:45 AM 3" at bounding box center [229, 444] width 47 height 38
click at [280, 414] on link "RMS HR 10:45-11:15 AM 3" at bounding box center [280, 407] width 47 height 38
click at [280, 453] on link "RMS HR 11:15-11:45 AM 3" at bounding box center [280, 444] width 47 height 38
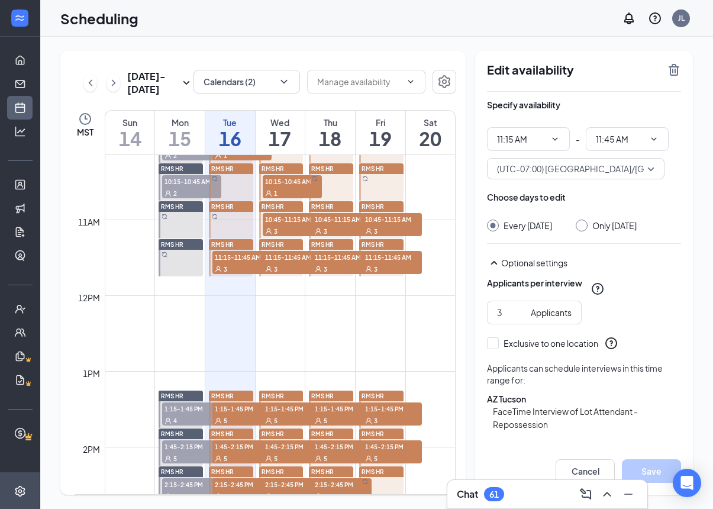
scroll to position [793, 0]
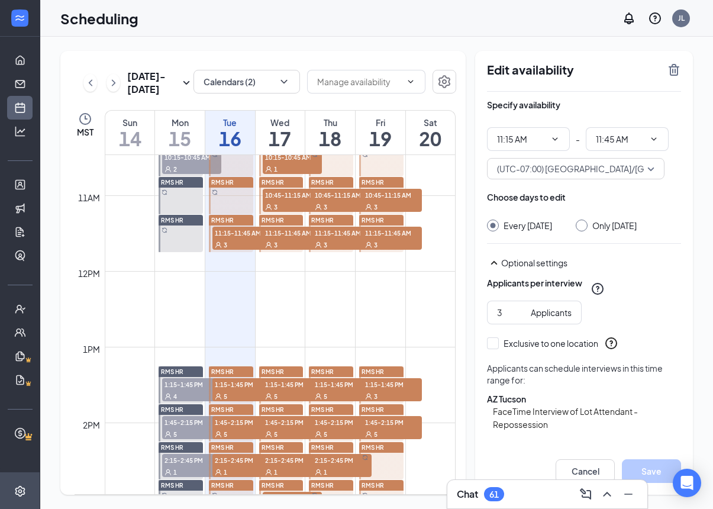
click at [227, 391] on link "RMS HR 1:15-1:45 PM 5" at bounding box center [229, 385] width 47 height 38
click at [280, 393] on link "RMS HR 1:15-1:45 PM 5" at bounding box center [280, 385] width 47 height 38
click at [226, 431] on link "RMS HR 1:45-2:15 PM 5" at bounding box center [229, 423] width 47 height 38
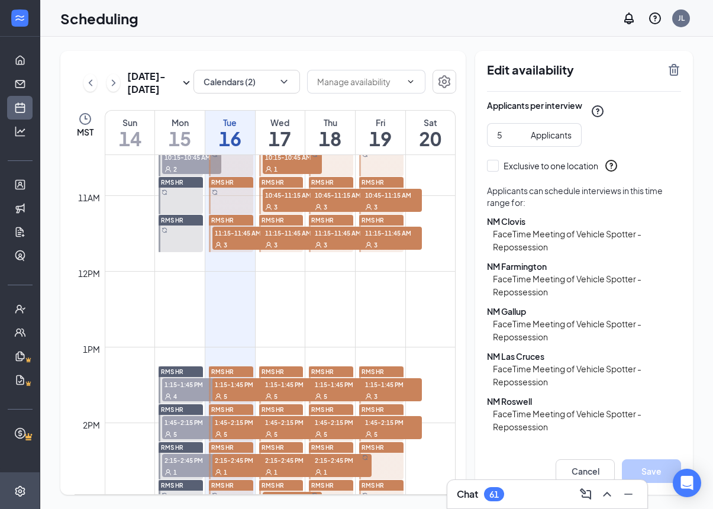
scroll to position [47, 0]
click at [282, 479] on link "RMS HR 2:45-3:15 PM 1" at bounding box center [280, 498] width 47 height 38
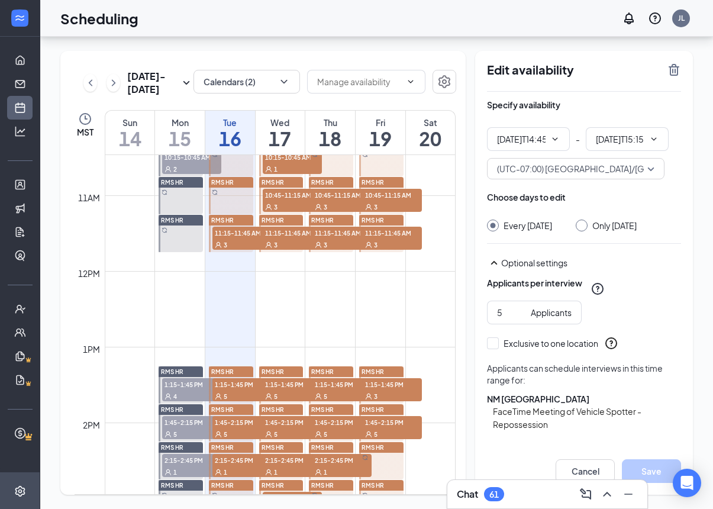
type input "02:45 PM"
type input "03:15 PM"
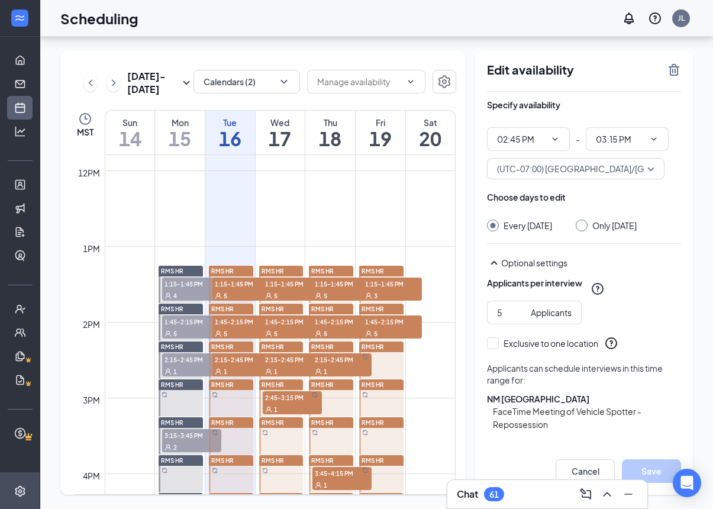
scroll to position [899, 0]
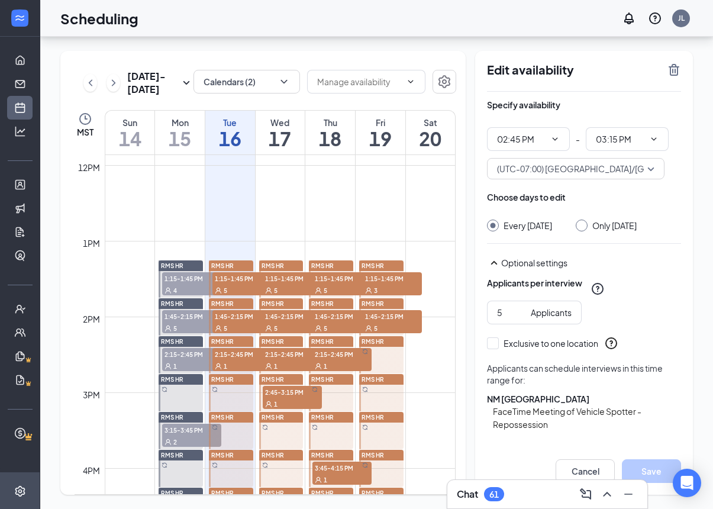
click at [230, 373] on link "RMS HR" at bounding box center [229, 392] width 47 height 38
click at [337, 449] on link "RMS HR 3:45-4:15 PM 1" at bounding box center [329, 468] width 47 height 38
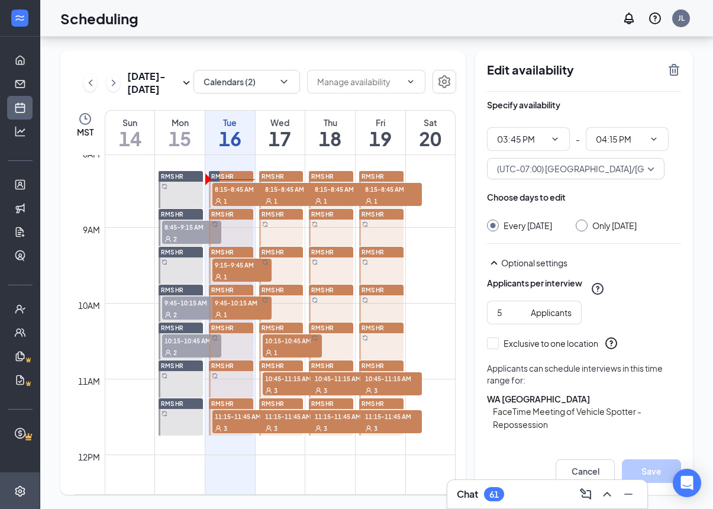
scroll to position [603, 0]
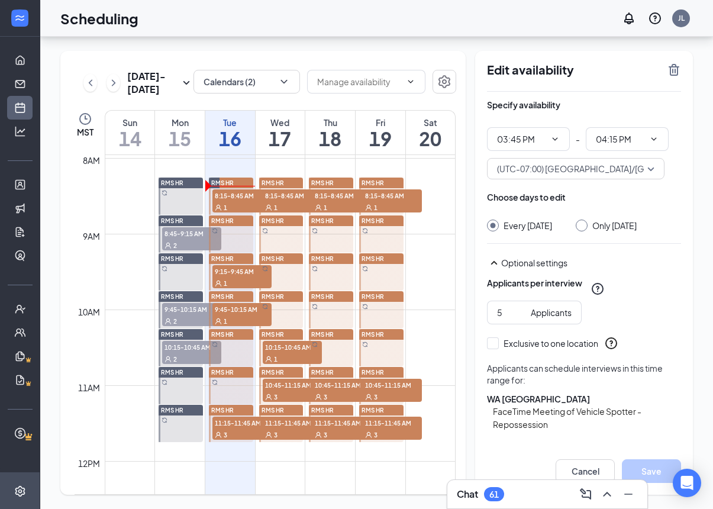
click at [232, 177] on link "RMS HR 8:15-8:45 AM 1" at bounding box center [229, 196] width 47 height 38
click at [177, 366] on link "RMS HR" at bounding box center [179, 385] width 47 height 38
click at [229, 366] on link "RMS HR" at bounding box center [229, 385] width 47 height 38
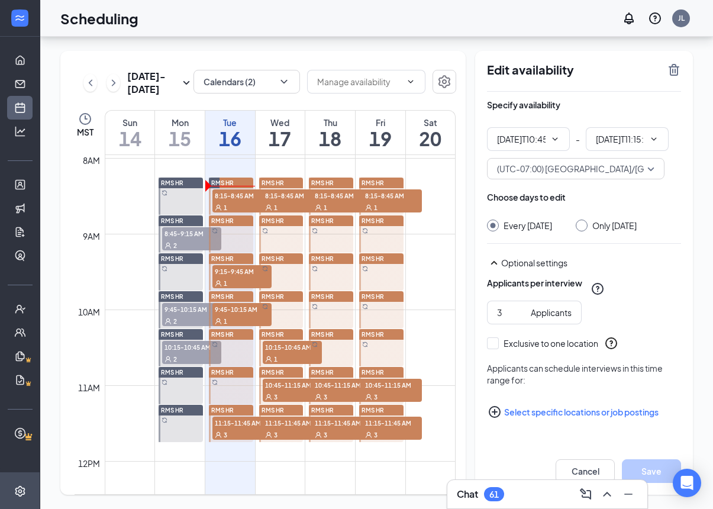
type input "10:45 AM"
type input "11:15 AM"
click at [277, 366] on link "RMS HR 10:45-11:15 AM 3" at bounding box center [280, 385] width 47 height 38
click at [180, 404] on link "RMS HR" at bounding box center [179, 423] width 47 height 38
click at [178, 366] on link "RMS HR" at bounding box center [179, 385] width 47 height 38
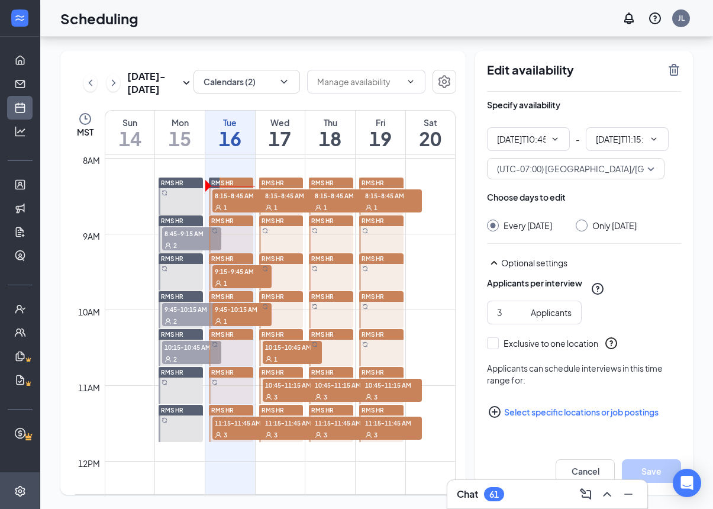
type input "10:45 AM"
type input "11:15 AM"
click at [509, 306] on input "3" at bounding box center [511, 312] width 29 height 13
type input "1"
click at [598, 400] on button "Select specific locations or job postings" at bounding box center [584, 412] width 194 height 24
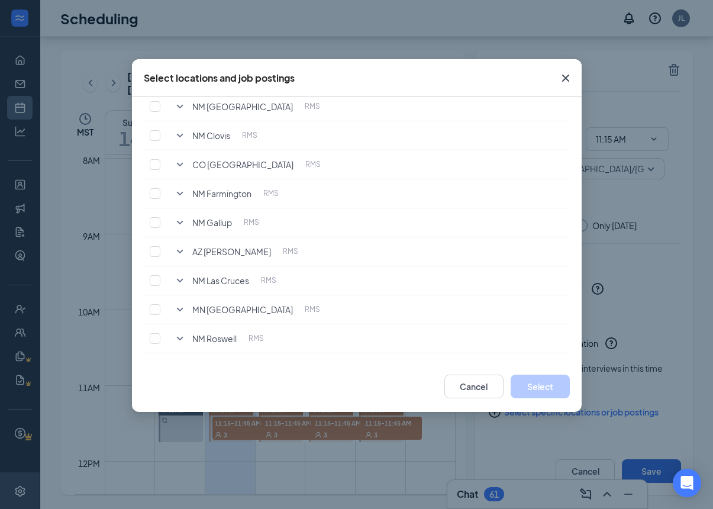
scroll to position [101, 0]
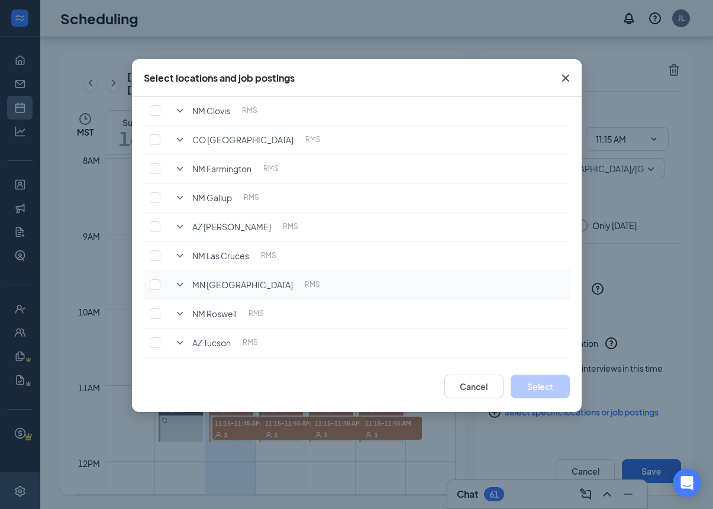
click at [178, 285] on icon "SmallChevronDown" at bounding box center [179, 285] width 7 height 4
click at [172, 310] on input "checkbox" at bounding box center [168, 312] width 11 height 11
checkbox input "false"
checkbox input "true"
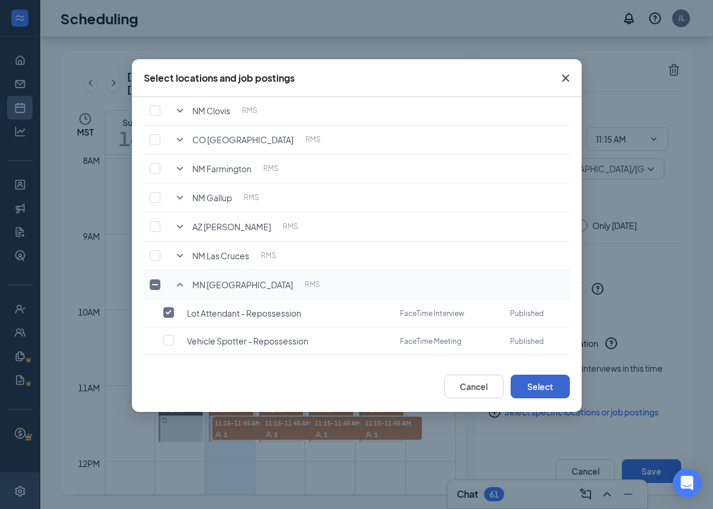
click at [555, 383] on button "Select" at bounding box center [540, 387] width 59 height 24
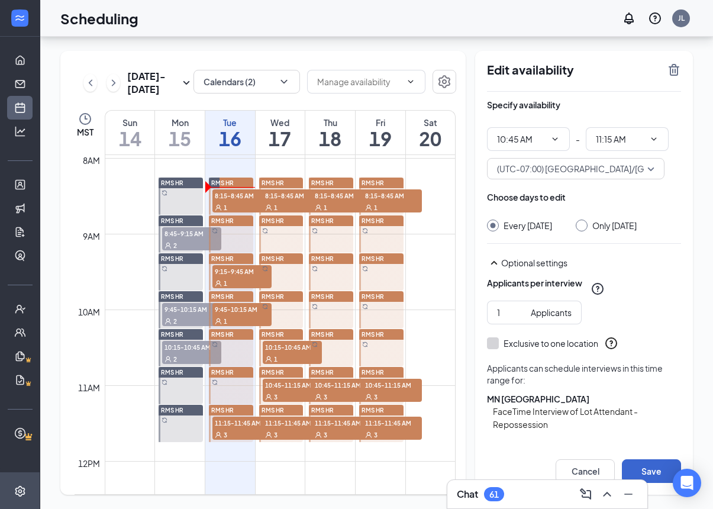
click at [648, 466] on button "Save" at bounding box center [651, 471] width 59 height 24
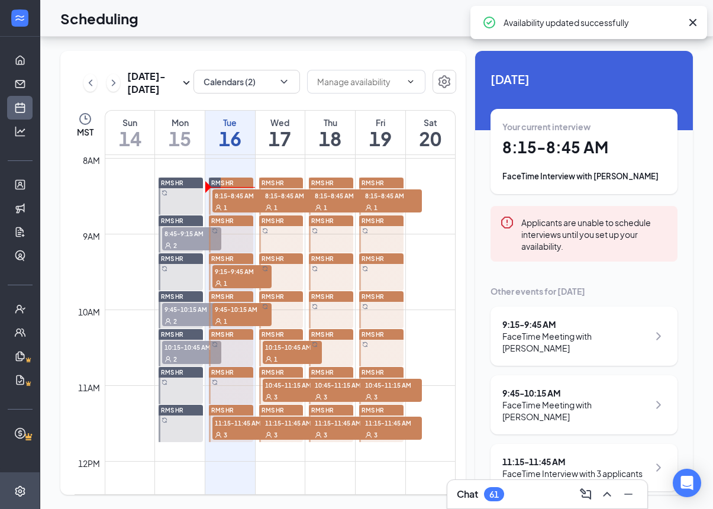
click at [231, 366] on link "RMS HR" at bounding box center [229, 385] width 47 height 38
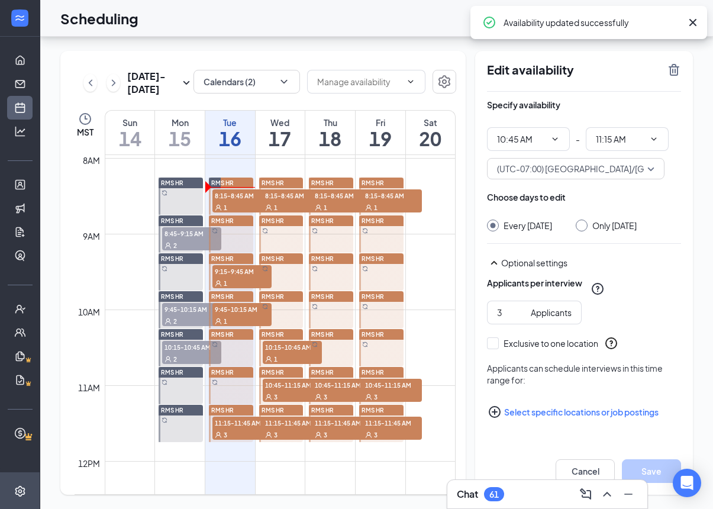
click at [592, 400] on button "Select specific locations or job postings" at bounding box center [584, 412] width 194 height 24
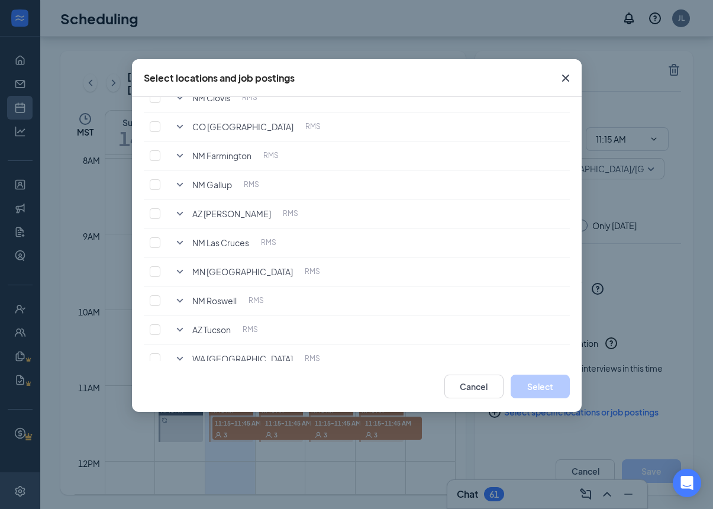
scroll to position [118, 0]
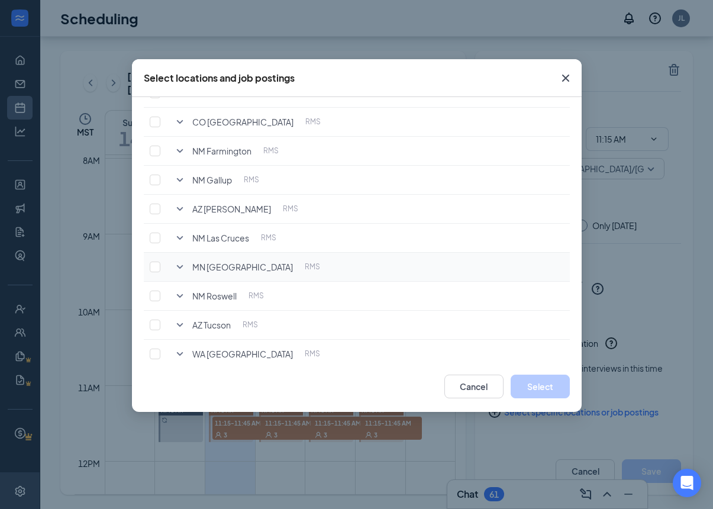
click at [180, 267] on icon "SmallChevronDown" at bounding box center [179, 267] width 7 height 4
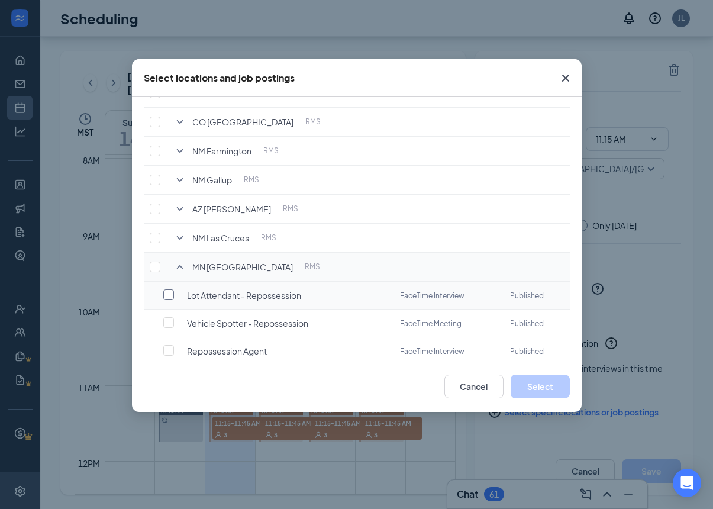
click at [169, 295] on input "checkbox" at bounding box center [168, 294] width 11 height 11
checkbox input "false"
checkbox input "true"
click at [558, 388] on button "Select" at bounding box center [540, 387] width 59 height 24
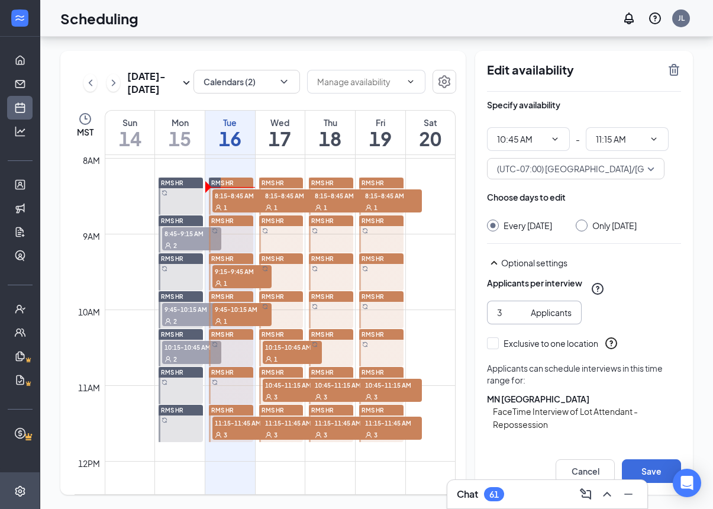
click at [507, 306] on input "3" at bounding box center [511, 312] width 29 height 13
type input "1"
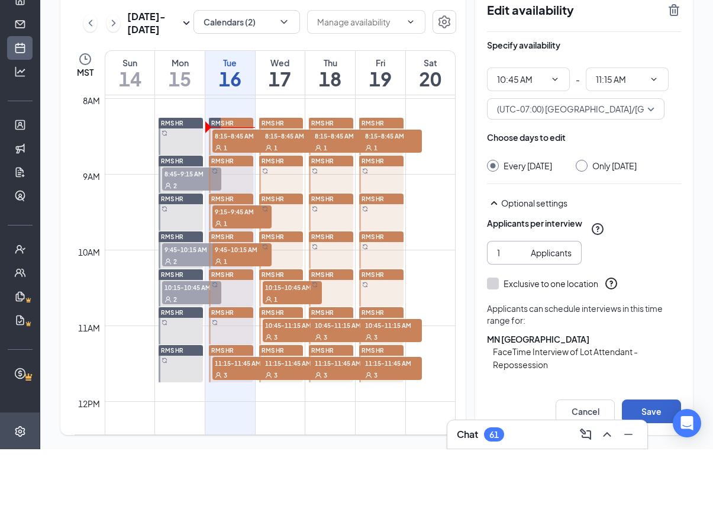
click at [666, 459] on button "Save" at bounding box center [651, 471] width 59 height 24
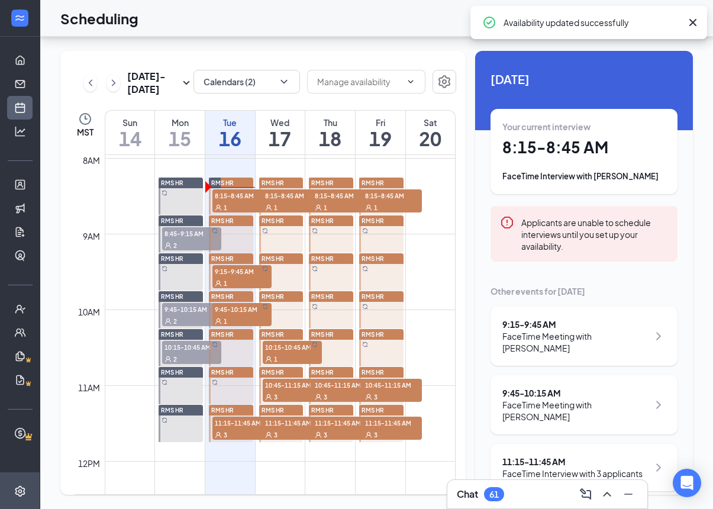
click at [280, 366] on link "RMS HR 10:45-11:15 AM 3" at bounding box center [280, 385] width 47 height 38
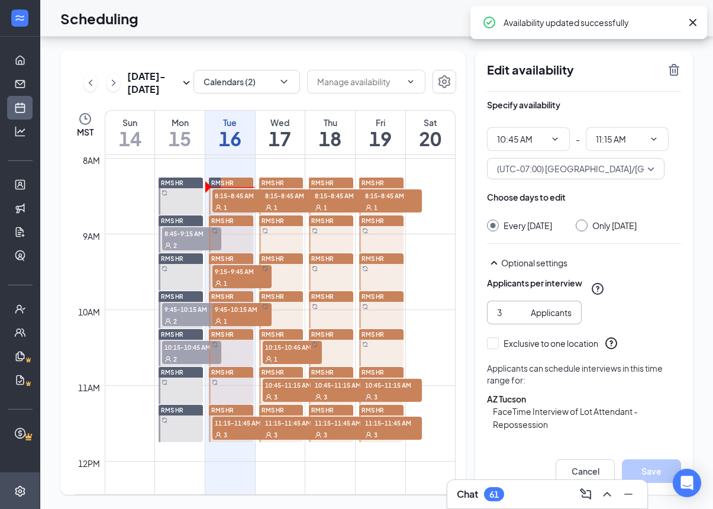
click at [509, 301] on span "3 Applicants" at bounding box center [534, 313] width 95 height 24
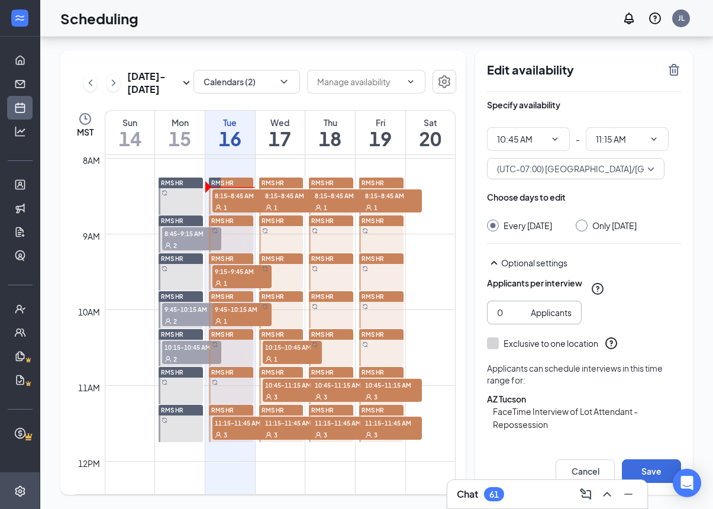
type input "1"
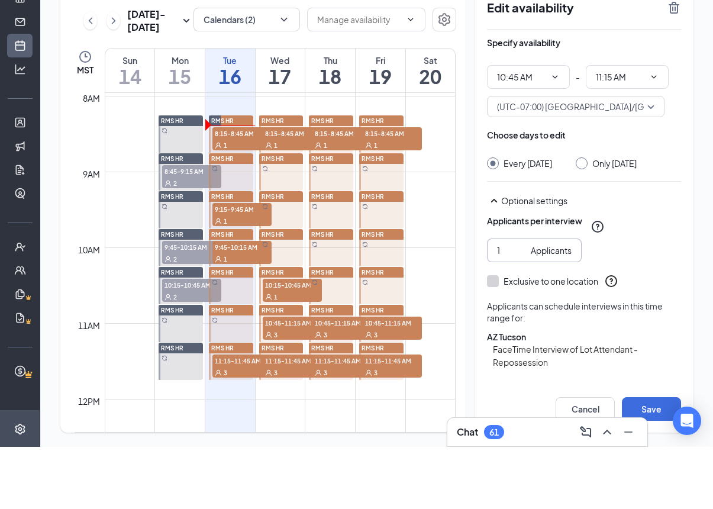
click at [621, 445] on button "Select specific locations or job postings" at bounding box center [584, 457] width 194 height 24
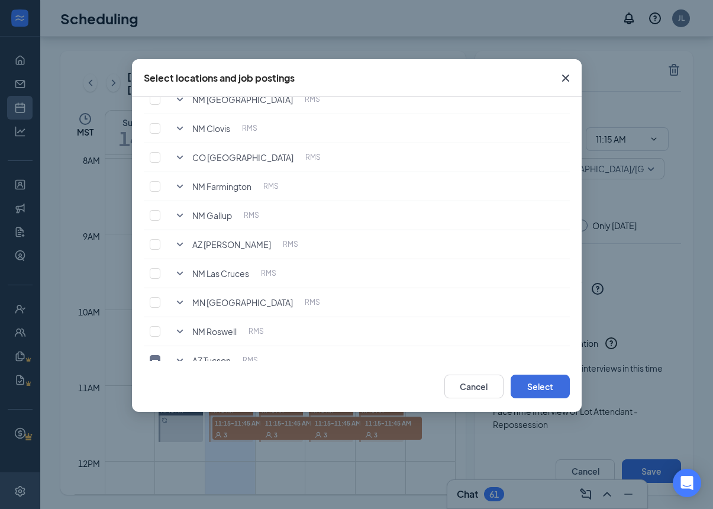
scroll to position [111, 0]
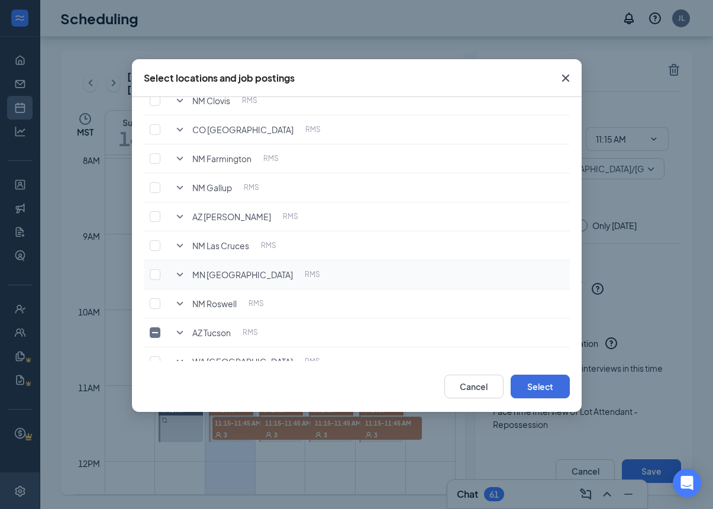
click at [183, 276] on icon "SmallChevronDown" at bounding box center [180, 274] width 14 height 14
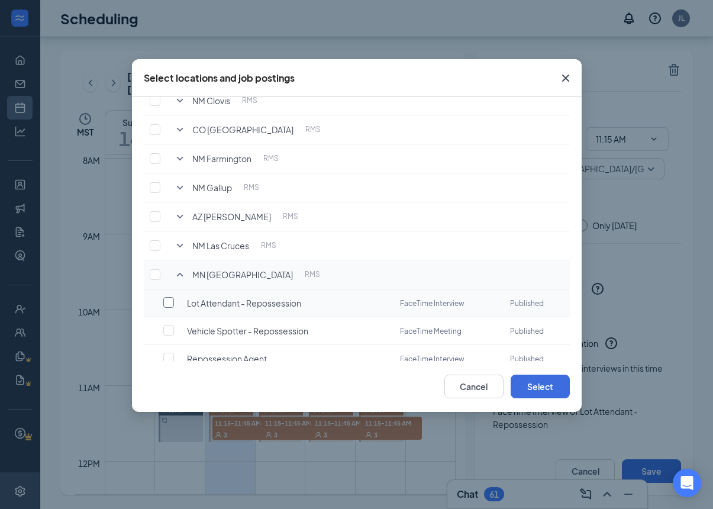
click at [173, 302] on input "checkbox" at bounding box center [168, 302] width 11 height 11
checkbox input "true"
click at [557, 382] on button "Select" at bounding box center [540, 387] width 59 height 24
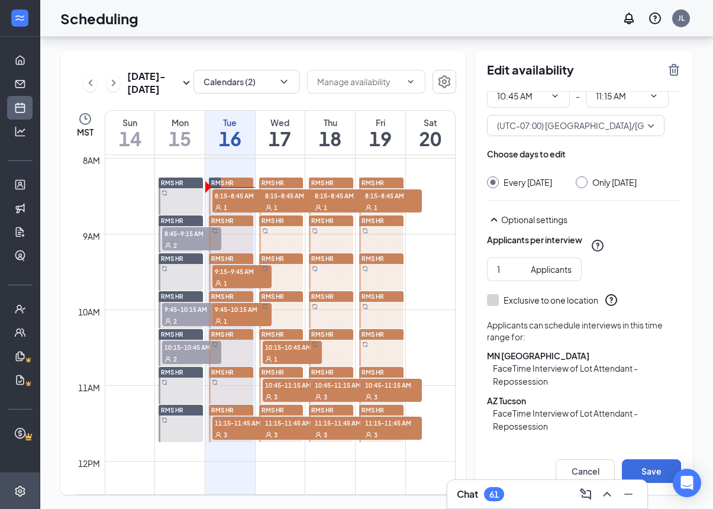
scroll to position [43, 0]
click at [641, 447] on button "Select specific locations or job postings" at bounding box center [584, 459] width 194 height 24
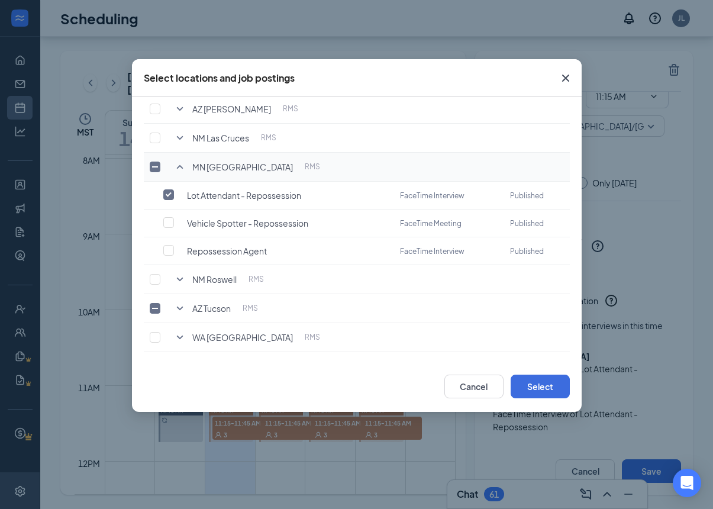
scroll to position [218, 0]
click at [186, 308] on icon "SmallChevronDown" at bounding box center [180, 309] width 14 height 14
click at [171, 360] on input "checkbox" at bounding box center [168, 364] width 11 height 11
checkbox input "false"
click at [547, 392] on button "Select" at bounding box center [540, 387] width 59 height 24
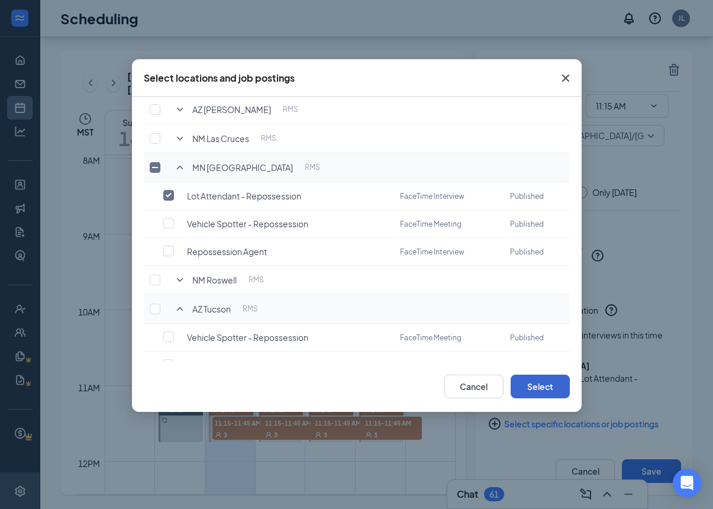
scroll to position [0, 0]
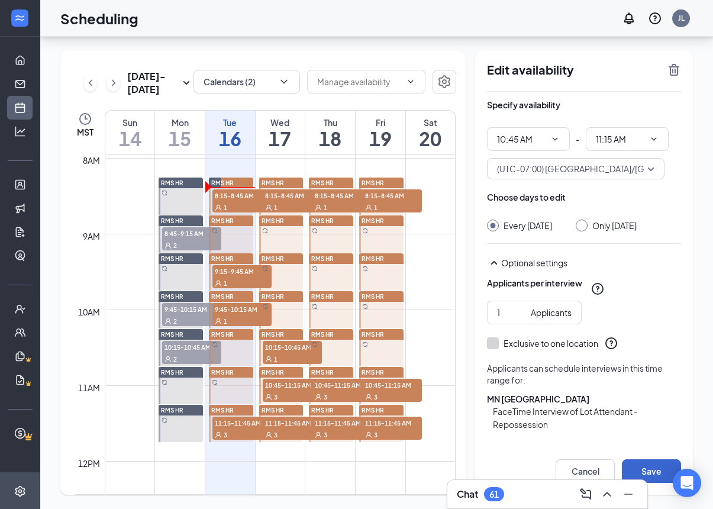
click at [667, 470] on button "Save" at bounding box center [651, 471] width 59 height 24
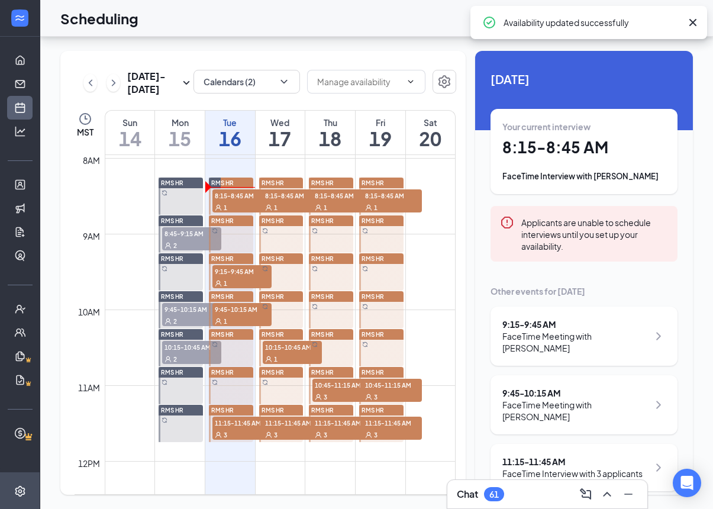
click at [329, 366] on link "RMS HR 10:45-11:15 AM 3" at bounding box center [329, 385] width 47 height 38
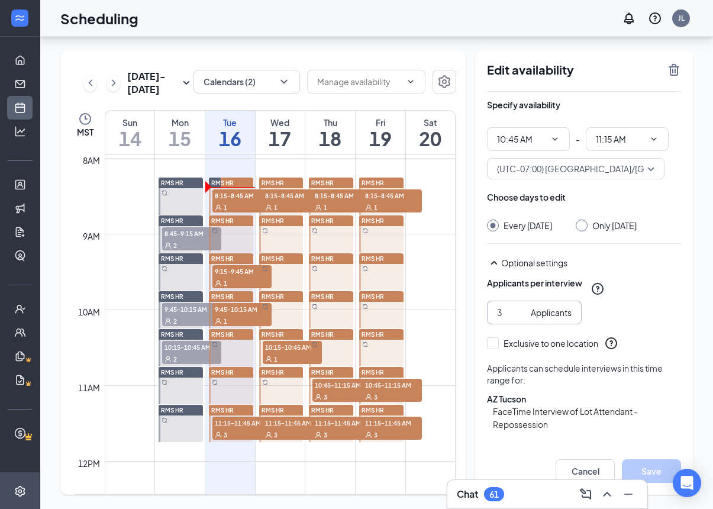
click at [503, 306] on input "3" at bounding box center [511, 312] width 29 height 13
type input "1"
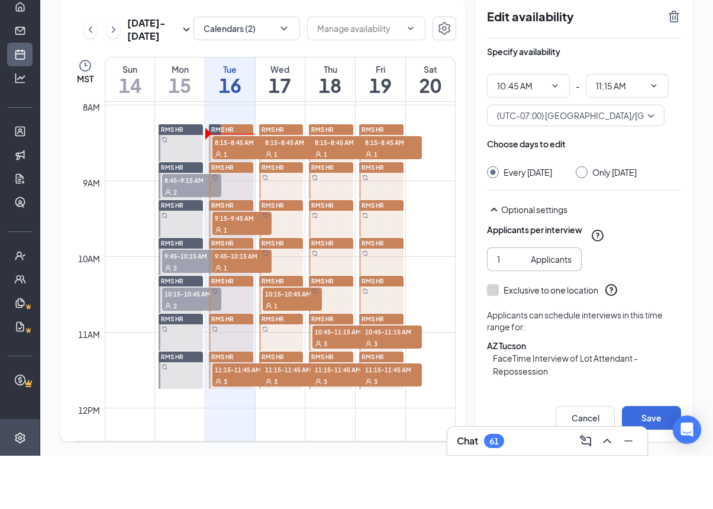
click at [656, 445] on button "Select specific locations or job postings" at bounding box center [584, 457] width 194 height 24
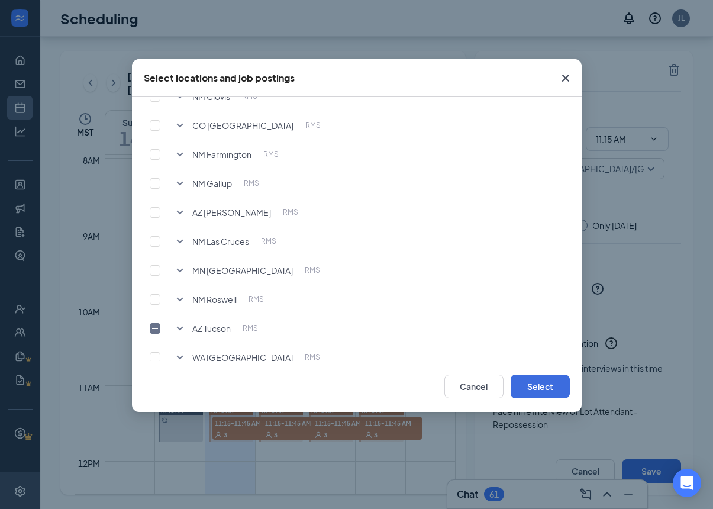
scroll to position [117, 0]
click at [153, 328] on input "checkbox" at bounding box center [155, 326] width 11 height 11
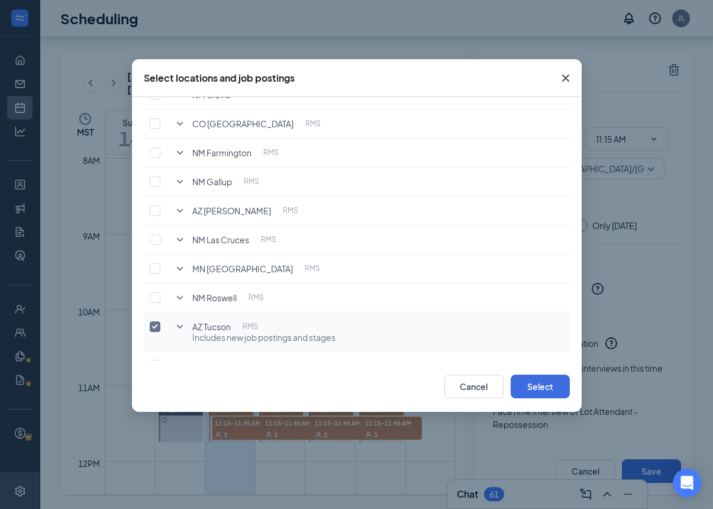
click at [156, 328] on input "checkbox" at bounding box center [155, 326] width 11 height 11
checkbox input "false"
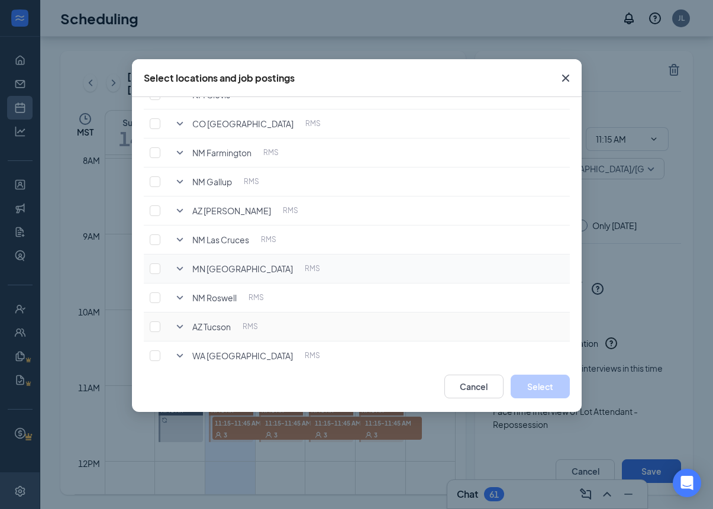
click at [186, 265] on icon "SmallChevronDown" at bounding box center [180, 269] width 14 height 14
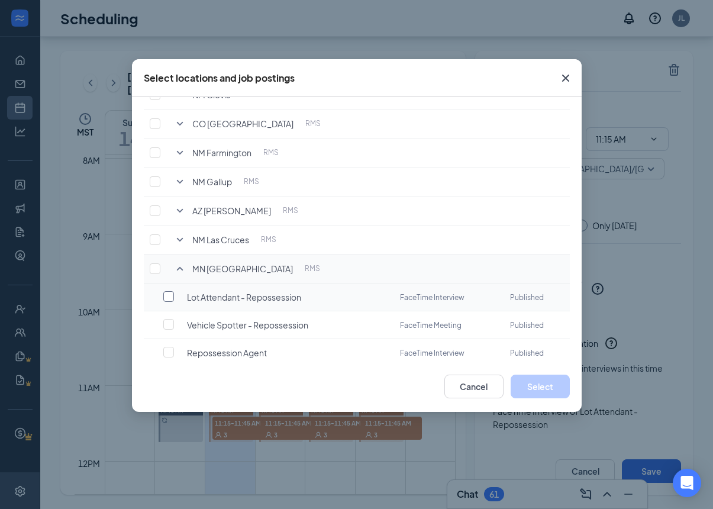
click at [169, 298] on input "checkbox" at bounding box center [168, 296] width 11 height 11
checkbox input "false"
checkbox input "true"
click at [557, 384] on button "Select" at bounding box center [540, 387] width 59 height 24
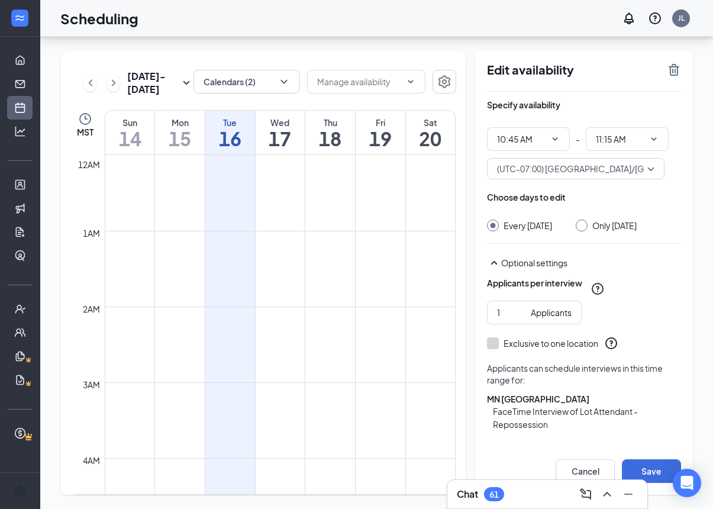
scroll to position [603, 0]
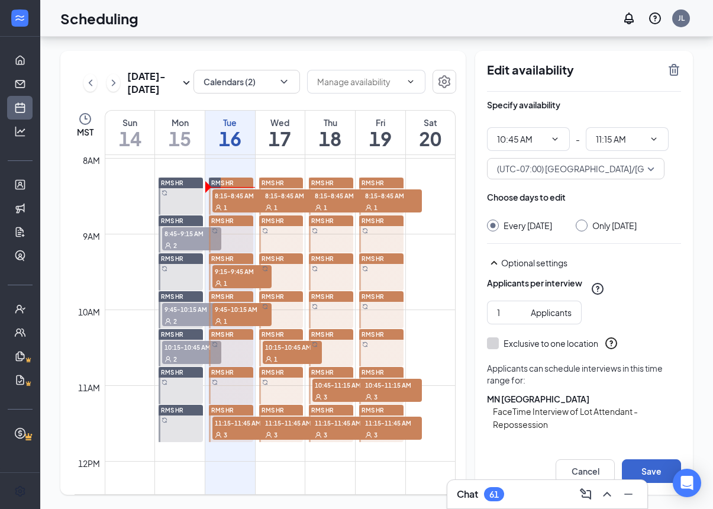
click at [661, 467] on button "Save" at bounding box center [651, 471] width 59 height 24
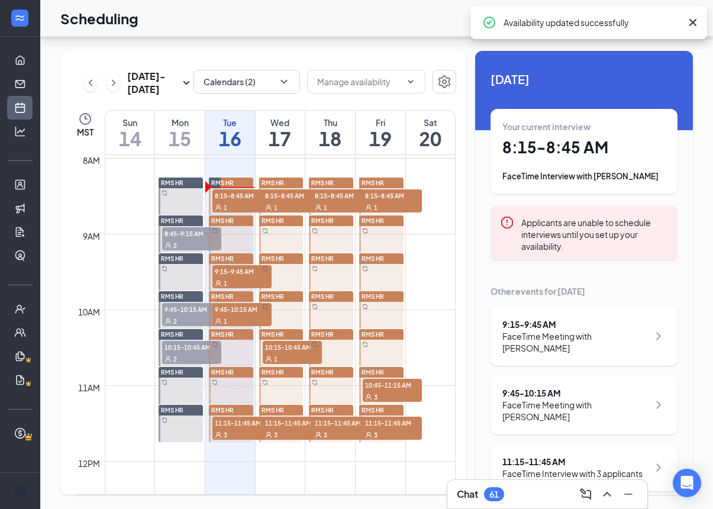
click at [378, 328] on link "RMS HR" at bounding box center [380, 347] width 47 height 38
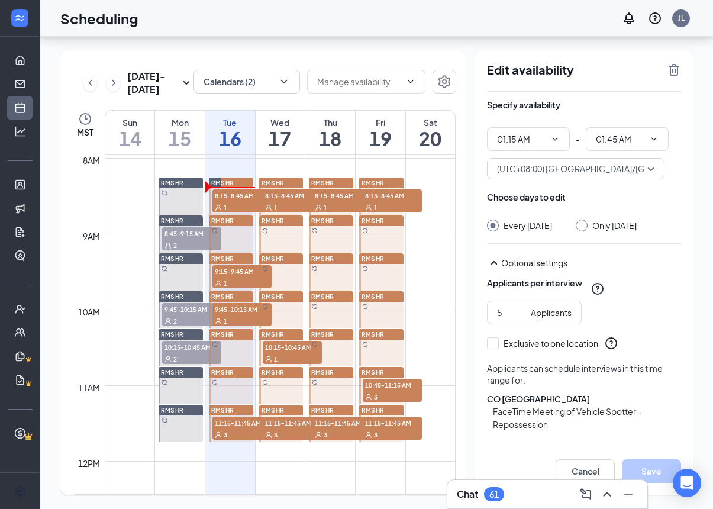
click at [335, 366] on link "RMS HR" at bounding box center [329, 385] width 47 height 38
click at [277, 366] on link "RMS HR" at bounding box center [280, 385] width 47 height 38
click at [372, 366] on link "RMS HR 10:45-11:15 AM 3" at bounding box center [380, 385] width 47 height 38
click at [501, 301] on span "3 Applicants" at bounding box center [534, 313] width 95 height 24
type input "1"
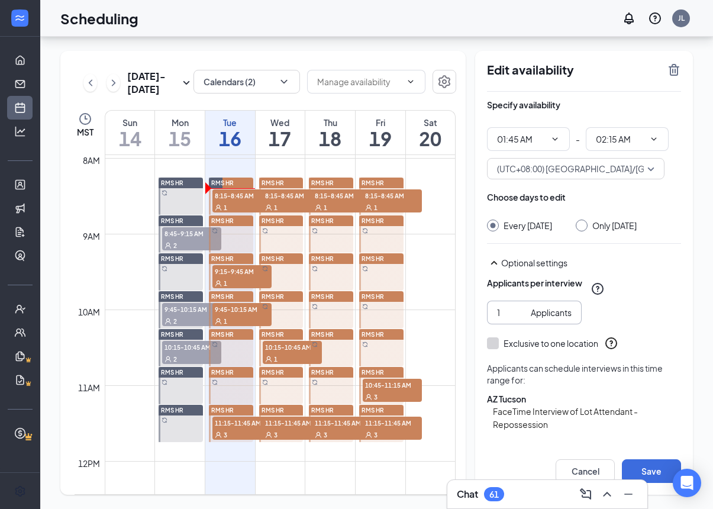
click at [611, 445] on button "Select specific locations or job postings" at bounding box center [584, 457] width 194 height 24
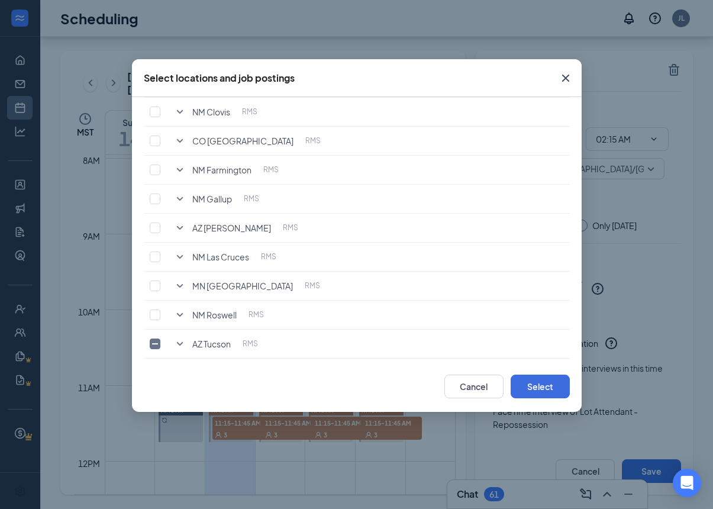
scroll to position [104, 0]
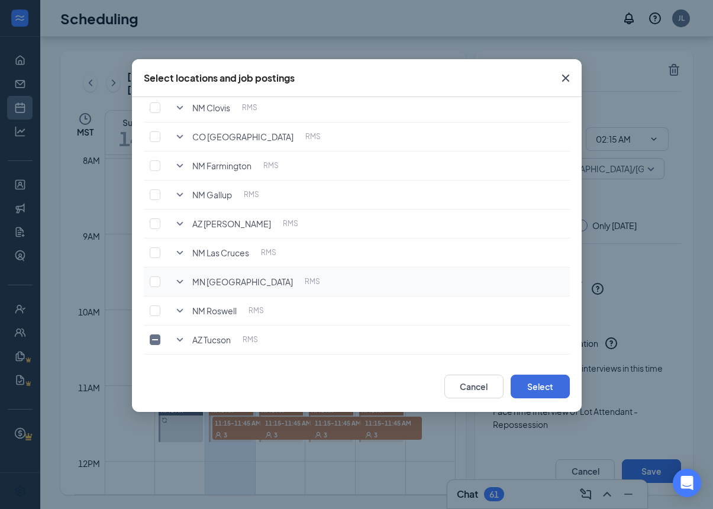
click at [185, 284] on icon "SmallChevronDown" at bounding box center [180, 282] width 14 height 14
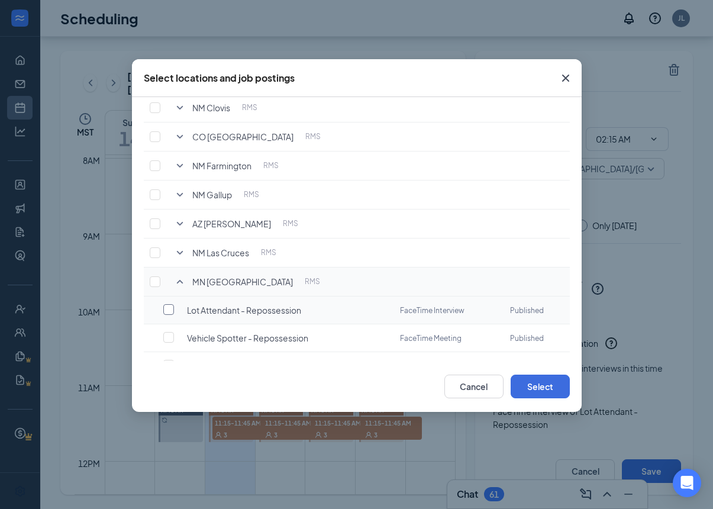
click at [169, 311] on input "checkbox" at bounding box center [168, 309] width 11 height 11
checkbox input "true"
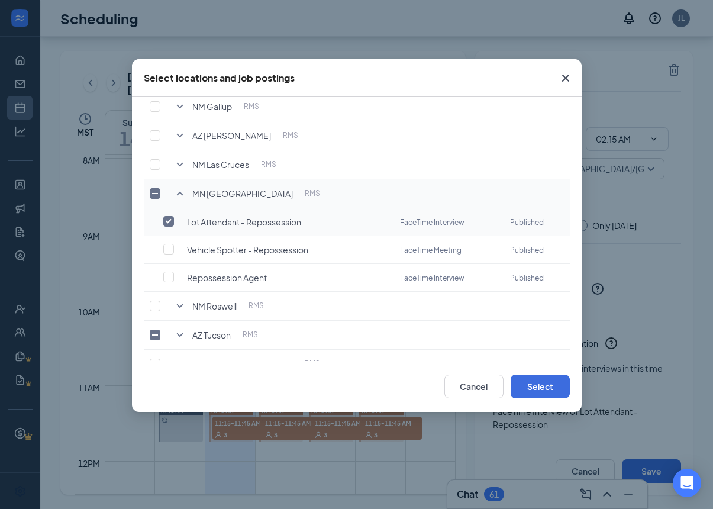
scroll to position [213, 0]
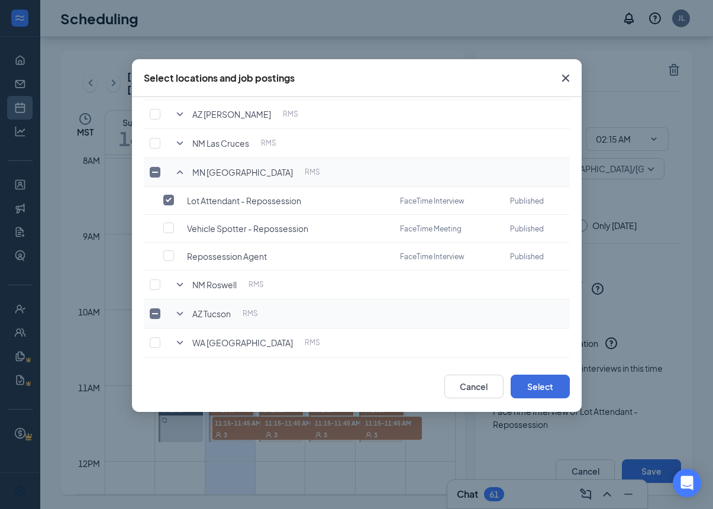
click at [186, 315] on icon "SmallChevronDown" at bounding box center [180, 313] width 14 height 14
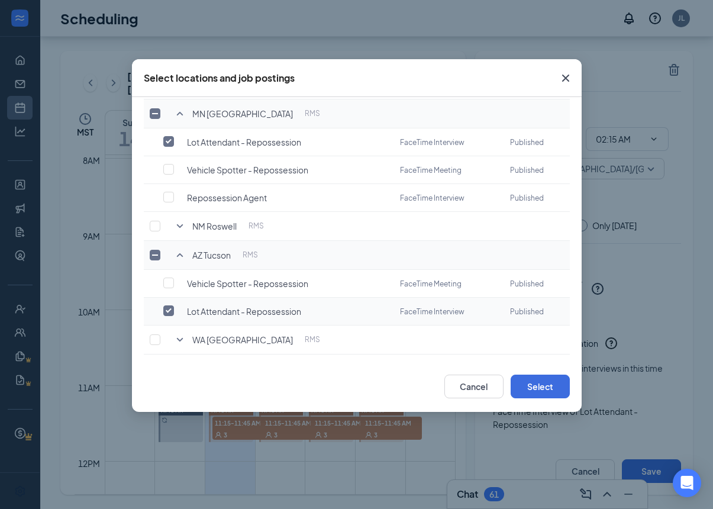
click at [167, 311] on input "checkbox" at bounding box center [168, 310] width 11 height 11
checkbox input "false"
click at [569, 387] on button "Select" at bounding box center [540, 387] width 59 height 24
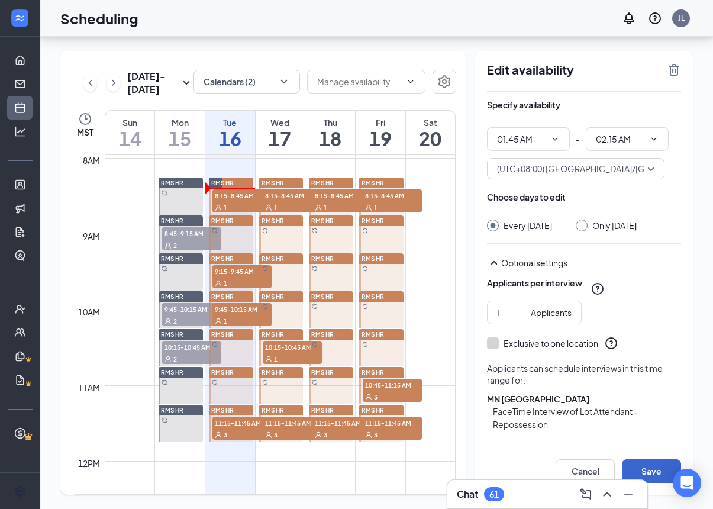
click at [664, 467] on button "Save" at bounding box center [651, 471] width 59 height 24
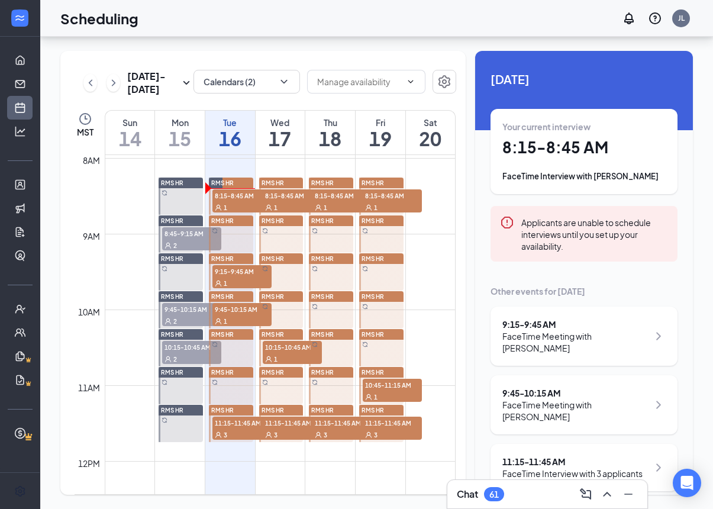
click at [383, 366] on link "RMS HR 10:45-11:15 AM 1" at bounding box center [380, 385] width 47 height 38
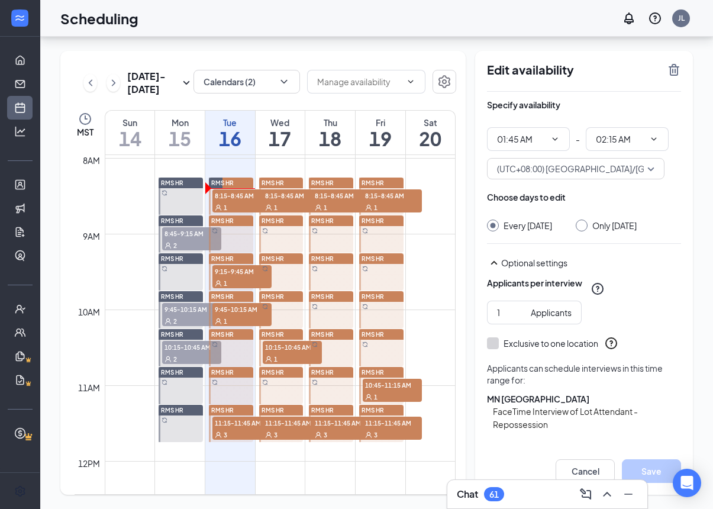
click at [385, 366] on link "RMS HR 10:45-11:15 AM 1" at bounding box center [380, 385] width 47 height 38
click at [396, 366] on link "RMS HR 10:45-11:15 AM 1" at bounding box center [380, 385] width 47 height 38
click at [405, 379] on span "10:45-11:15 AM" at bounding box center [392, 385] width 59 height 12
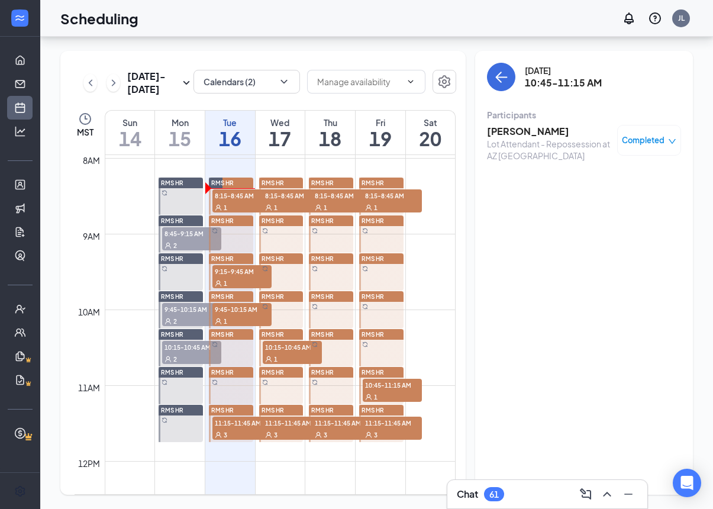
click at [388, 366] on link "RMS HR 10:45-11:15 AM 1" at bounding box center [380, 385] width 47 height 38
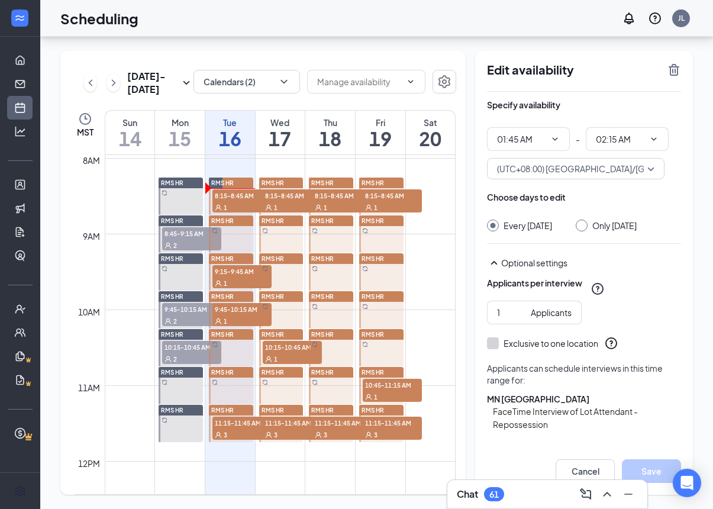
click at [193, 405] on div "RMS HR" at bounding box center [181, 410] width 44 height 11
click at [391, 366] on link "RMS HR 10:45-11:15 AM 1" at bounding box center [380, 385] width 47 height 38
click at [182, 406] on span "RMS HR" at bounding box center [172, 409] width 22 height 7
click at [506, 306] on input "3" at bounding box center [511, 312] width 29 height 13
type input "1"
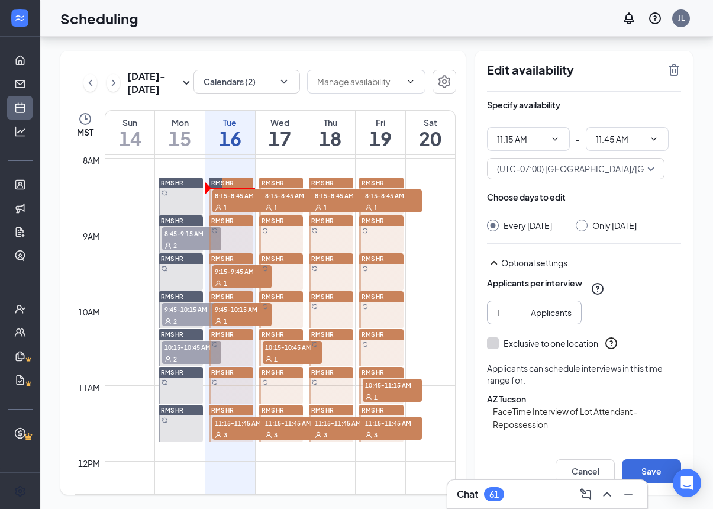
click at [635, 445] on button "Select specific locations or job postings" at bounding box center [584, 457] width 194 height 24
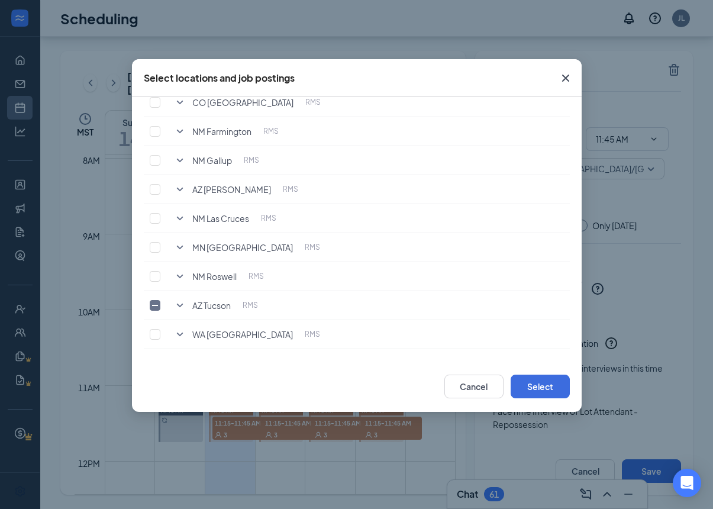
scroll to position [138, 0]
click at [178, 248] on icon "SmallChevronDown" at bounding box center [180, 247] width 14 height 14
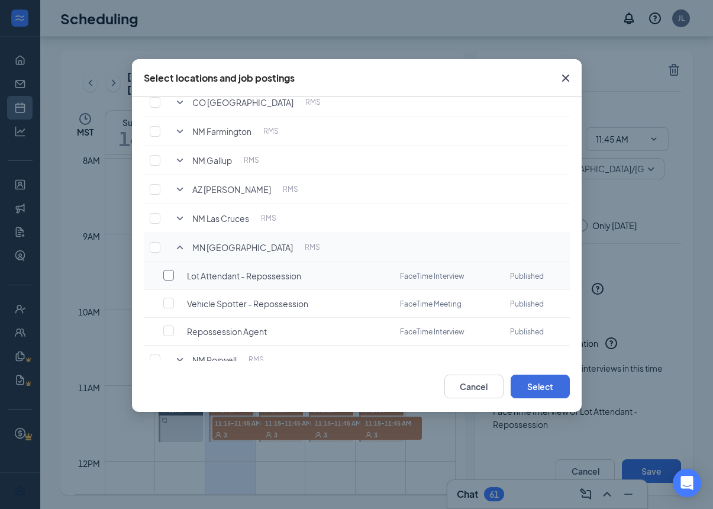
click at [163, 272] on input "checkbox" at bounding box center [168, 275] width 11 height 11
checkbox input "true"
click at [561, 382] on button "Select" at bounding box center [540, 387] width 59 height 24
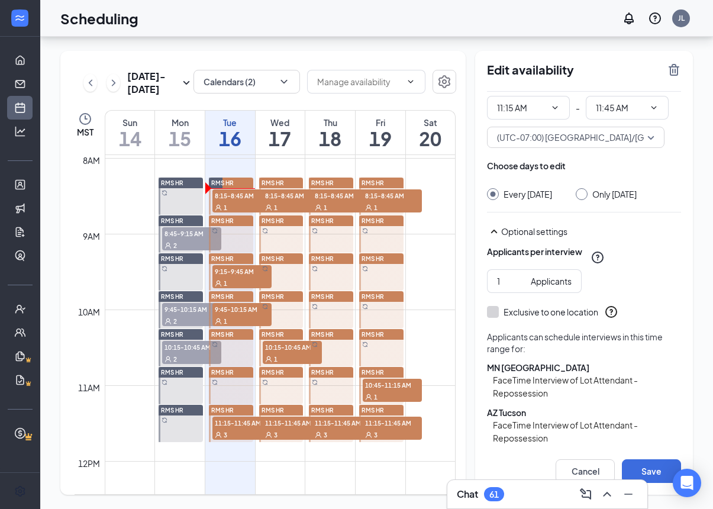
scroll to position [31, 0]
click at [653, 459] on button "Select specific locations or job postings" at bounding box center [584, 471] width 194 height 24
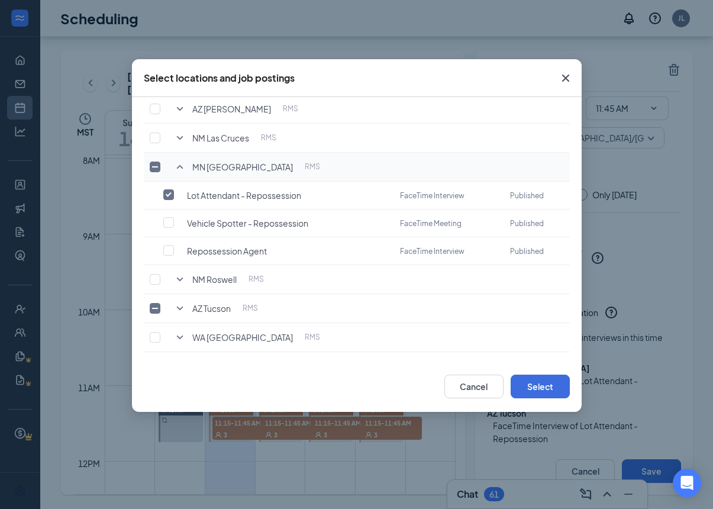
scroll to position [218, 0]
click at [181, 307] on icon "SmallChevronDown" at bounding box center [179, 309] width 7 height 4
click at [170, 359] on input "checkbox" at bounding box center [168, 364] width 11 height 11
checkbox input "false"
click at [551, 382] on button "Select" at bounding box center [540, 387] width 59 height 24
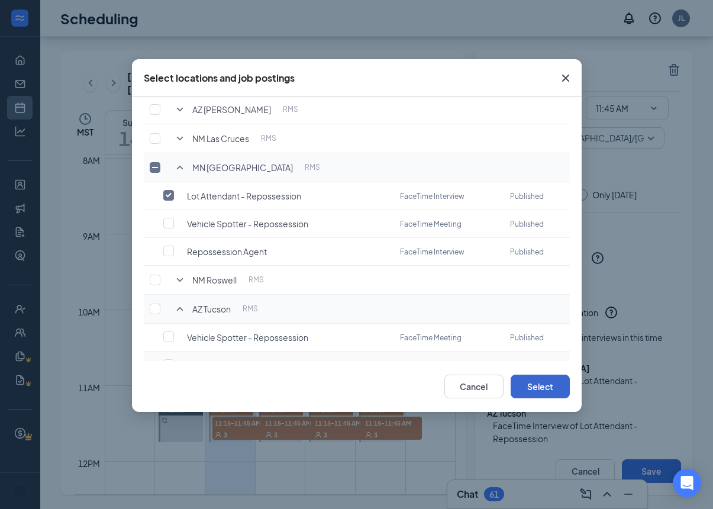
scroll to position [0, 0]
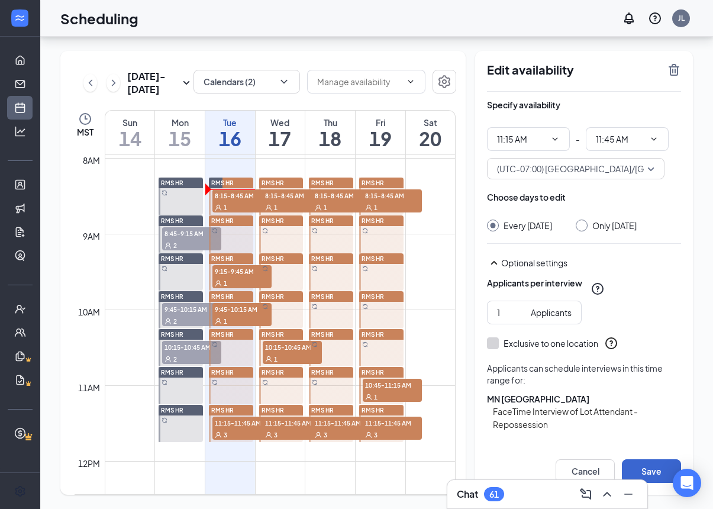
click at [653, 468] on button "Save" at bounding box center [651, 471] width 59 height 24
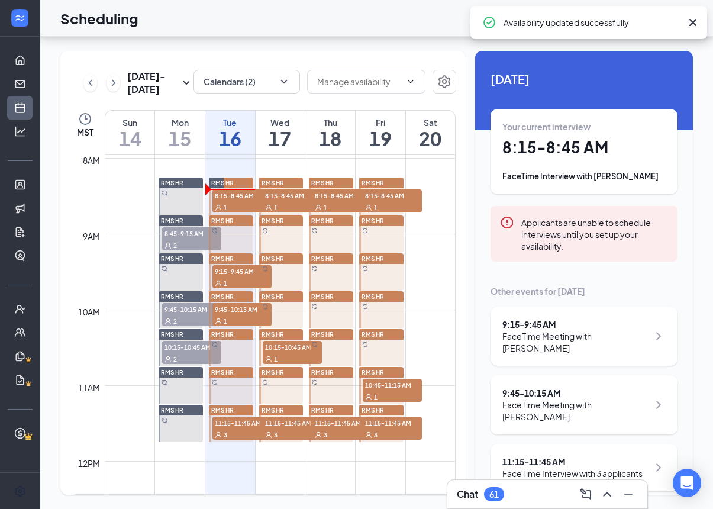
click at [227, 404] on link "RMS HR 11:15-11:45 AM 3" at bounding box center [229, 423] width 47 height 38
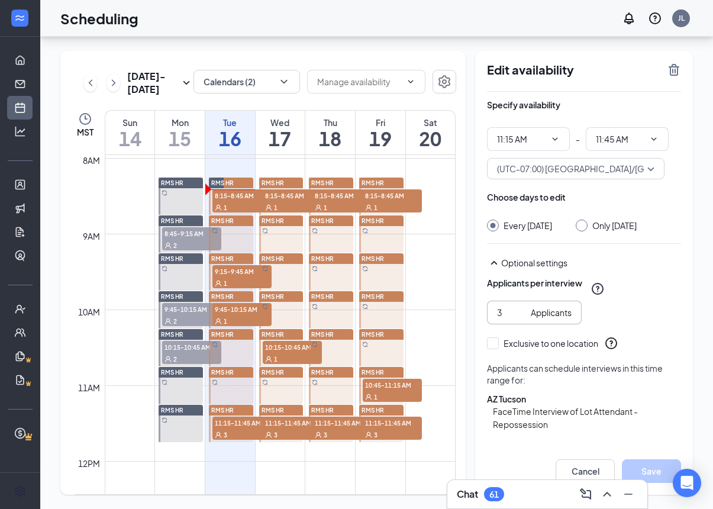
click at [508, 306] on input "3" at bounding box center [511, 312] width 29 height 13
type input "1"
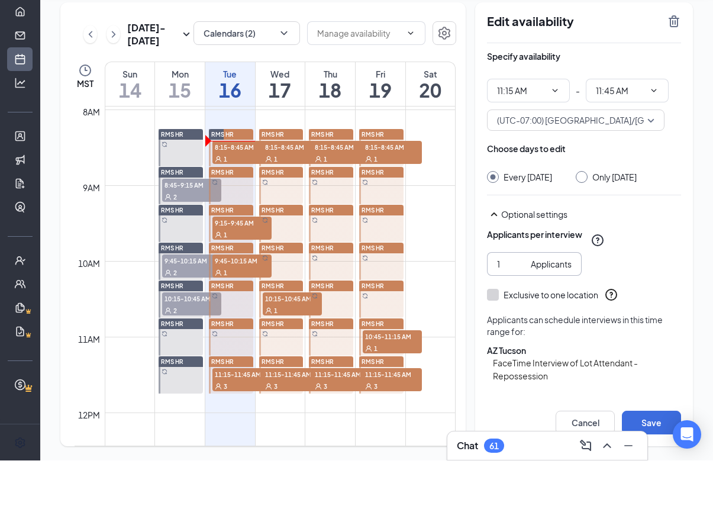
click at [624, 445] on button "Select specific locations or job postings" at bounding box center [584, 457] width 194 height 24
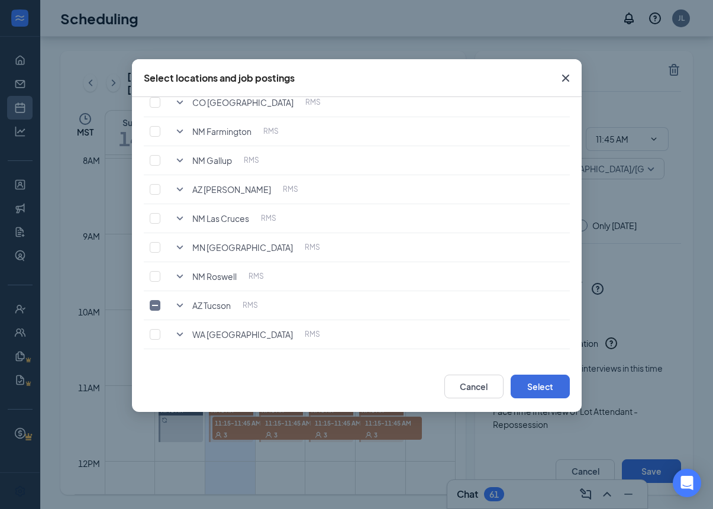
scroll to position [138, 0]
click at [156, 307] on input "checkbox" at bounding box center [155, 305] width 11 height 11
click at [158, 305] on input "checkbox" at bounding box center [155, 305] width 11 height 11
checkbox input "false"
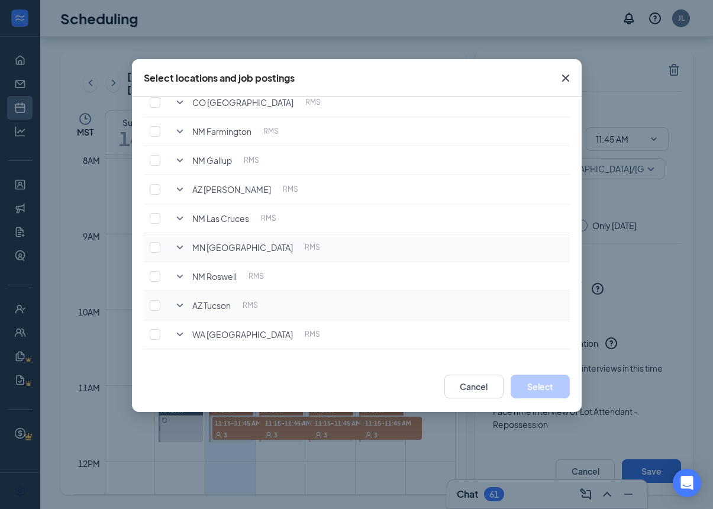
click at [181, 245] on icon "SmallChevronDown" at bounding box center [180, 247] width 14 height 14
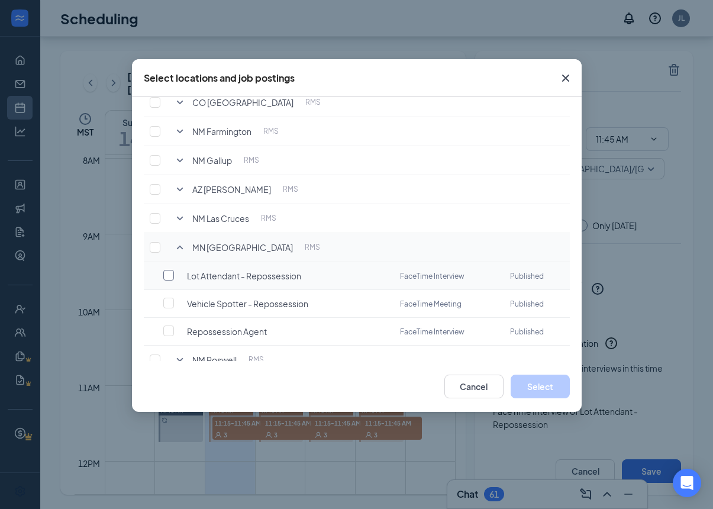
click at [169, 276] on input "checkbox" at bounding box center [168, 275] width 11 height 11
checkbox input "false"
checkbox input "true"
click at [558, 386] on button "Select" at bounding box center [540, 387] width 59 height 24
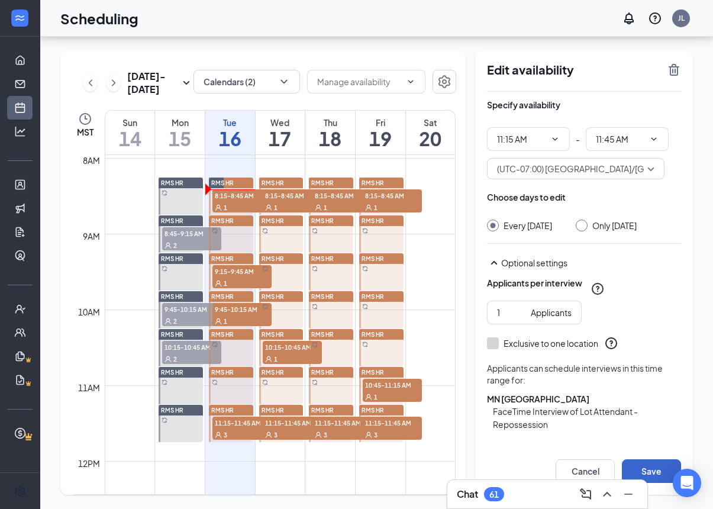
click at [656, 467] on button "Save" at bounding box center [651, 471] width 59 height 24
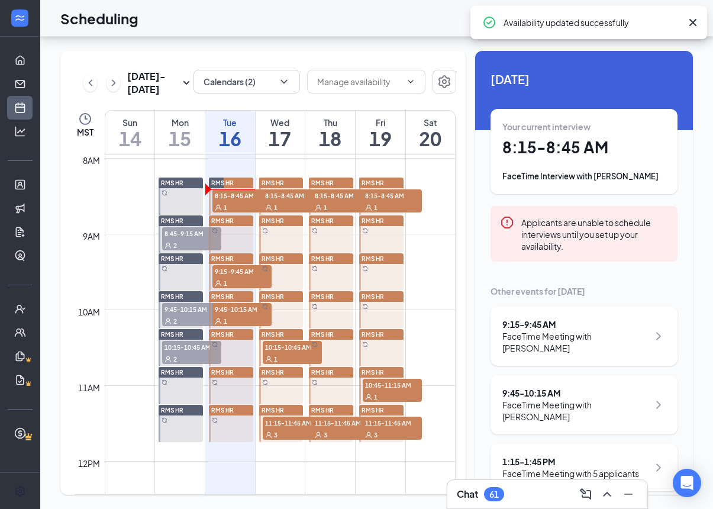
click at [279, 404] on link "RMS HR 11:15-11:45 AM 3" at bounding box center [280, 423] width 47 height 38
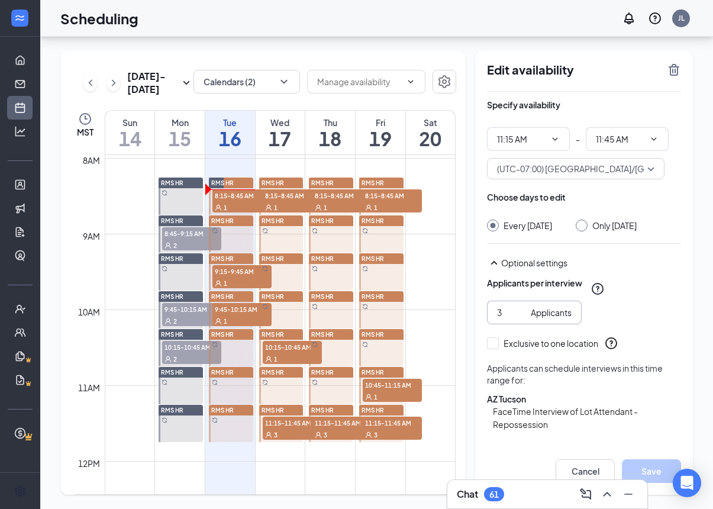
click at [506, 306] on input "3" at bounding box center [511, 312] width 29 height 13
type input "1"
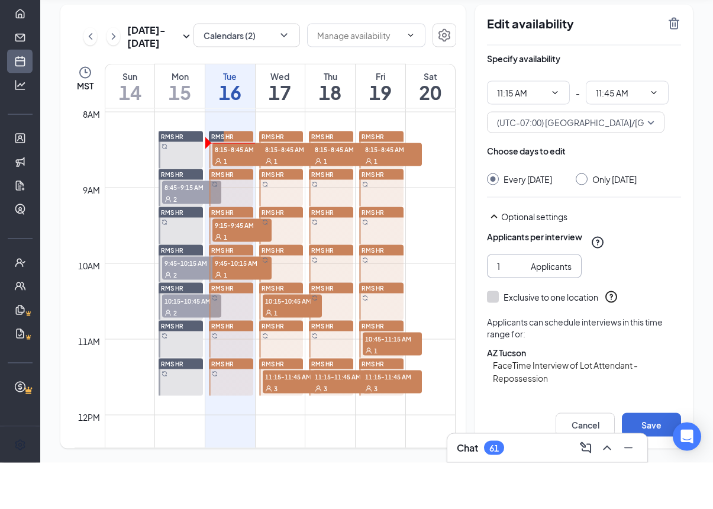
click at [622, 445] on button "Select specific locations or job postings" at bounding box center [584, 457] width 194 height 24
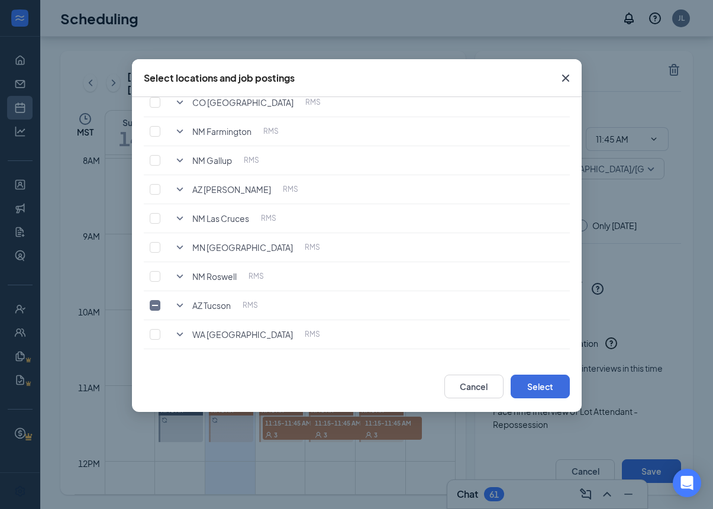
scroll to position [138, 0]
click at [183, 308] on icon "SmallChevronDown" at bounding box center [180, 305] width 14 height 14
click at [170, 356] on input "checkbox" at bounding box center [168, 361] width 11 height 11
checkbox input "true"
checkbox input "false"
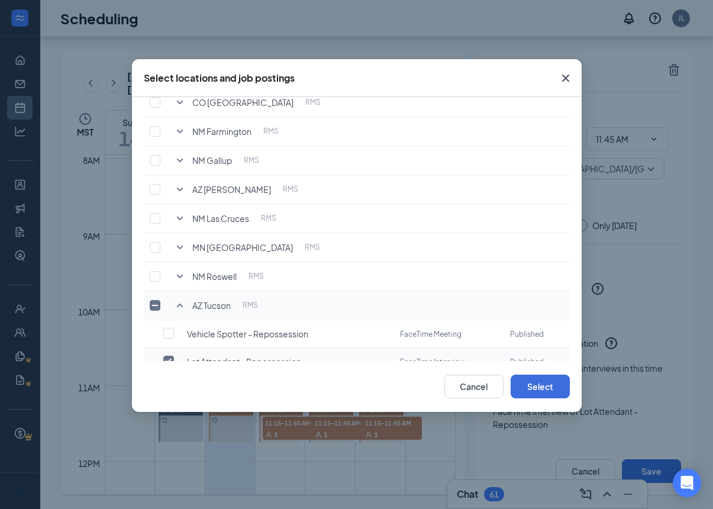
checkbox input "false"
click at [182, 244] on icon "SmallChevronDown" at bounding box center [180, 247] width 14 height 14
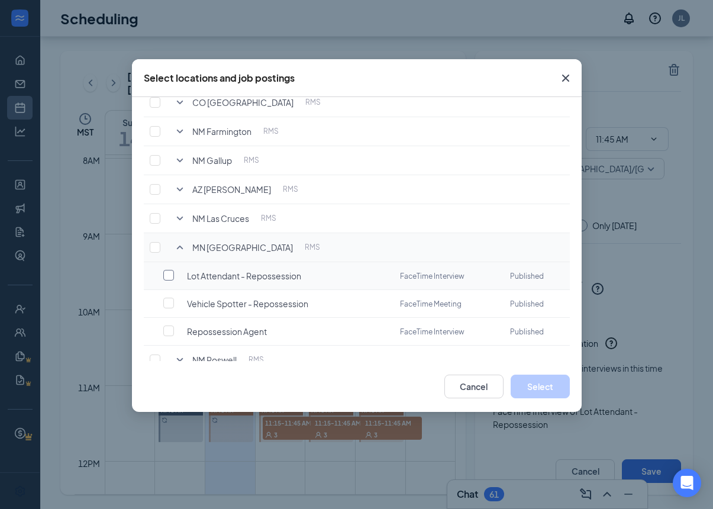
click at [167, 276] on input "checkbox" at bounding box center [168, 275] width 11 height 11
checkbox input "false"
checkbox input "true"
click at [557, 382] on button "Select" at bounding box center [540, 387] width 59 height 24
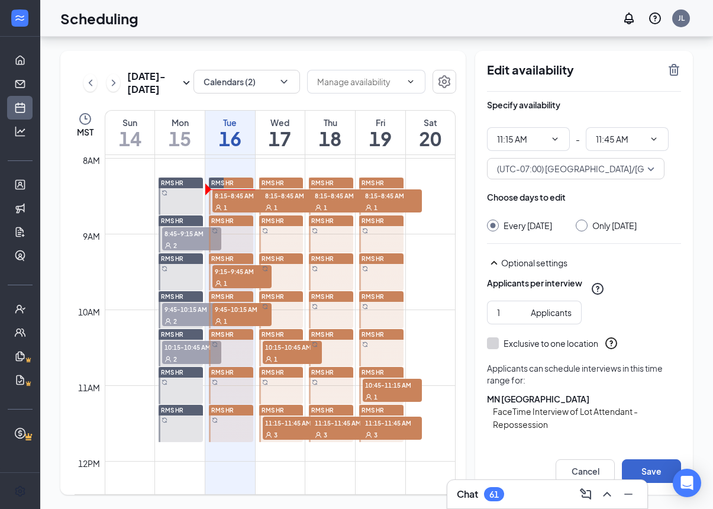
click at [653, 467] on button "Save" at bounding box center [651, 471] width 59 height 24
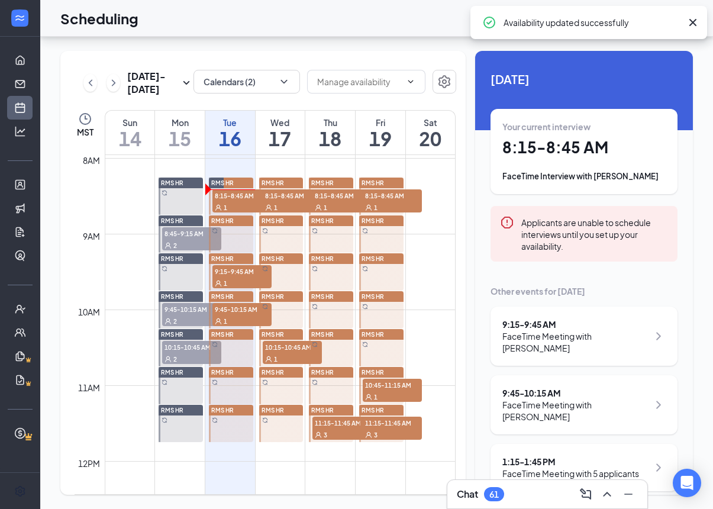
click at [324, 404] on link "RMS HR 11:15-11:45 AM 3" at bounding box center [329, 423] width 47 height 38
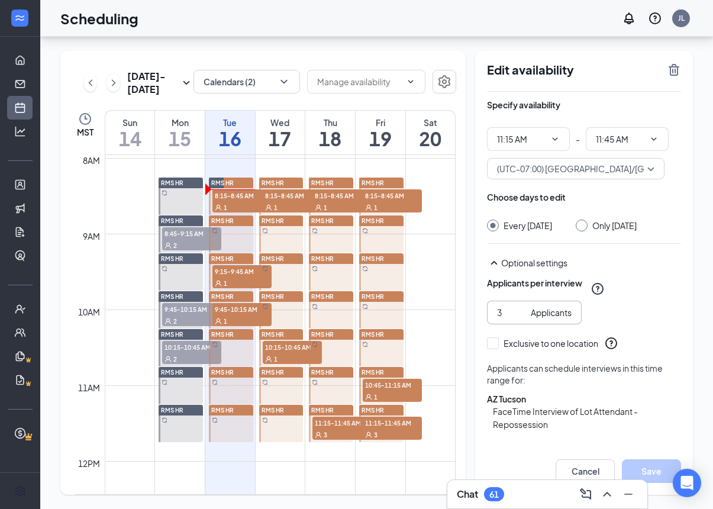
click at [507, 306] on input "3" at bounding box center [511, 312] width 29 height 13
type input "1"
click at [599, 445] on button "Select specific locations or job postings" at bounding box center [584, 457] width 194 height 24
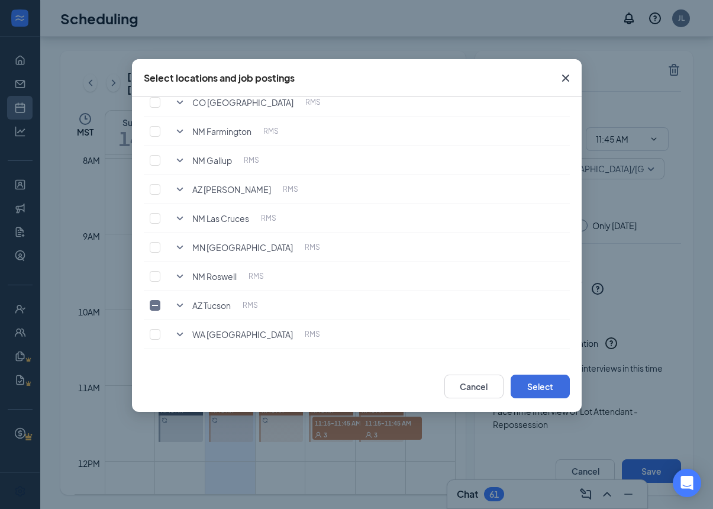
scroll to position [138, 0]
click at [179, 305] on icon "SmallChevronDown" at bounding box center [180, 305] width 14 height 14
click at [166, 351] on td at bounding box center [158, 362] width 28 height 28
click at [173, 356] on input "checkbox" at bounding box center [168, 361] width 11 height 11
checkbox input "true"
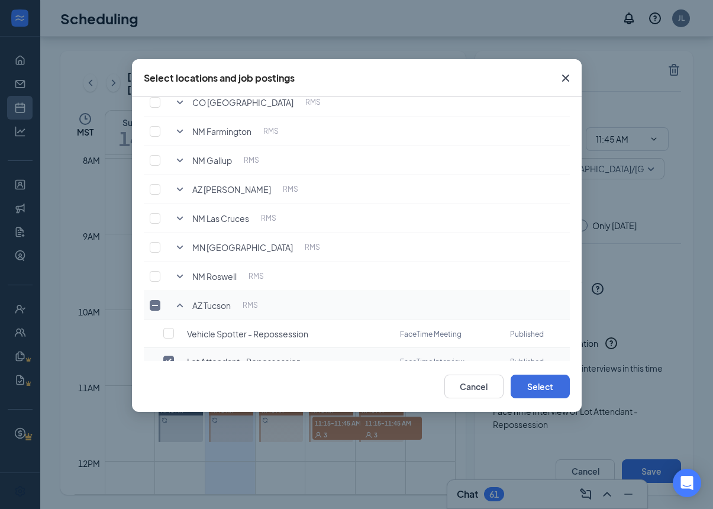
checkbox input "false"
click at [184, 306] on icon "SmallChevronUp" at bounding box center [180, 305] width 14 height 14
click at [176, 246] on icon "SmallChevronDown" at bounding box center [180, 247] width 14 height 14
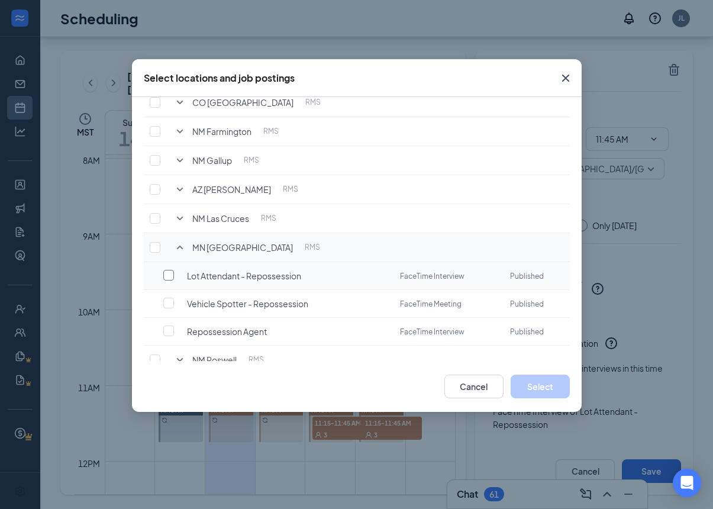
click at [173, 275] on input "checkbox" at bounding box center [168, 275] width 11 height 11
checkbox input "false"
checkbox input "true"
click at [568, 377] on button "Select" at bounding box center [540, 387] width 59 height 24
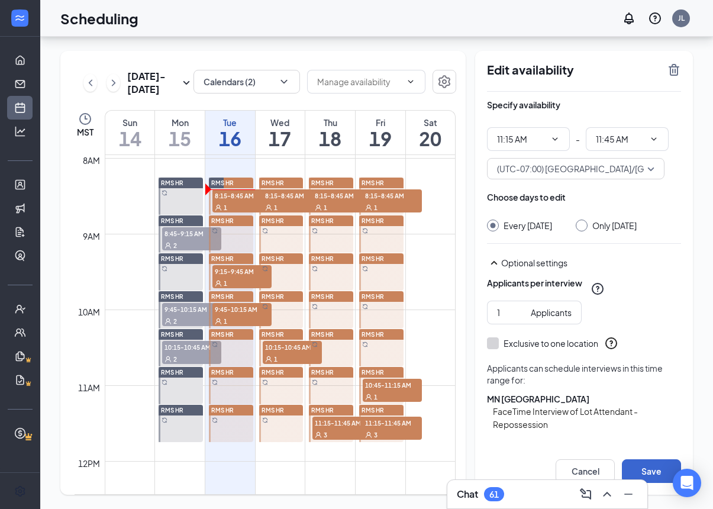
click at [648, 468] on button "Save" at bounding box center [651, 471] width 59 height 24
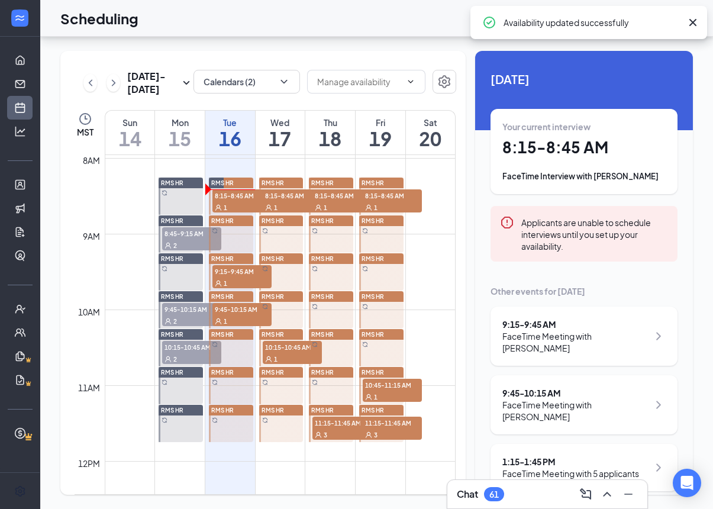
click at [380, 404] on link "RMS HR 11:15-11:45 AM 3" at bounding box center [380, 423] width 47 height 38
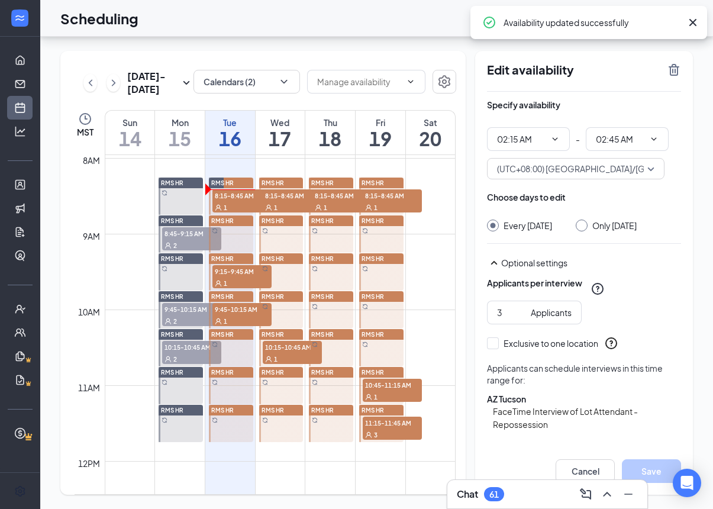
click at [616, 445] on button "Select specific locations or job postings" at bounding box center [584, 457] width 194 height 24
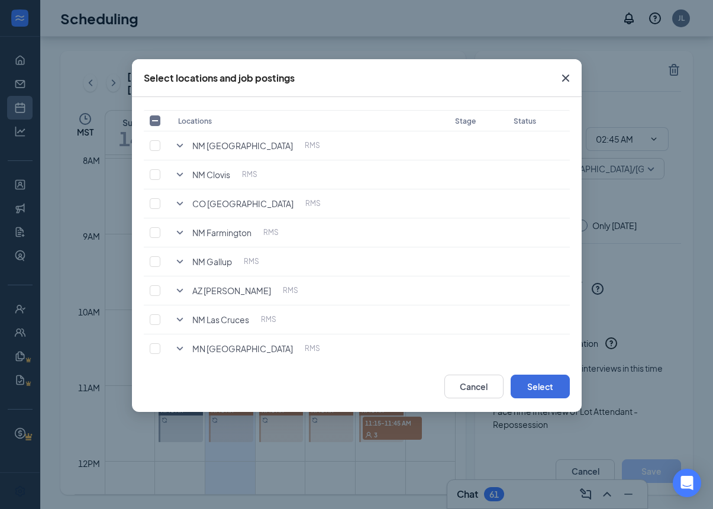
scroll to position [92, 0]
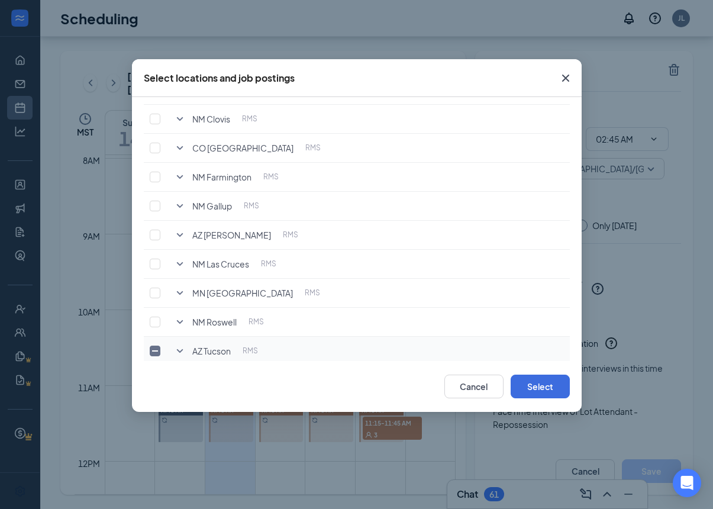
click at [185, 351] on icon "SmallChevronDown" at bounding box center [180, 351] width 14 height 14
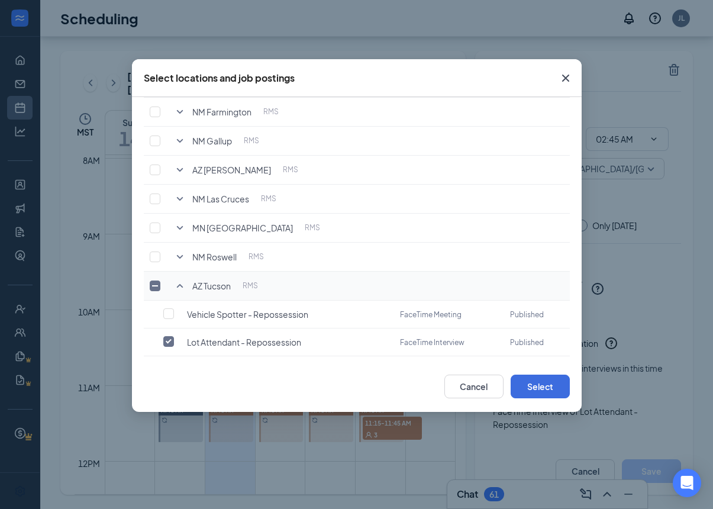
scroll to position [164, 0]
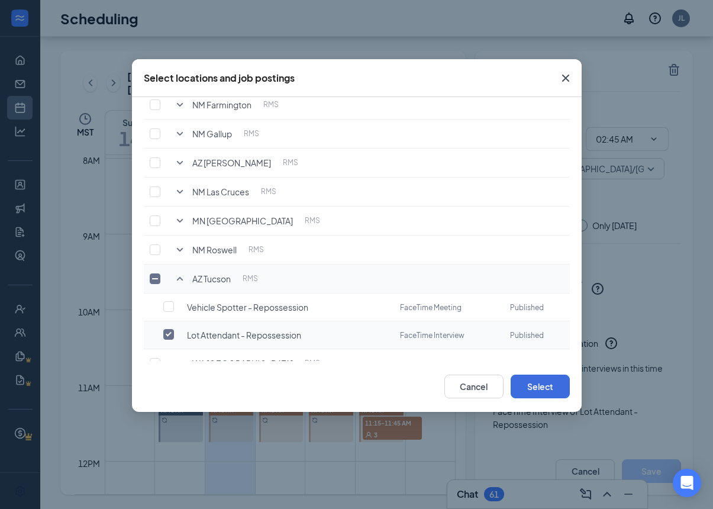
click at [169, 337] on input "checkbox" at bounding box center [168, 334] width 11 height 11
checkbox input "true"
checkbox input "false"
click at [186, 224] on icon "SmallChevronDown" at bounding box center [180, 221] width 14 height 14
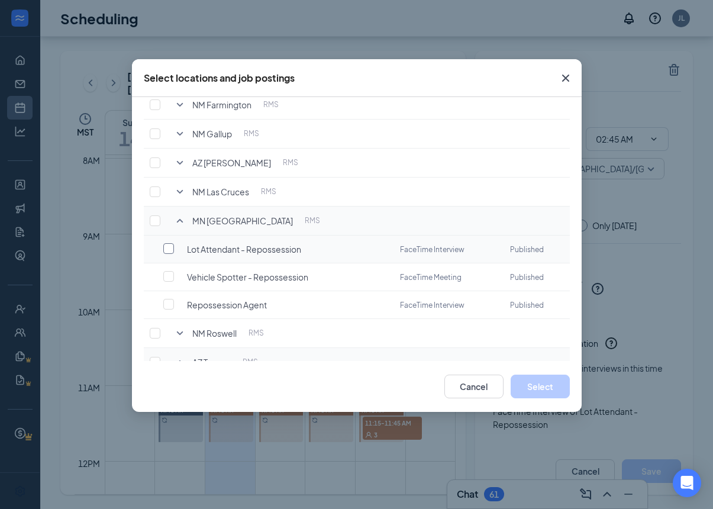
click at [169, 249] on input "checkbox" at bounding box center [168, 248] width 11 height 11
checkbox input "false"
checkbox input "true"
click at [569, 390] on button "Select" at bounding box center [540, 387] width 59 height 24
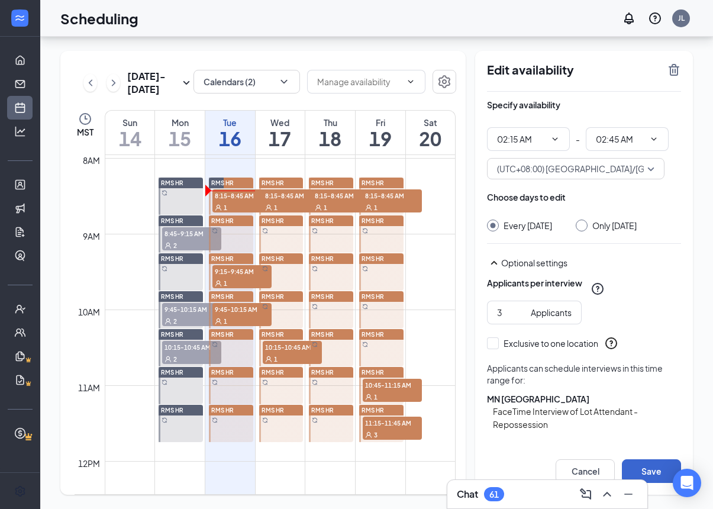
click at [658, 467] on button "Save" at bounding box center [651, 471] width 59 height 24
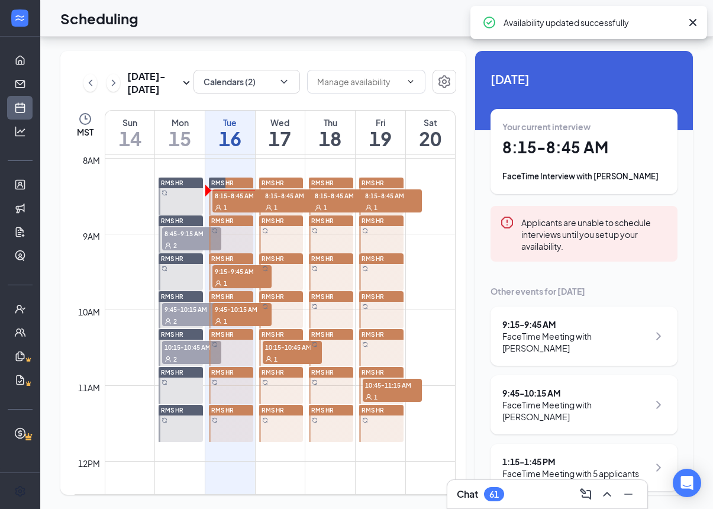
click at [380, 404] on link "RMS HR" at bounding box center [380, 423] width 47 height 38
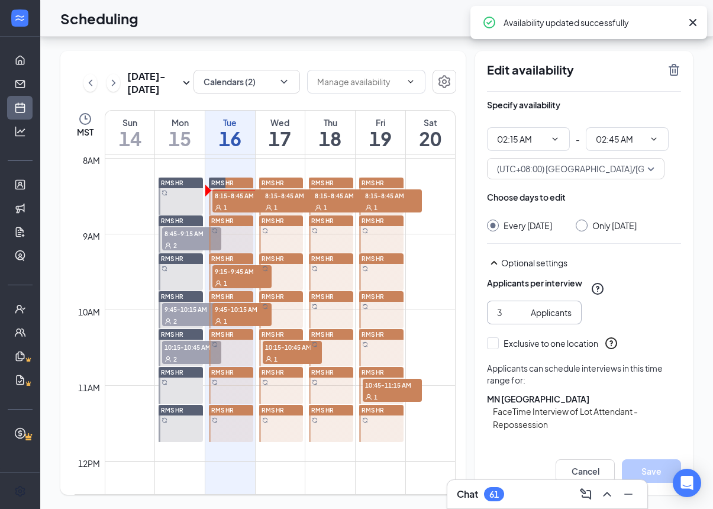
click at [518, 306] on input "3" at bounding box center [511, 312] width 29 height 13
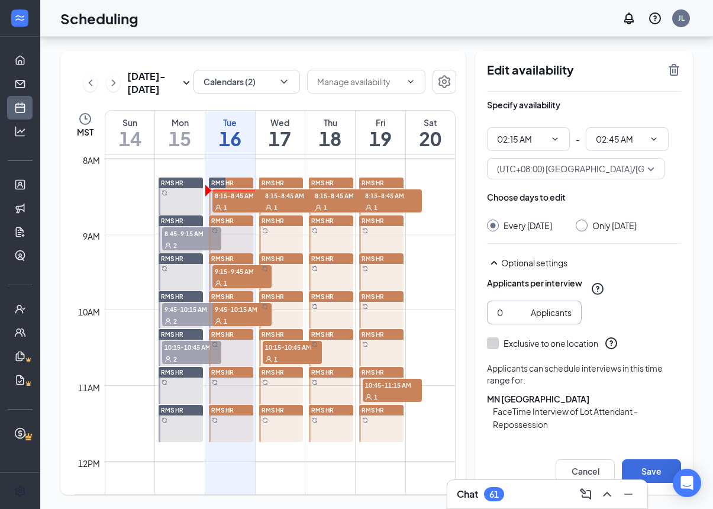
type input "1"
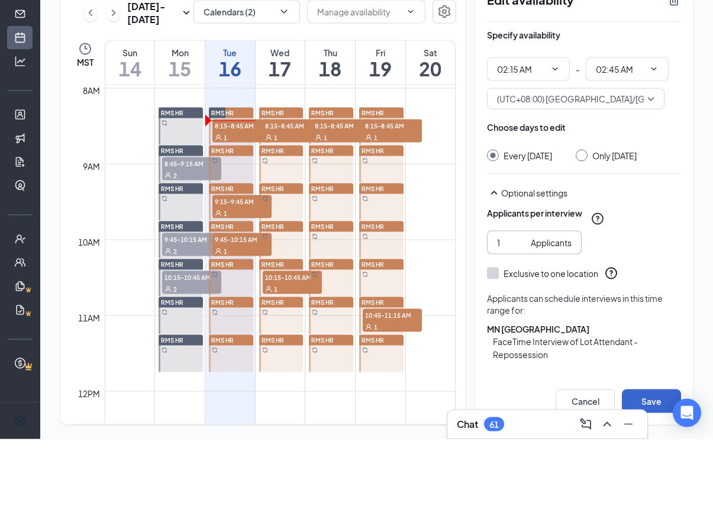
click at [664, 459] on button "Save" at bounding box center [651, 471] width 59 height 24
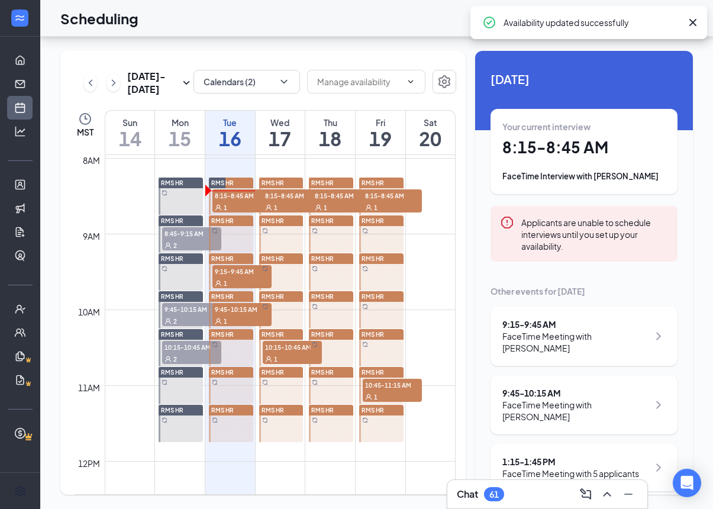
click at [391, 366] on link "RMS HR 10:45-11:15 AM 1" at bounding box center [380, 385] width 47 height 38
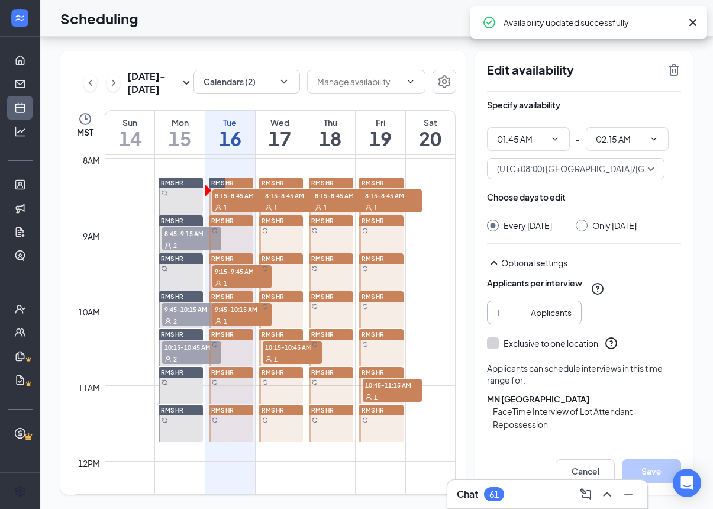
click at [508, 306] on input "1" at bounding box center [511, 312] width 29 height 13
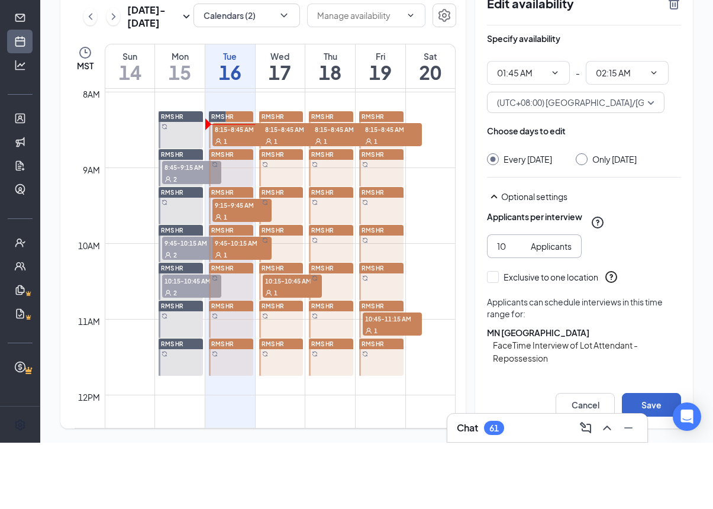
type input "10"
click at [659, 459] on button "Save" at bounding box center [651, 471] width 59 height 24
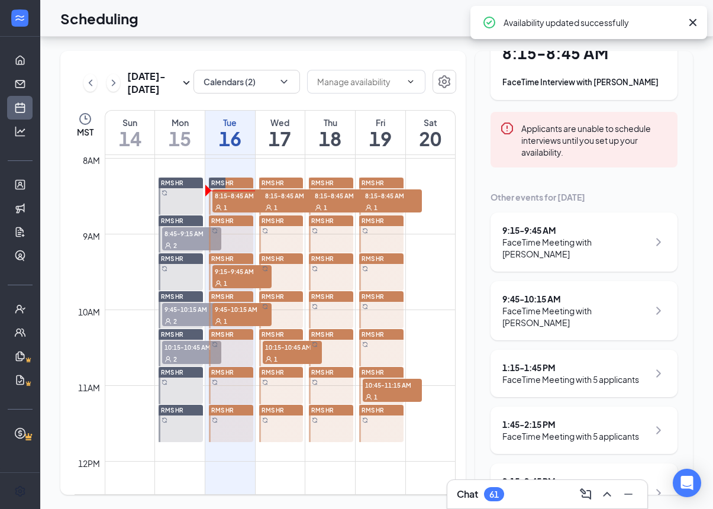
scroll to position [93, 0]
click at [376, 366] on link "RMS HR 10:45-11:15 AM 1" at bounding box center [380, 385] width 47 height 38
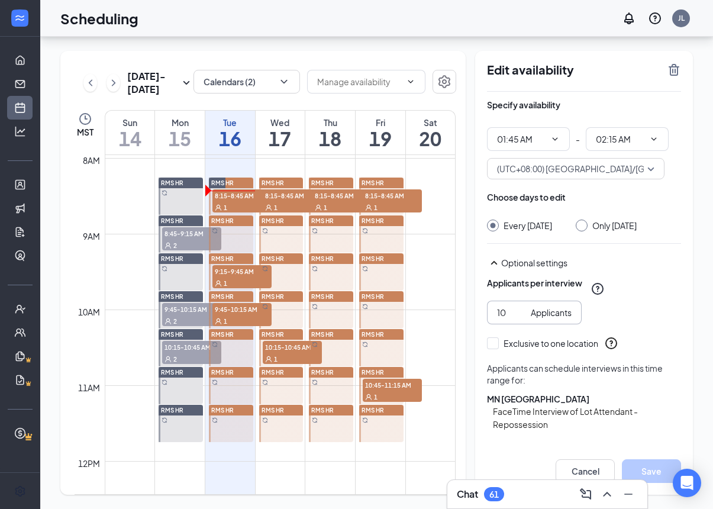
click at [517, 306] on input "10" at bounding box center [511, 312] width 29 height 13
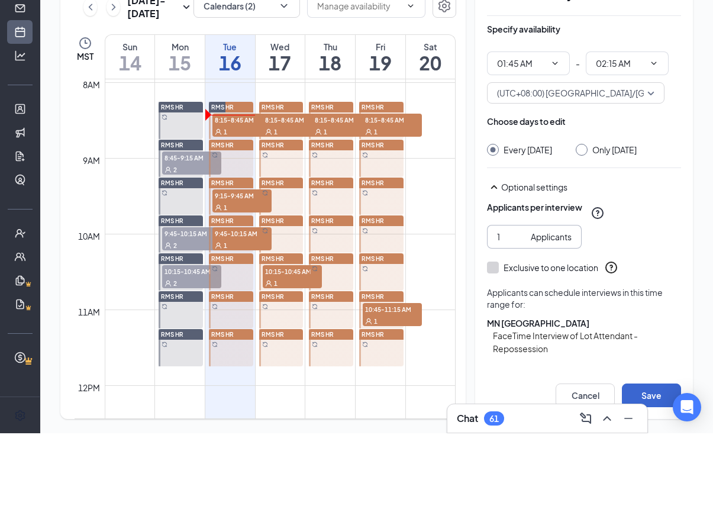
type input "1"
click at [647, 459] on button "Save" at bounding box center [651, 471] width 59 height 24
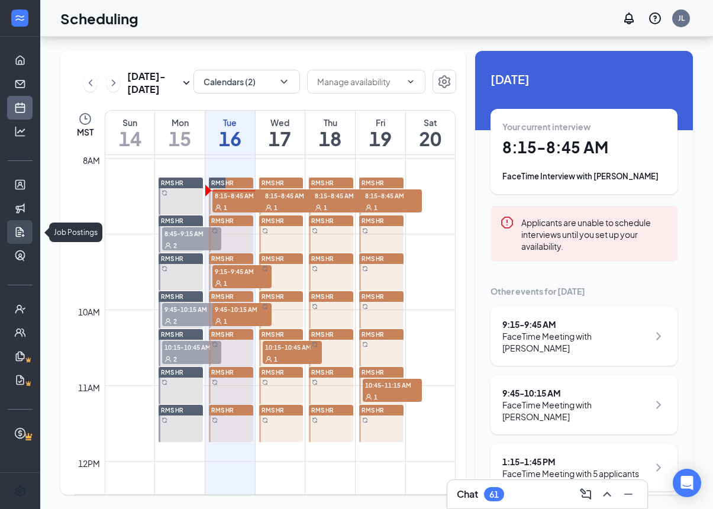
click at [31, 220] on link "Job Postings" at bounding box center [37, 232] width 12 height 24
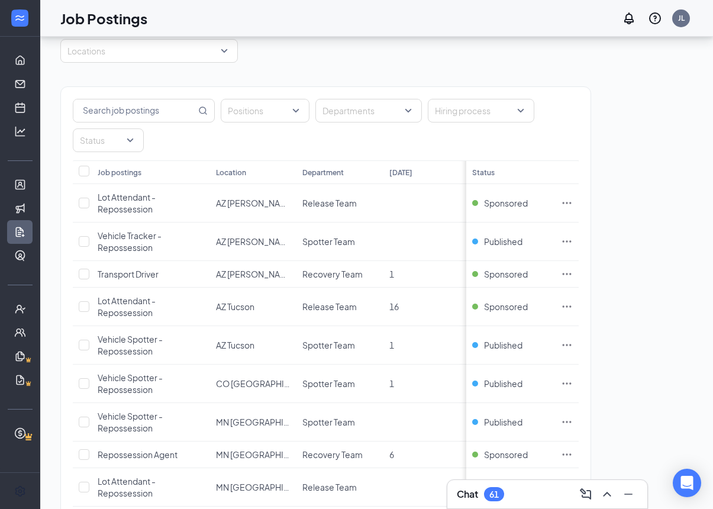
click at [669, 292] on div "Positions Departments Hiring process Status Job postings Location Department To…" at bounding box center [376, 510] width 632 height 895
click at [259, 109] on div at bounding box center [259, 110] width 71 height 19
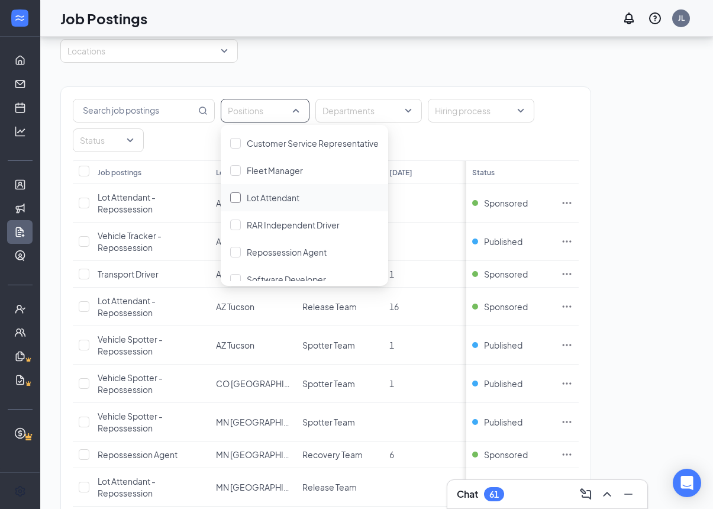
click at [238, 196] on div at bounding box center [235, 197] width 11 height 11
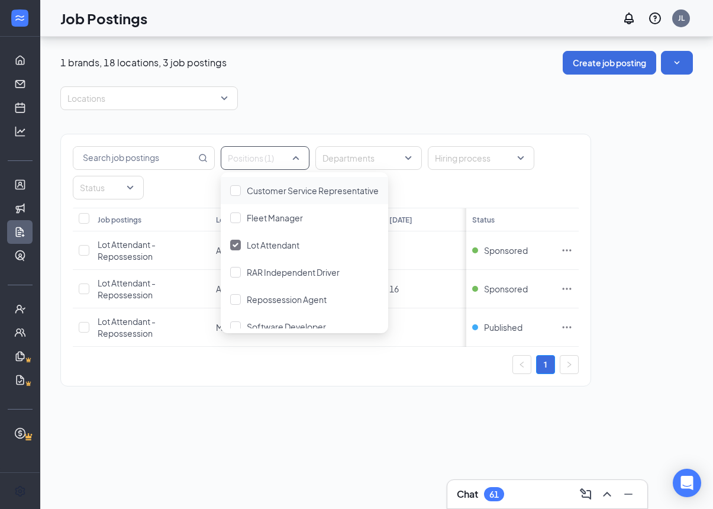
click at [183, 380] on div "1 brands, 18 locations, 3 job postings Create job posting Locations Positions (…" at bounding box center [376, 273] width 673 height 472
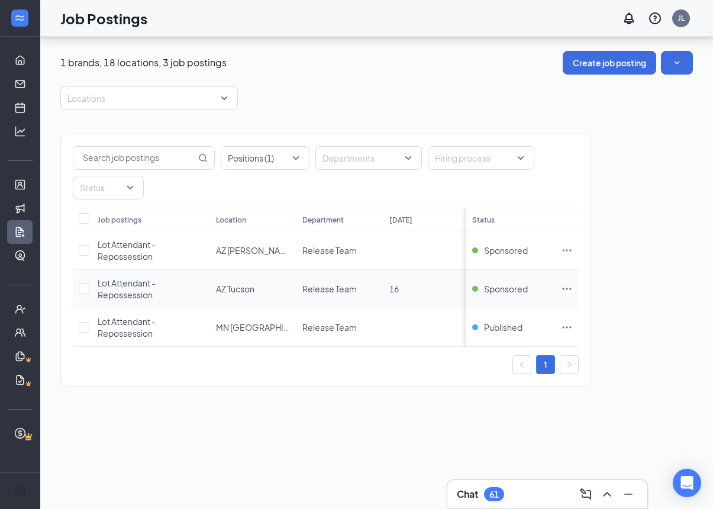
click at [567, 283] on icon "Ellipses" at bounding box center [567, 289] width 12 height 12
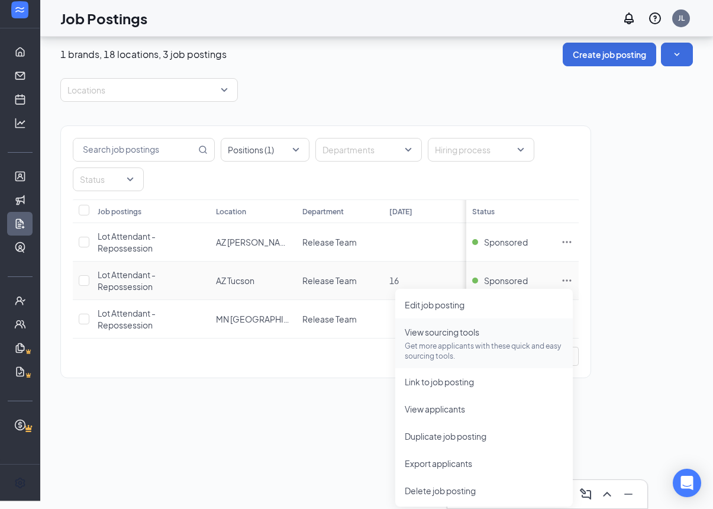
click at [526, 325] on span "View sourcing tools Get more applicants with these quick and easy sourcing tool…" at bounding box center [484, 342] width 159 height 35
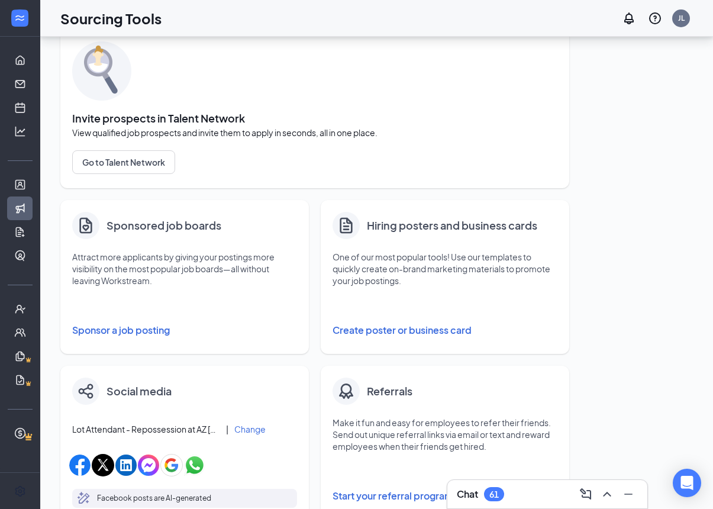
click at [96, 341] on button "Sponsor a job posting" at bounding box center [184, 330] width 225 height 24
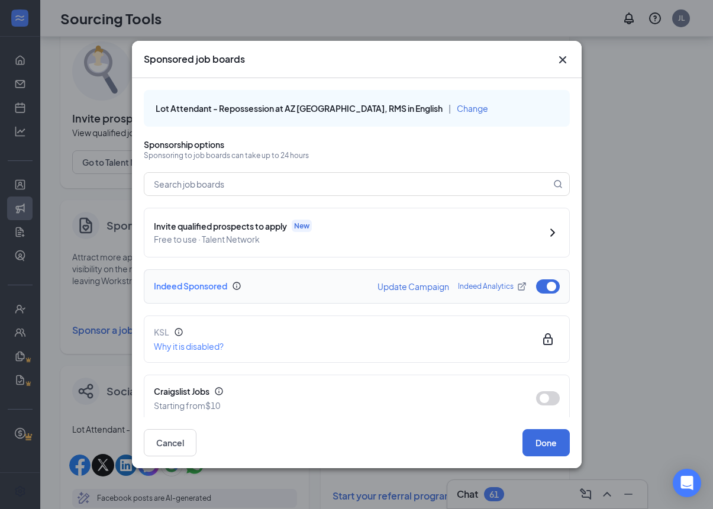
click at [549, 279] on button "button" at bounding box center [548, 286] width 24 height 14
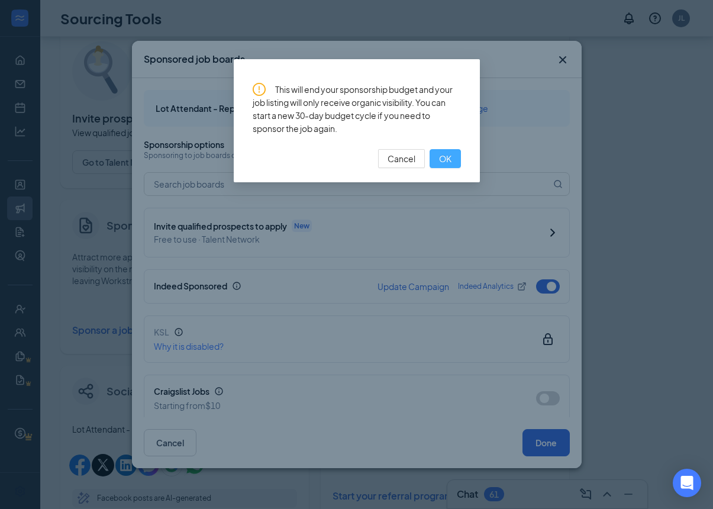
click at [449, 162] on span "OK" at bounding box center [445, 158] width 12 height 13
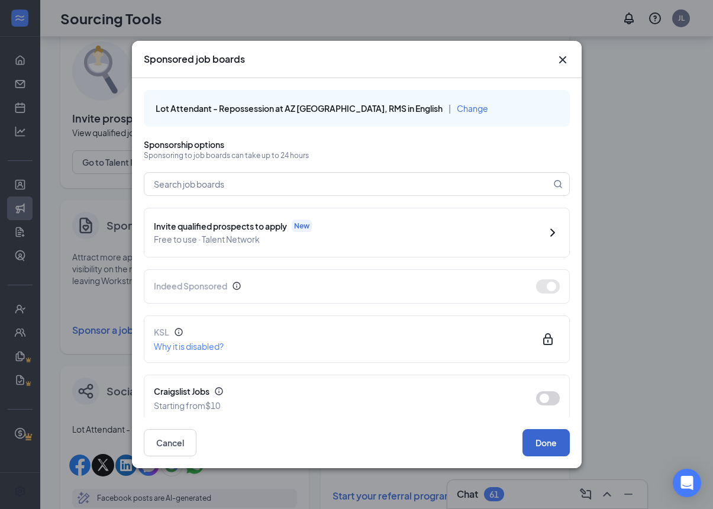
click at [558, 454] on button "Done" at bounding box center [545, 442] width 47 height 27
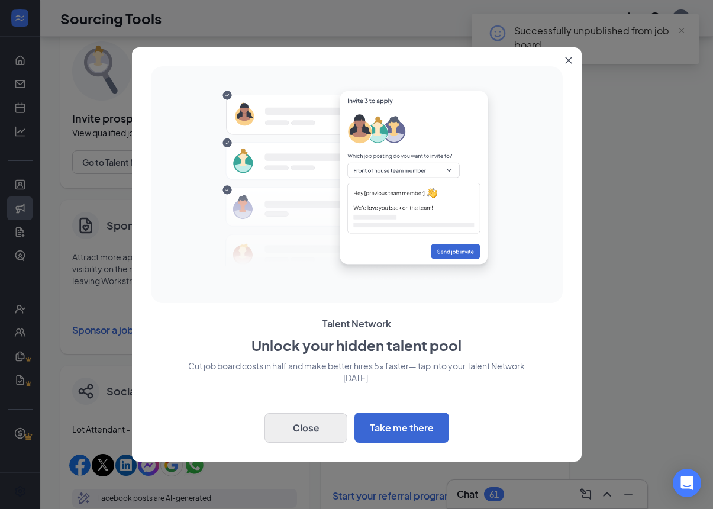
click at [318, 435] on button "Close" at bounding box center [305, 428] width 83 height 30
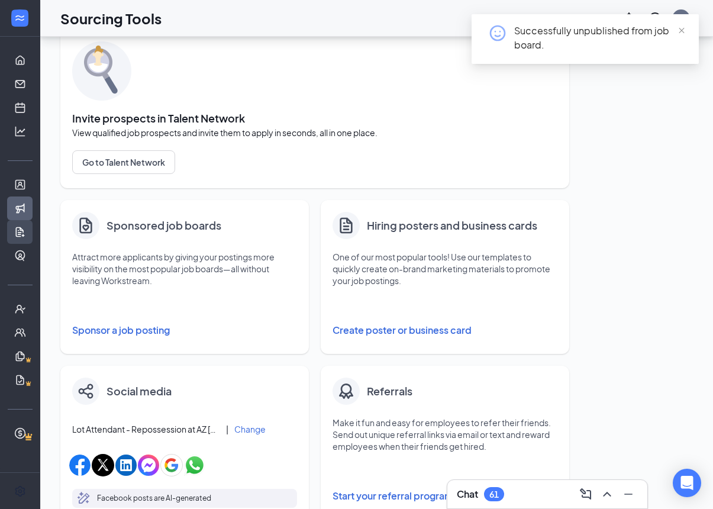
click at [31, 238] on link "Job Postings" at bounding box center [37, 232] width 12 height 24
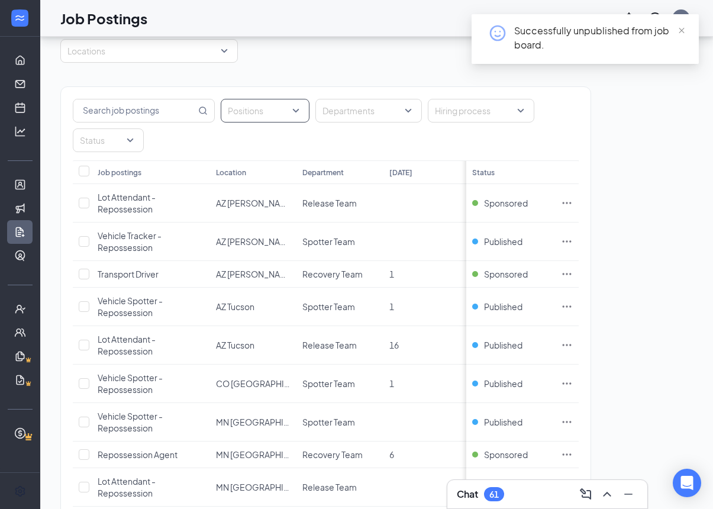
click at [267, 114] on div at bounding box center [259, 110] width 71 height 19
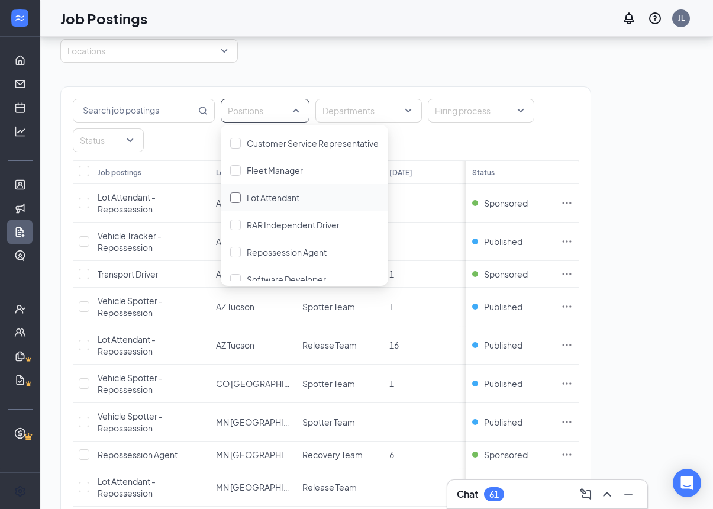
click at [239, 193] on div at bounding box center [235, 197] width 11 height 11
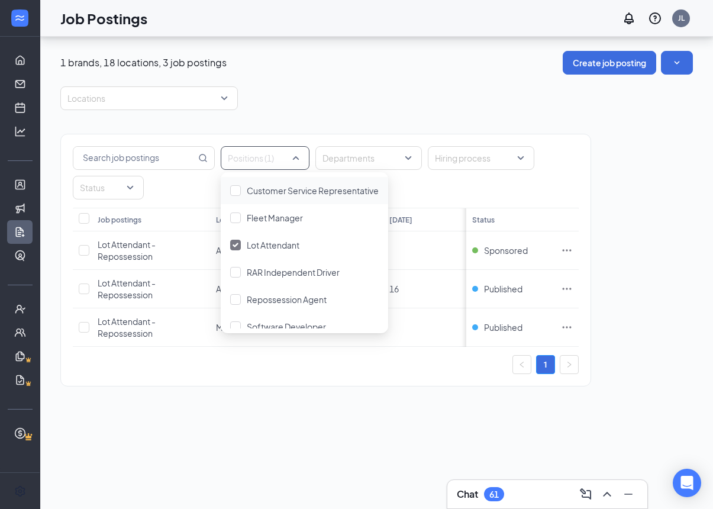
click at [642, 270] on div "Positions (1) Departments Hiring process Status Job postings Location Departmen…" at bounding box center [376, 254] width 632 height 288
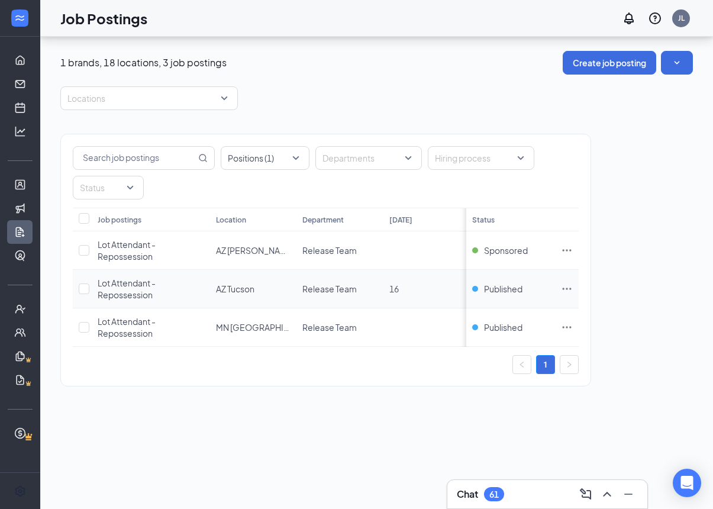
click at [565, 283] on icon "Ellipses" at bounding box center [567, 289] width 12 height 12
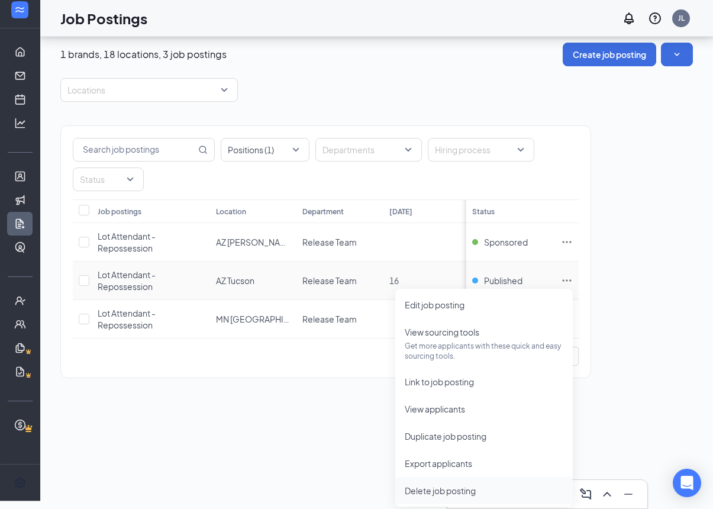
click at [535, 484] on span "Delete job posting" at bounding box center [484, 490] width 159 height 13
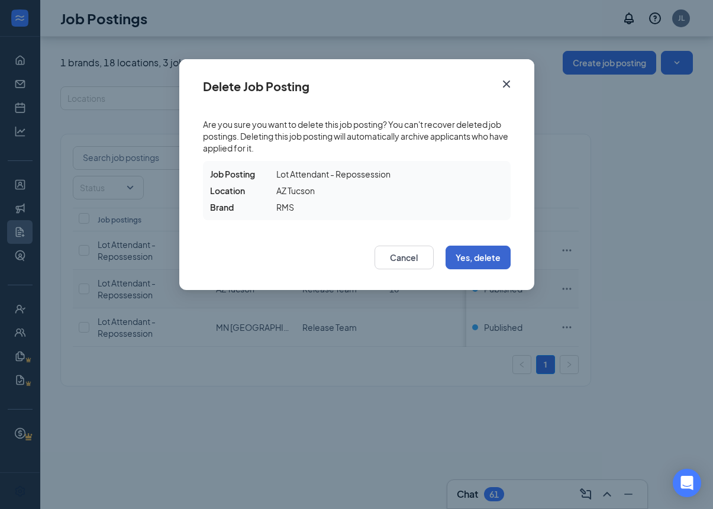
click at [494, 250] on button "Yes, delete" at bounding box center [478, 258] width 65 height 24
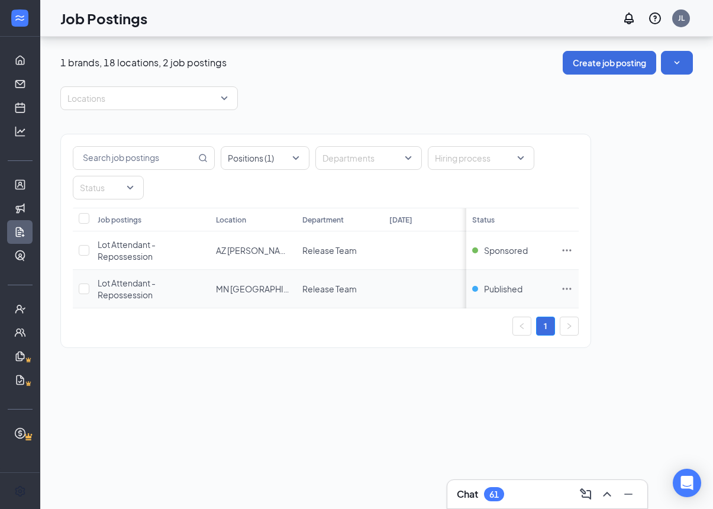
click at [564, 283] on icon "Ellipses" at bounding box center [567, 289] width 12 height 12
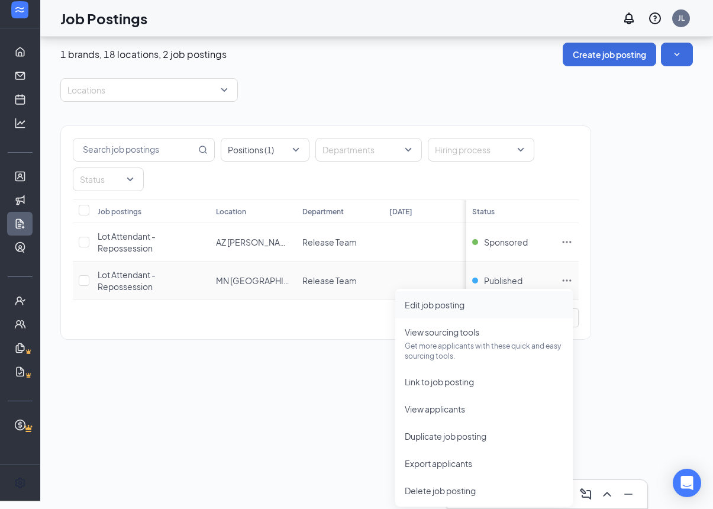
click at [526, 298] on span "Edit job posting" at bounding box center [484, 304] width 159 height 13
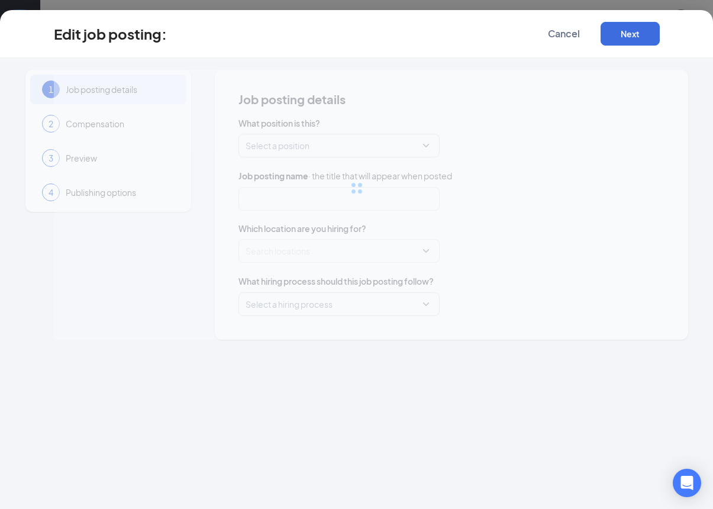
type input "Lot Attendant - Repossession"
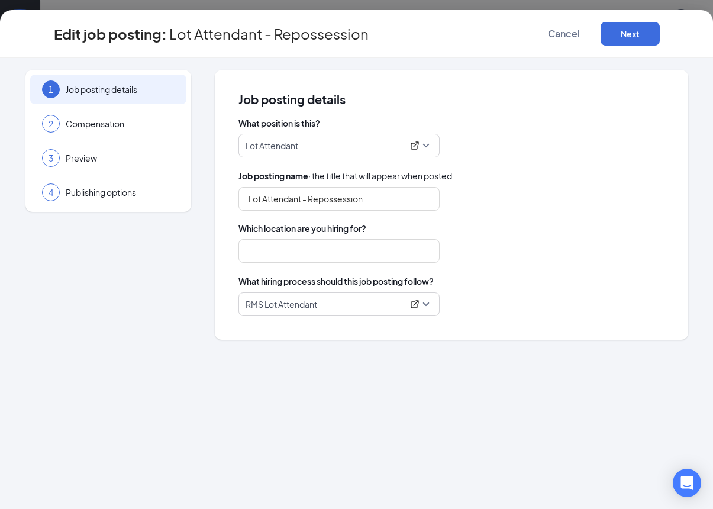
type input "MN [GEOGRAPHIC_DATA]"
click at [569, 23] on button "Cancel" at bounding box center [563, 34] width 59 height 24
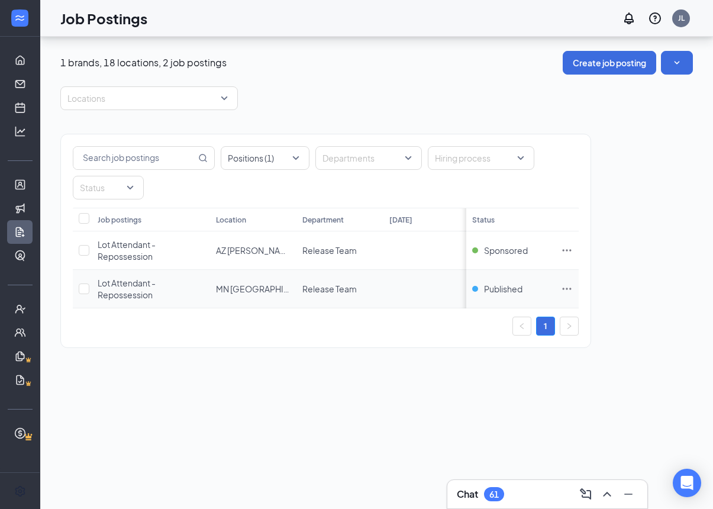
click at [109, 277] on span "Lot Attendant - Repossession" at bounding box center [127, 288] width 58 height 22
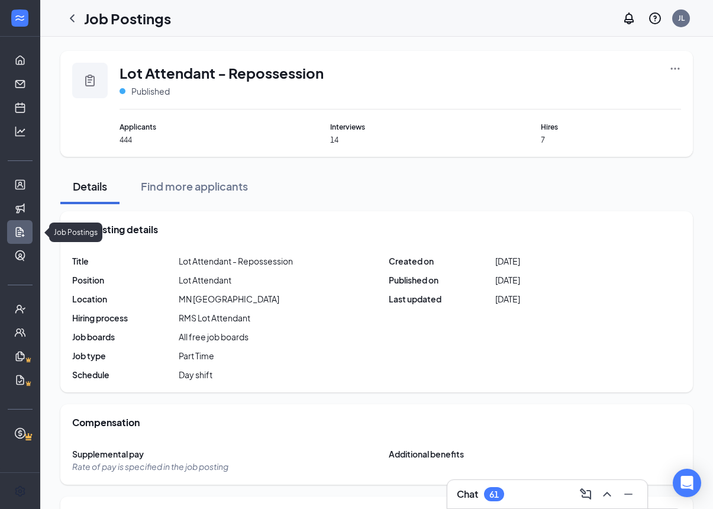
click at [31, 233] on link "Job Postings" at bounding box center [37, 232] width 12 height 24
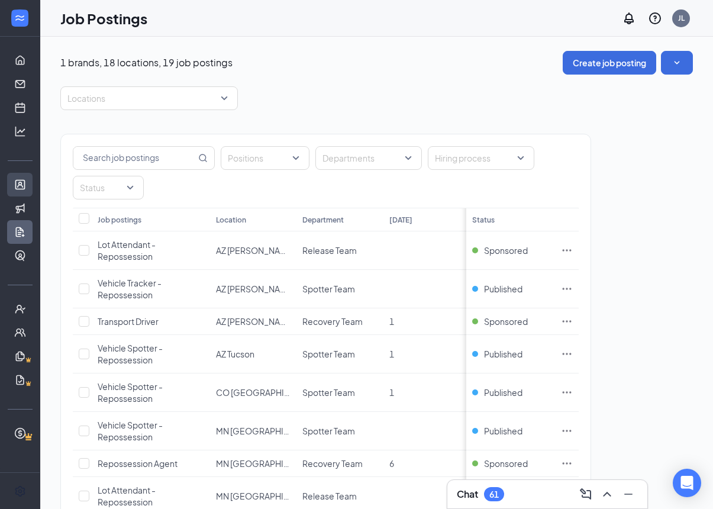
click at [31, 177] on link "Applicants" at bounding box center [37, 185] width 12 height 24
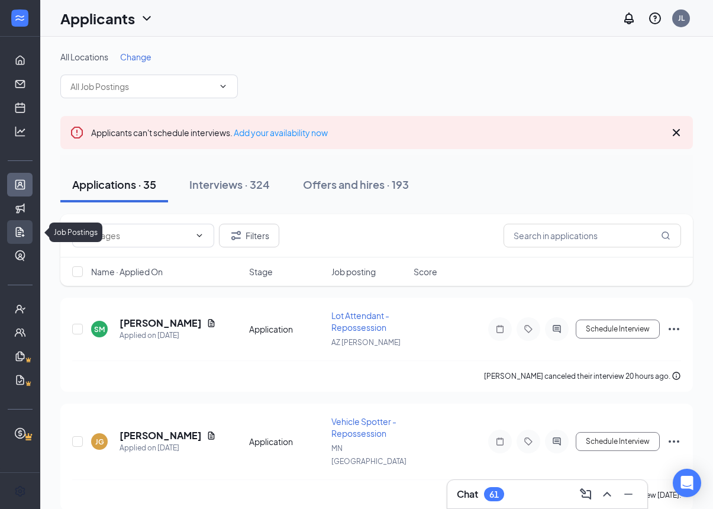
click at [31, 235] on link "Job Postings" at bounding box center [37, 232] width 12 height 24
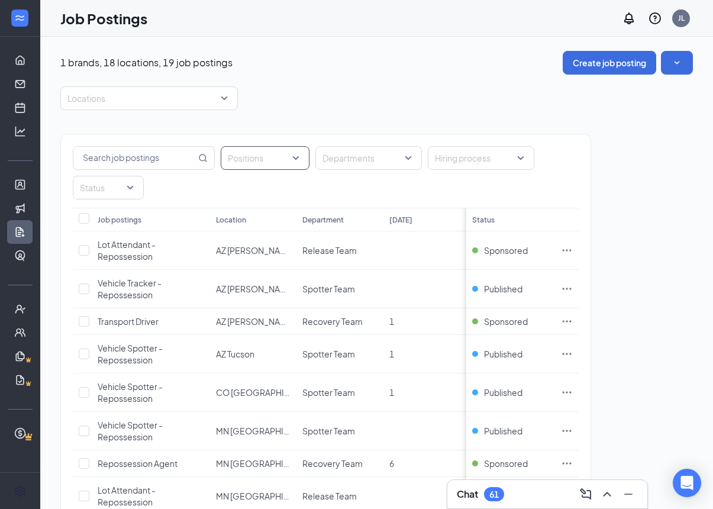
click at [247, 157] on div at bounding box center [259, 158] width 71 height 19
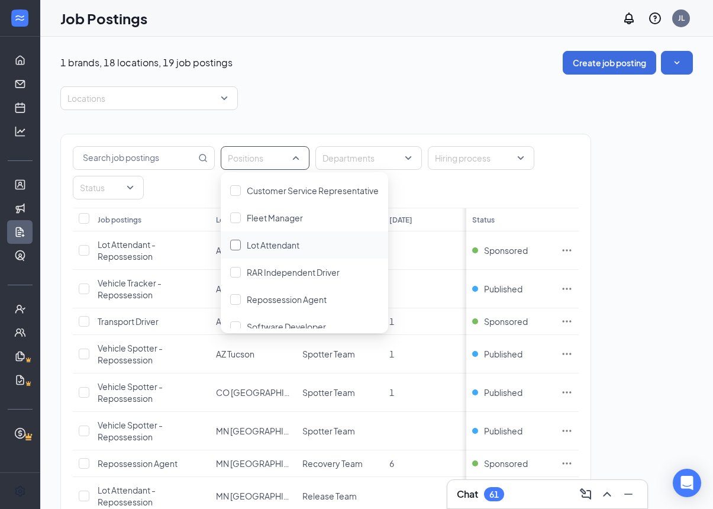
click at [241, 246] on div "Lot Attendant" at bounding box center [304, 244] width 149 height 13
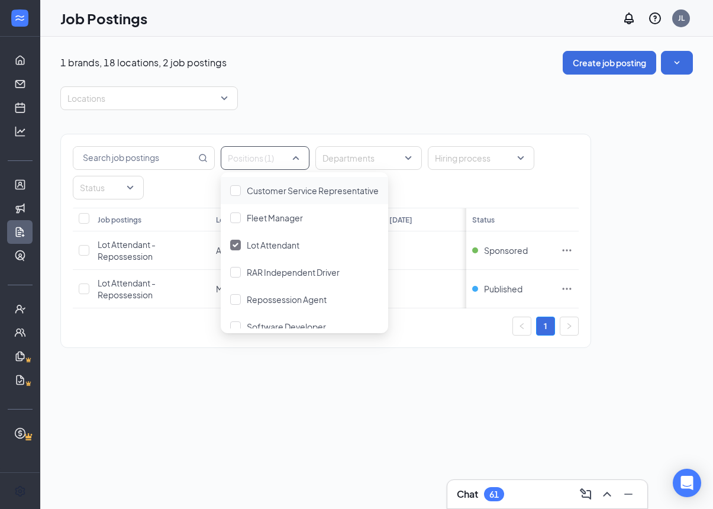
click at [698, 364] on div "1 brands, 18 locations, 2 job postings Create job posting Locations Positions (…" at bounding box center [376, 205] width 673 height 337
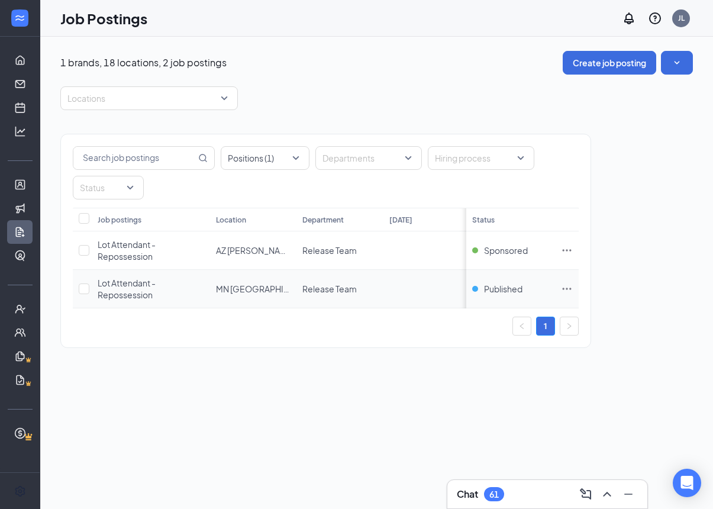
click at [564, 288] on icon "Ellipses" at bounding box center [567, 289] width 12 height 12
click at [566, 283] on icon "Ellipses" at bounding box center [567, 289] width 12 height 12
click at [91, 392] on div "1 brands, 18 locations, 2 job postings Create job posting Locations Positions (…" at bounding box center [376, 273] width 673 height 472
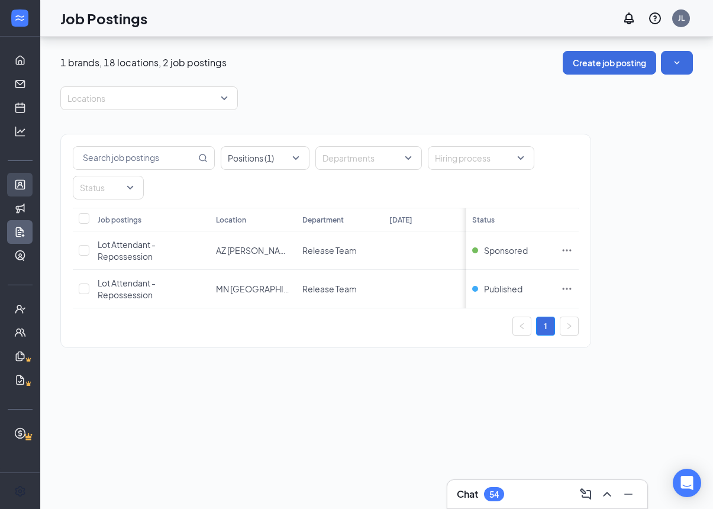
click at [31, 173] on link "Applicants" at bounding box center [37, 185] width 12 height 24
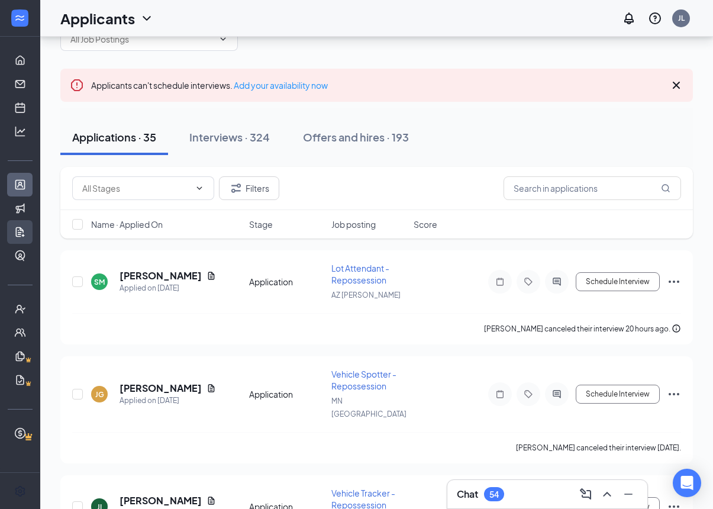
click at [31, 228] on link "Job Postings" at bounding box center [37, 232] width 12 height 24
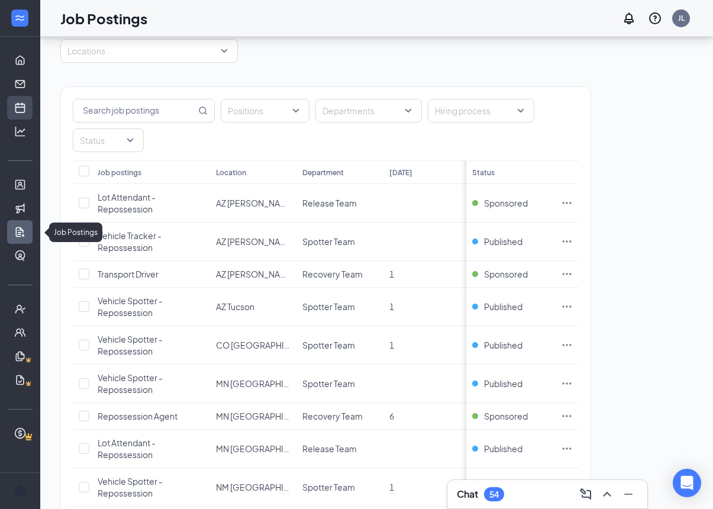
click at [31, 106] on link "Scheduling" at bounding box center [37, 108] width 12 height 24
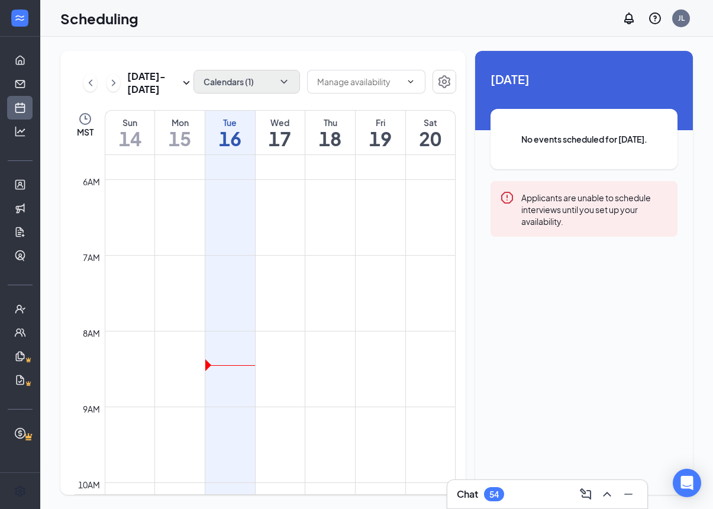
click at [278, 79] on icon "ChevronDown" at bounding box center [284, 82] width 12 height 12
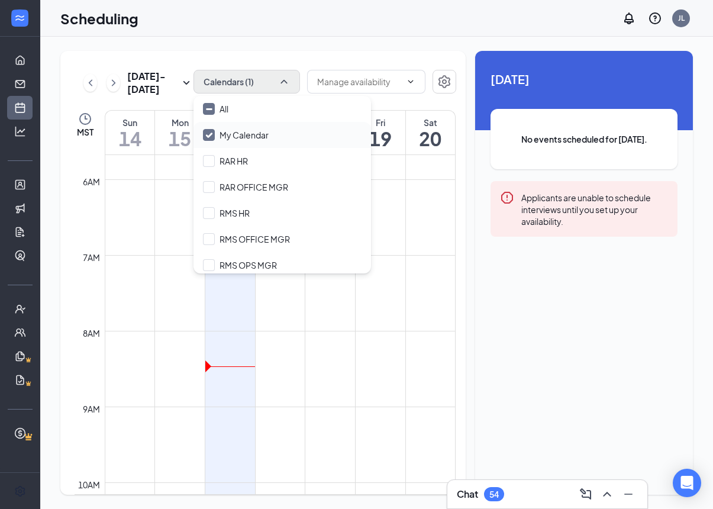
click at [211, 131] on input "My Calendar" at bounding box center [236, 135] width 66 height 12
checkbox input "true"
click at [211, 215] on input "RMS HR" at bounding box center [226, 213] width 47 height 12
checkbox input "false"
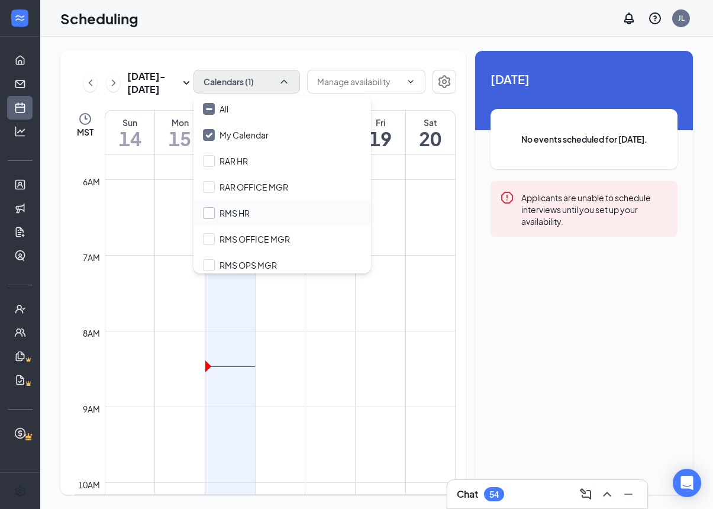
checkbox input "true"
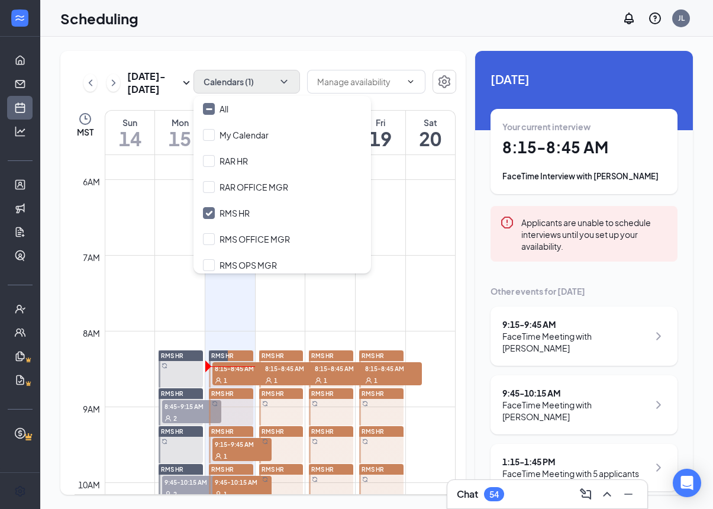
click at [163, 38] on div "Sep 14 - Sep 20 Calendars (1) MST Sun 14 Mon 15 Tue 16 Wed 17 Thu 18 Fri 19 Sat…" at bounding box center [376, 273] width 673 height 472
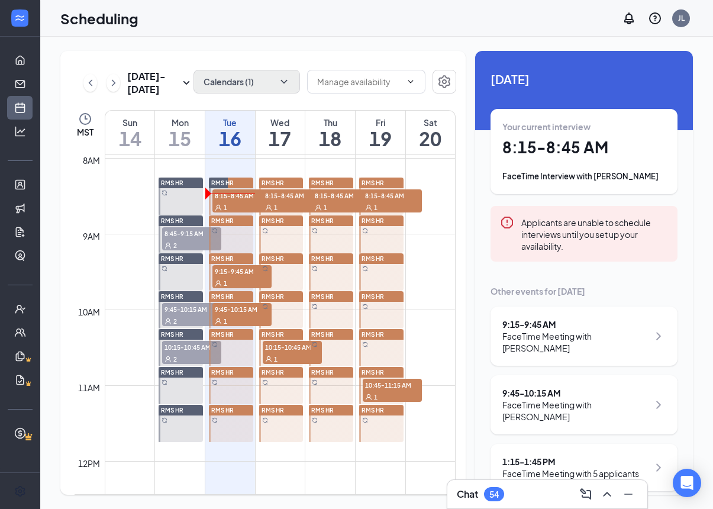
scroll to position [602, 0]
click at [240, 206] on link "RMS HR 8:15-8:45 AM 1" at bounding box center [229, 196] width 47 height 38
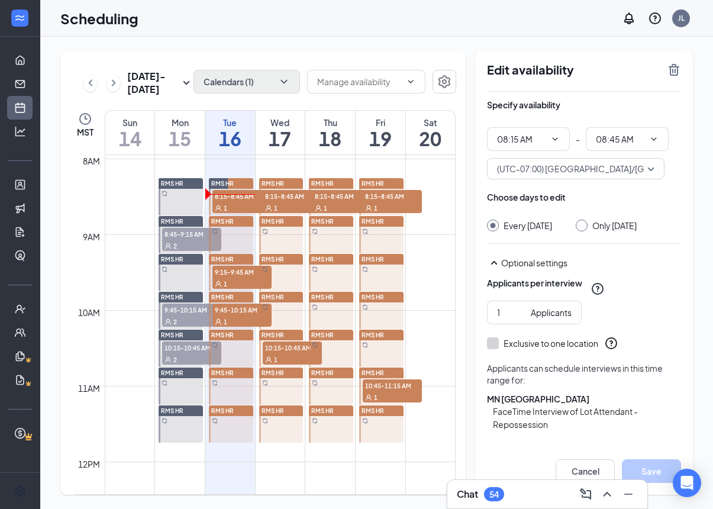
click at [278, 205] on link "RMS HR 8:15-8:45 AM 1" at bounding box center [280, 196] width 47 height 38
click at [327, 205] on link "RMS HR 8:15-8:45 AM 1" at bounding box center [329, 196] width 47 height 38
click at [395, 211] on link "RMS HR 8:15-8:45 AM 1" at bounding box center [380, 196] width 47 height 38
click at [392, 394] on link "RMS HR 10:45-11:15 AM 1" at bounding box center [380, 386] width 47 height 38
click at [395, 388] on link "RMS HR 10:45-11:15 AM 1" at bounding box center [380, 386] width 47 height 38
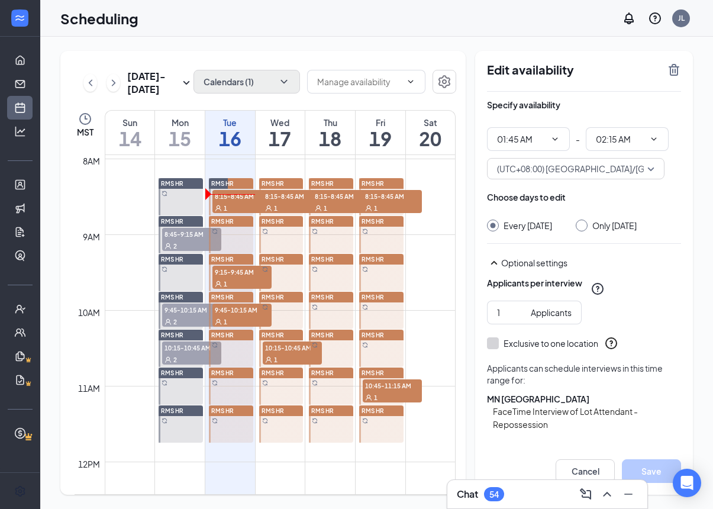
click at [401, 388] on link "RMS HR 10:45-11:15 AM 1" at bounding box center [380, 386] width 47 height 38
click at [411, 390] on span "10:45-11:15 AM" at bounding box center [392, 385] width 59 height 12
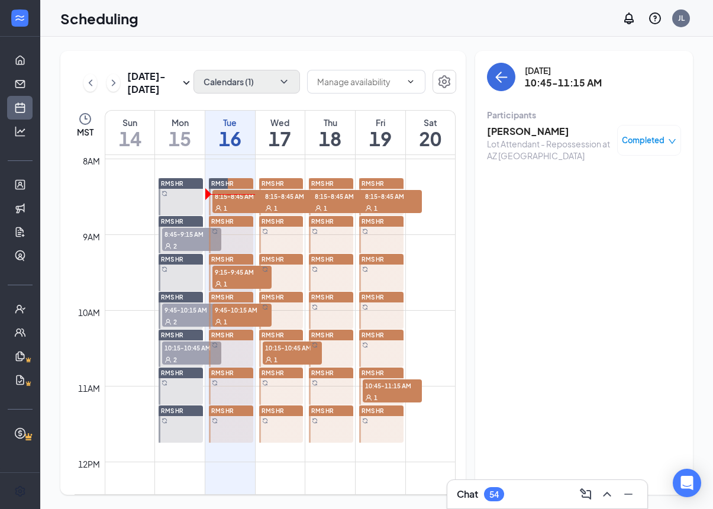
click at [662, 140] on span "Completed" at bounding box center [643, 140] width 43 height 12
click at [590, 214] on span "Cancel" at bounding box center [597, 214] width 28 height 13
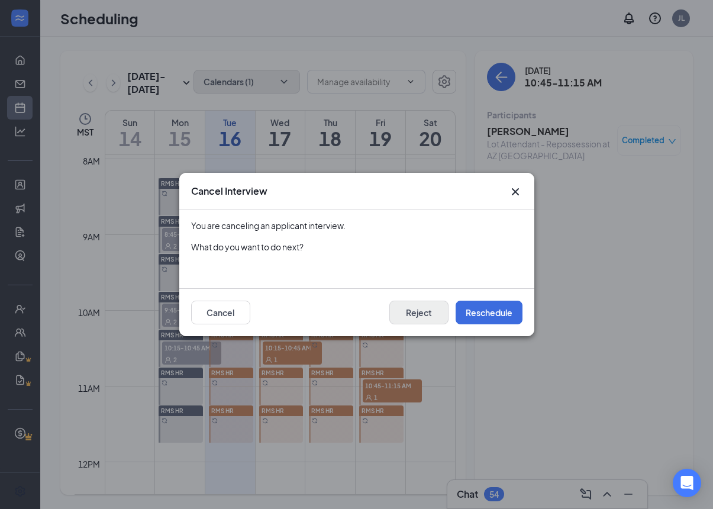
click at [438, 312] on button "Reject" at bounding box center [418, 313] width 59 height 24
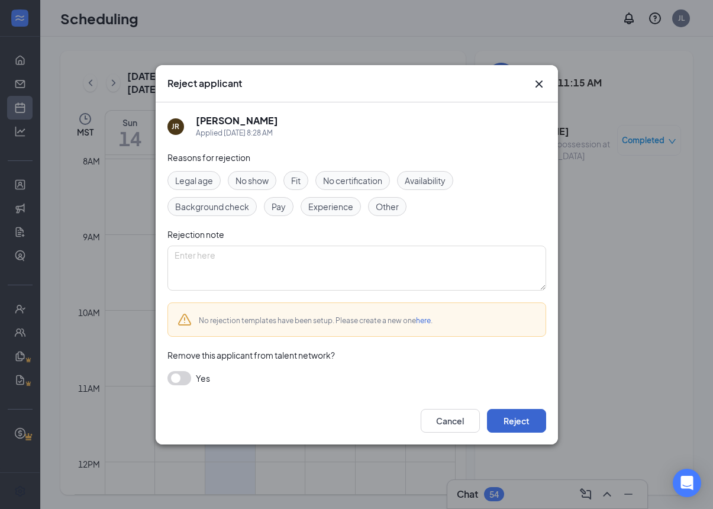
click at [538, 424] on button "Reject" at bounding box center [516, 421] width 59 height 24
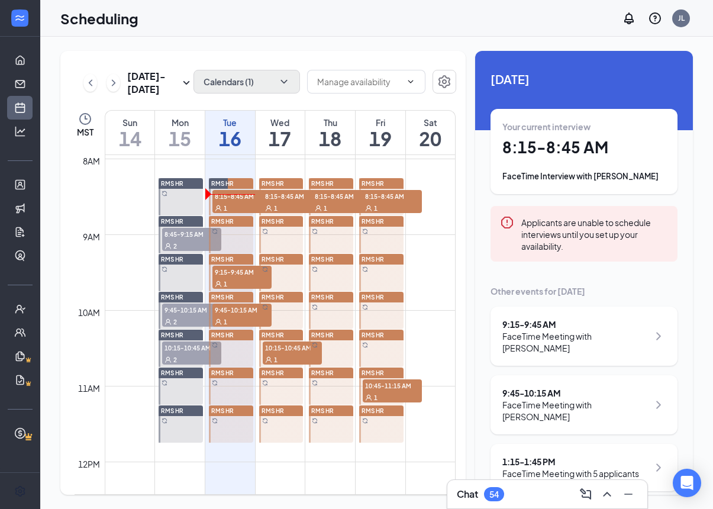
click at [396, 390] on span "10:45-11:15 AM" at bounding box center [392, 385] width 59 height 12
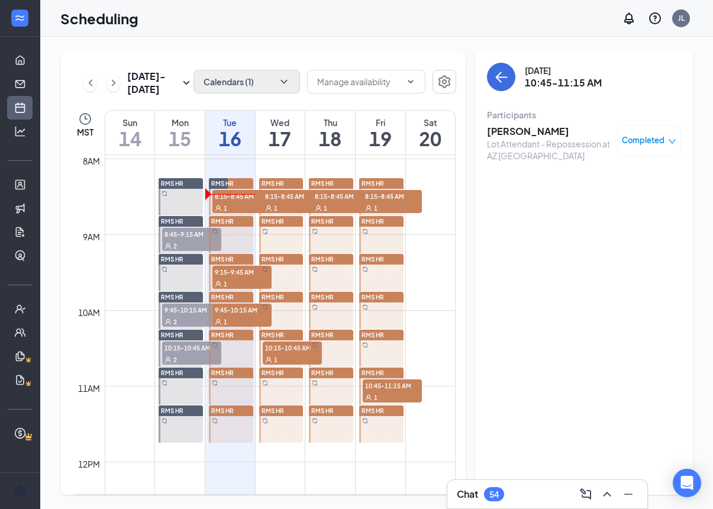
click at [659, 143] on span "Completed" at bounding box center [643, 140] width 43 height 12
click at [624, 202] on div "Request Reschedule Mark as no-show Cancel" at bounding box center [614, 194] width 99 height 53
click at [582, 195] on div "Mark as no-show" at bounding box center [614, 194] width 99 height 13
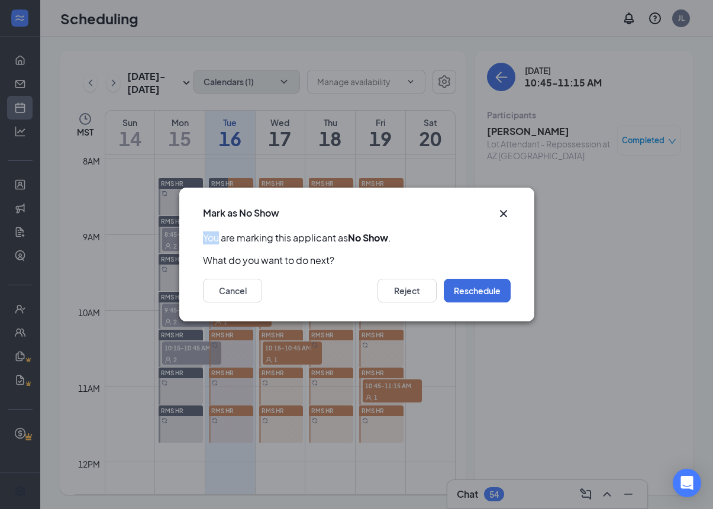
click at [582, 195] on div "Mark as No Show You are marking this applicant as No Show . What do you want to…" at bounding box center [356, 254] width 713 height 509
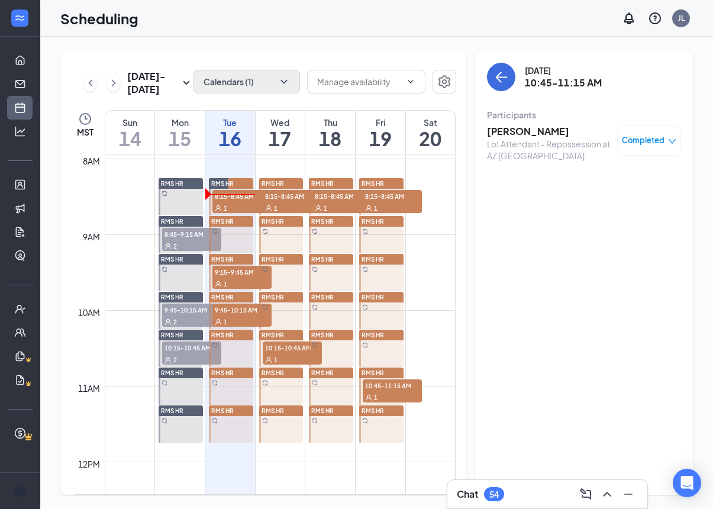
click at [676, 122] on div "Jorge Ruiz Lot Attendant - Repossession at AZ Tucson Completed" at bounding box center [584, 143] width 194 height 45
click at [663, 138] on span "Completed" at bounding box center [643, 140] width 43 height 12
click at [610, 192] on span "Mark as no-show" at bounding box center [616, 194] width 66 height 13
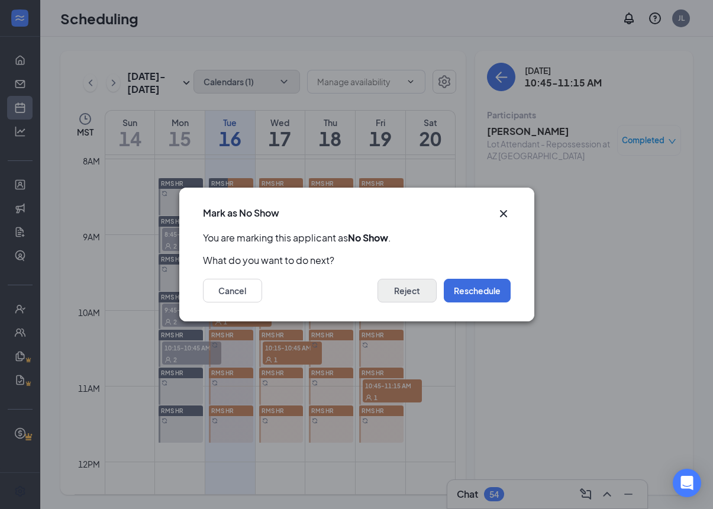
click at [416, 298] on button "Reject" at bounding box center [406, 291] width 59 height 24
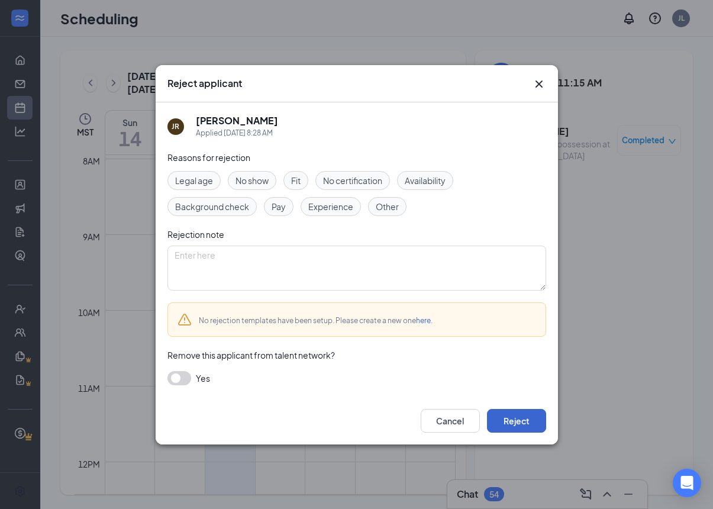
click at [517, 418] on button "Reject" at bounding box center [516, 421] width 59 height 24
